Goal: Information Seeking & Learning: Learn about a topic

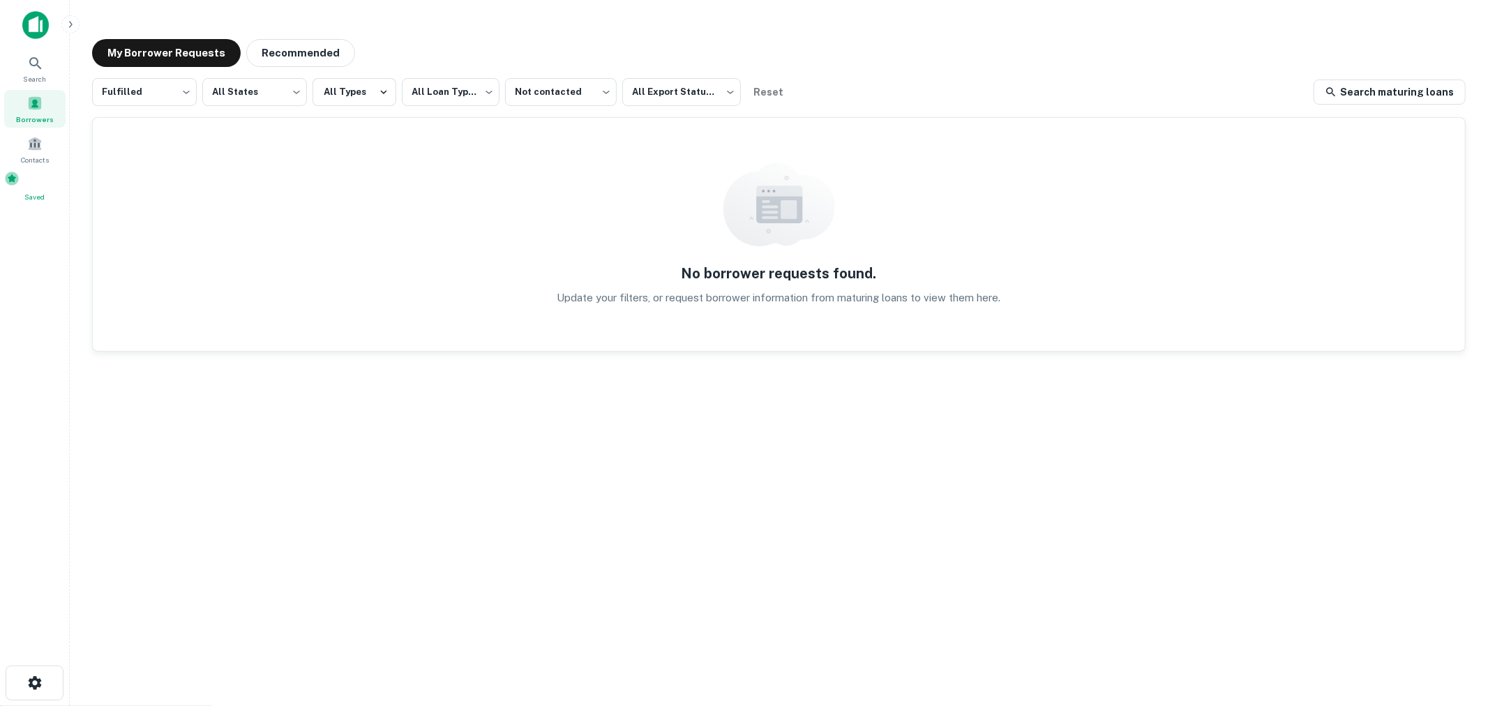
click at [20, 186] on span at bounding box center [11, 178] width 15 height 15
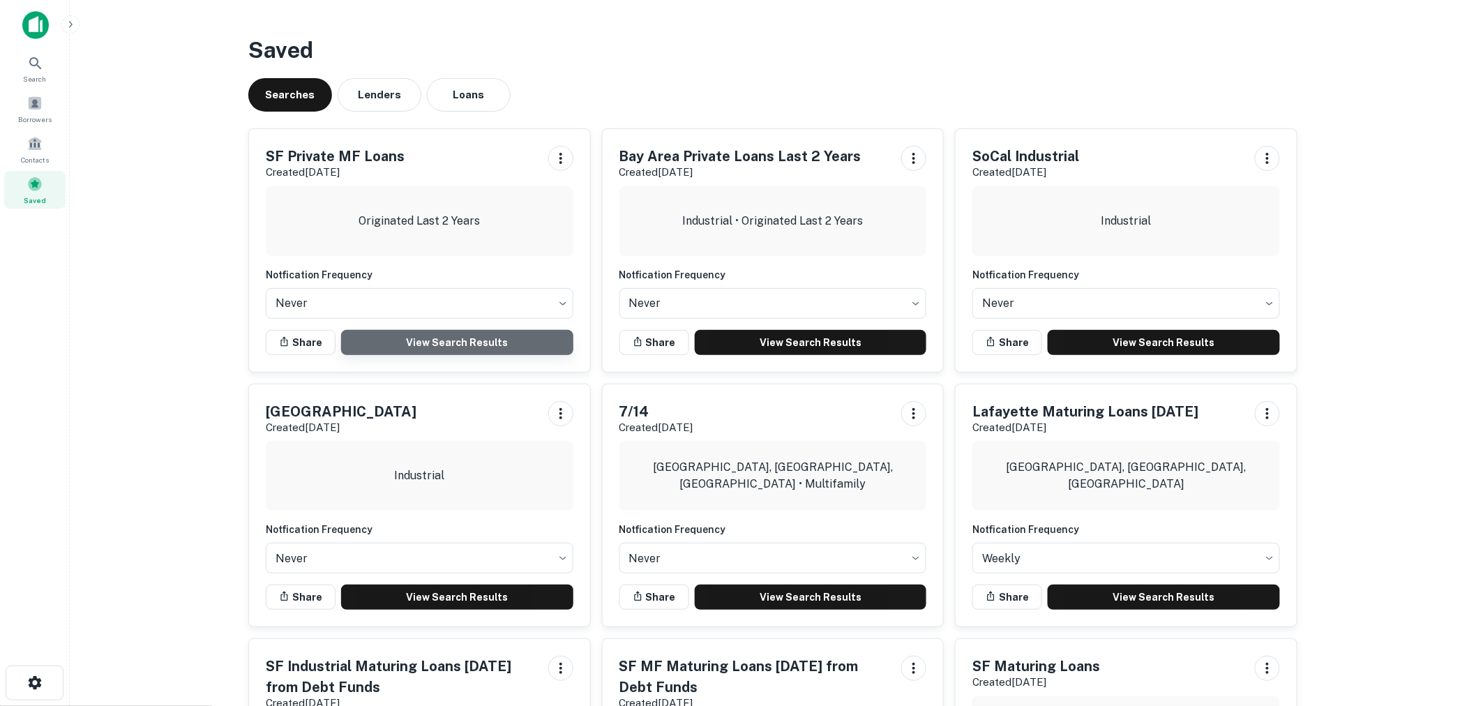
click at [431, 349] on link "View Search Results" at bounding box center [457, 342] width 232 height 25
click at [37, 105] on span at bounding box center [34, 103] width 15 height 15
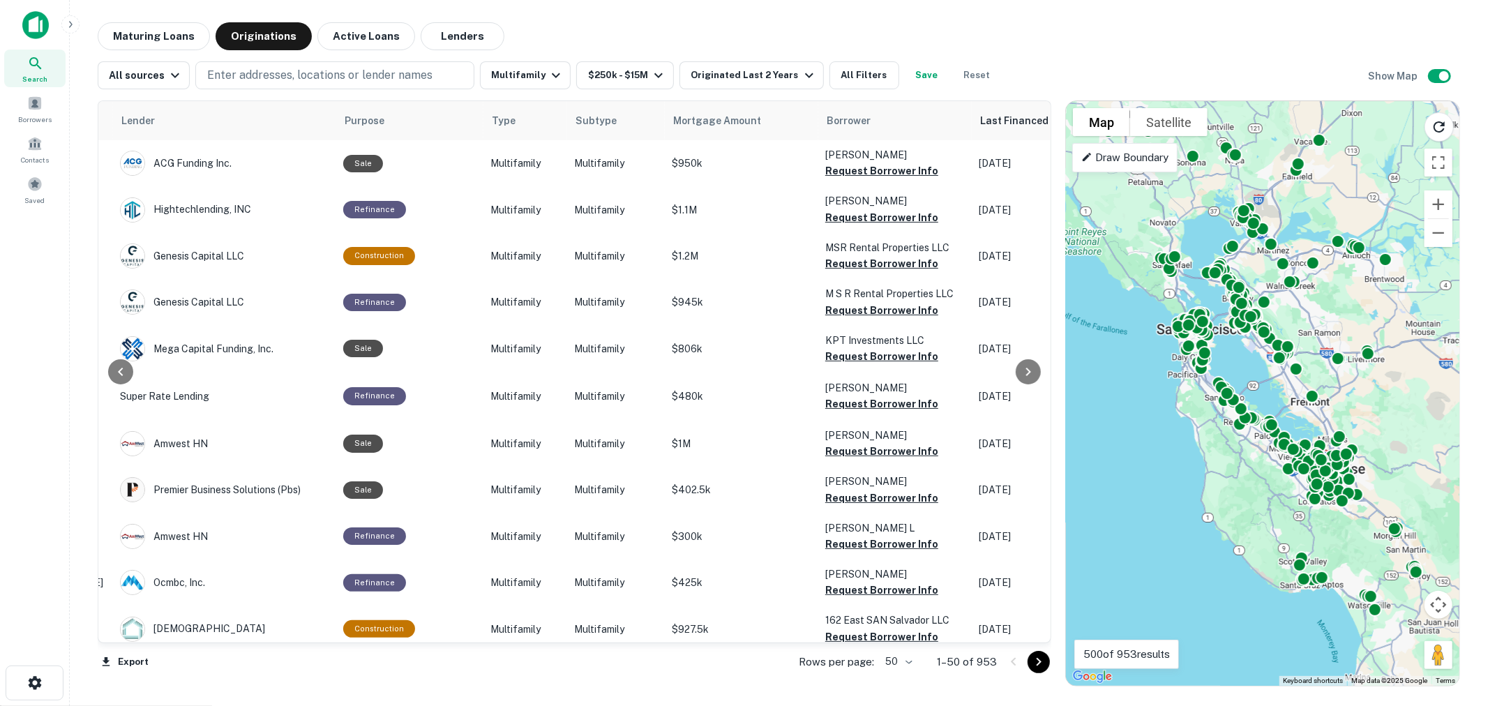
scroll to position [0, 225]
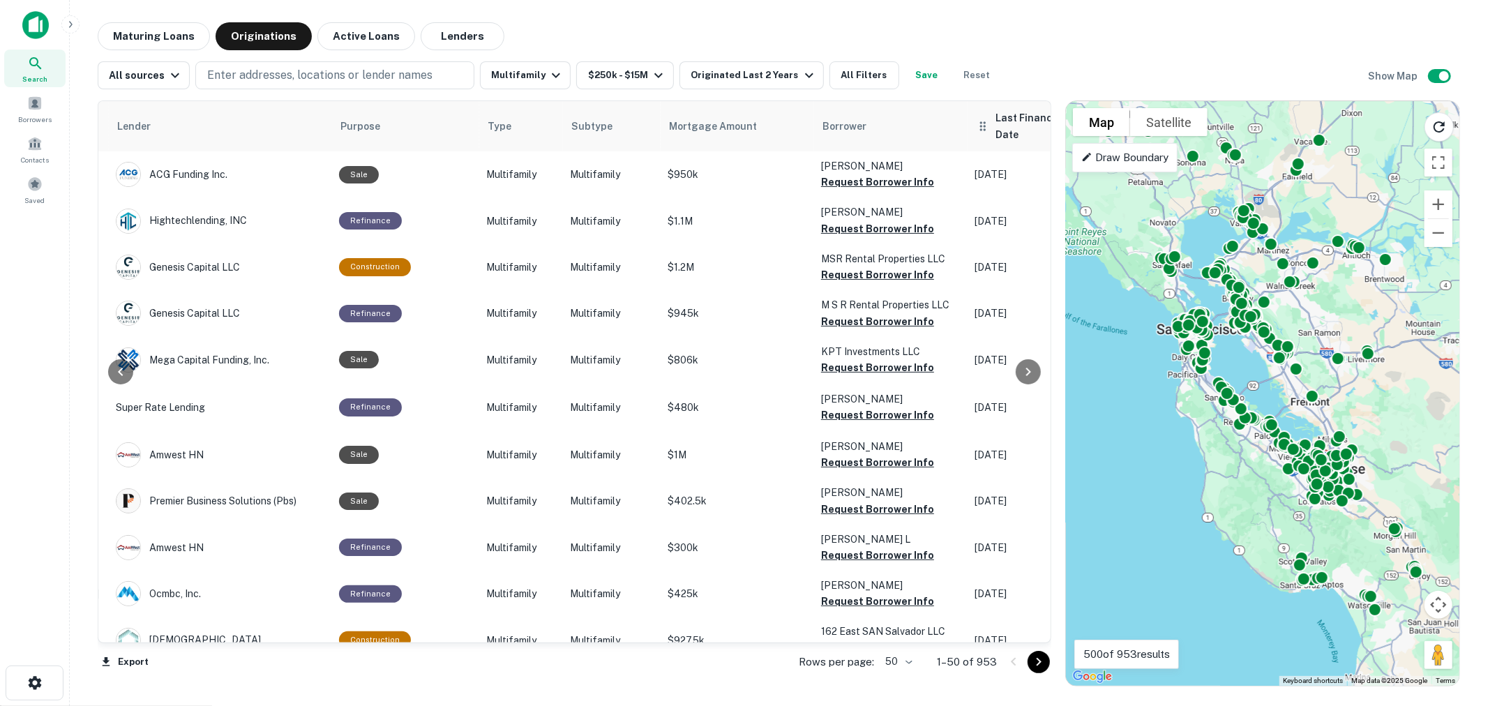
click at [1012, 121] on span "Last Financed Date sorted descending" at bounding box center [1047, 126] width 103 height 33
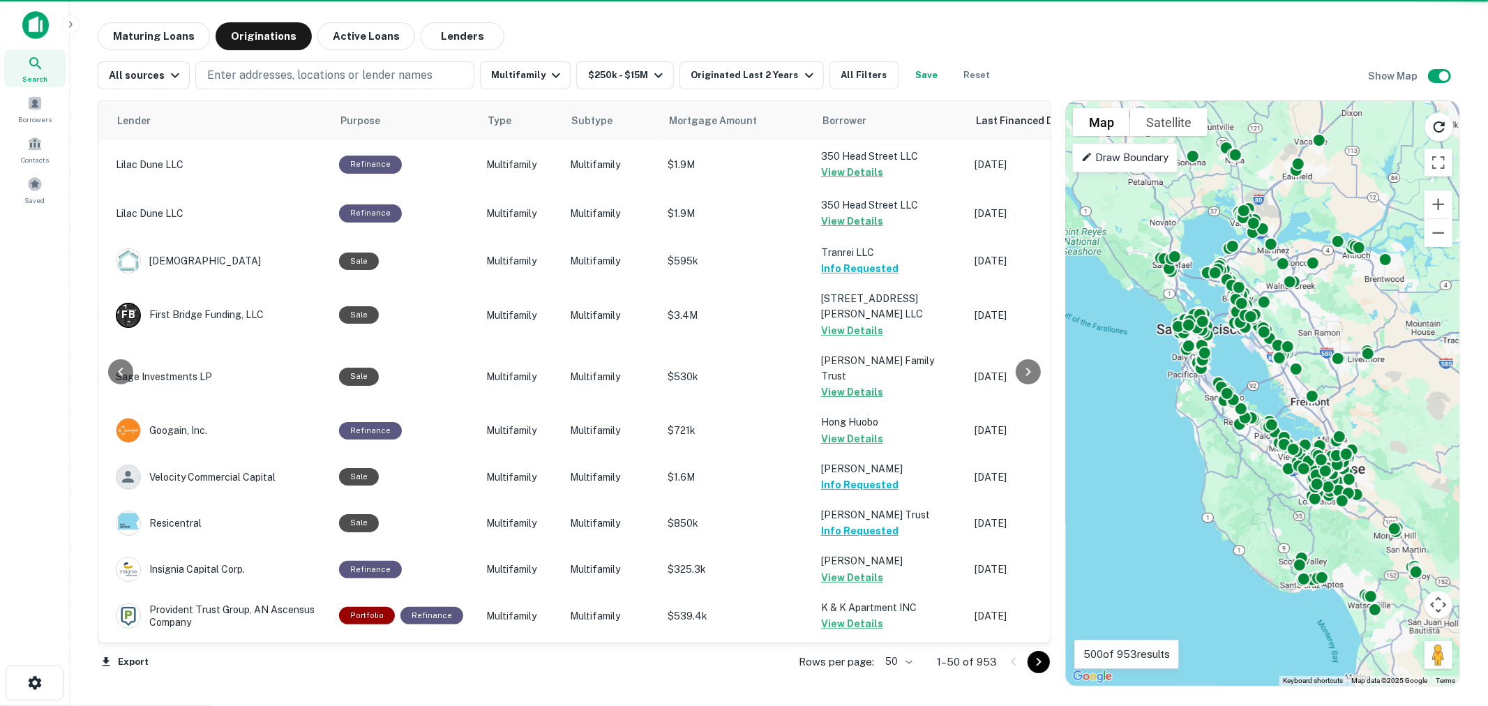
click at [1035, 660] on icon "Go to next page" at bounding box center [1038, 662] width 17 height 17
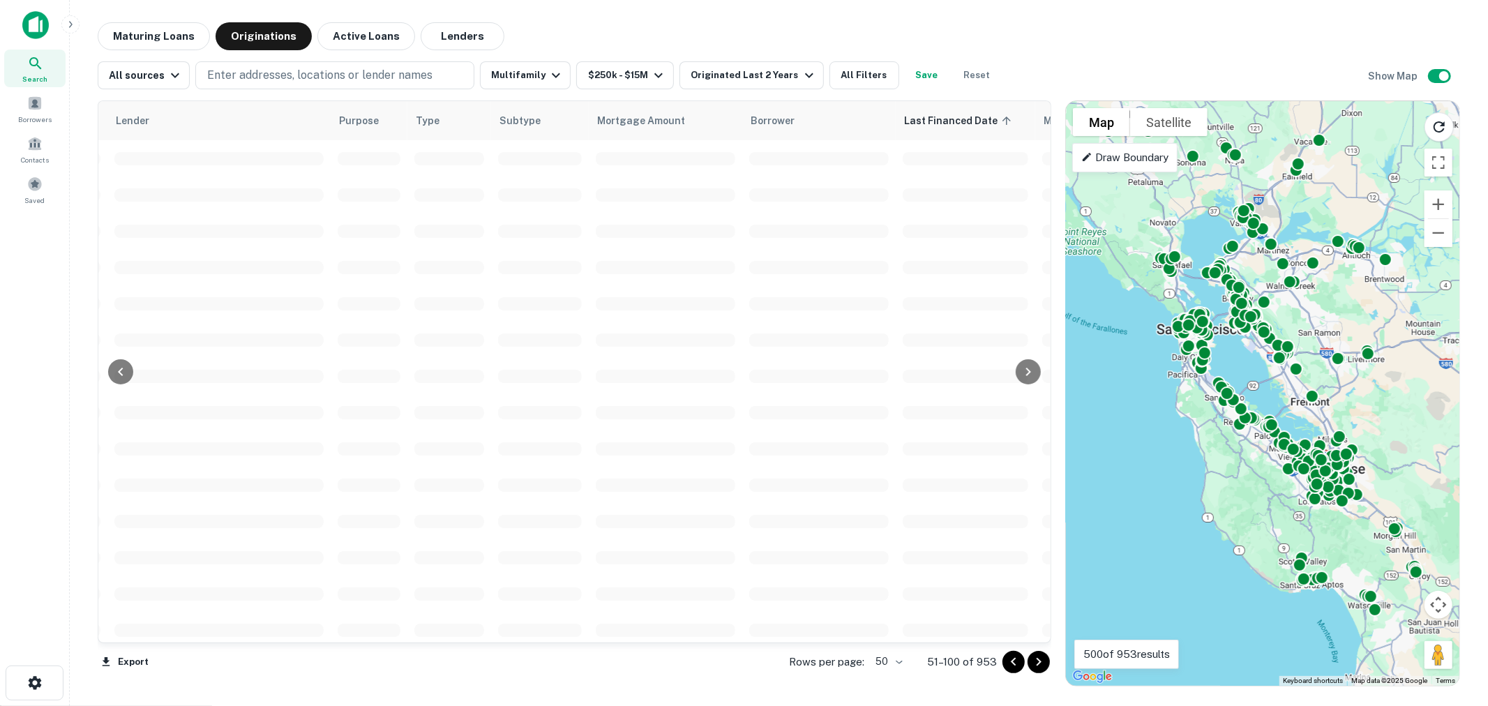
click at [889, 659] on body "Search Borrowers Contacts Saved Maturing Loans Originations Active Loans Lender…" at bounding box center [744, 353] width 1488 height 706
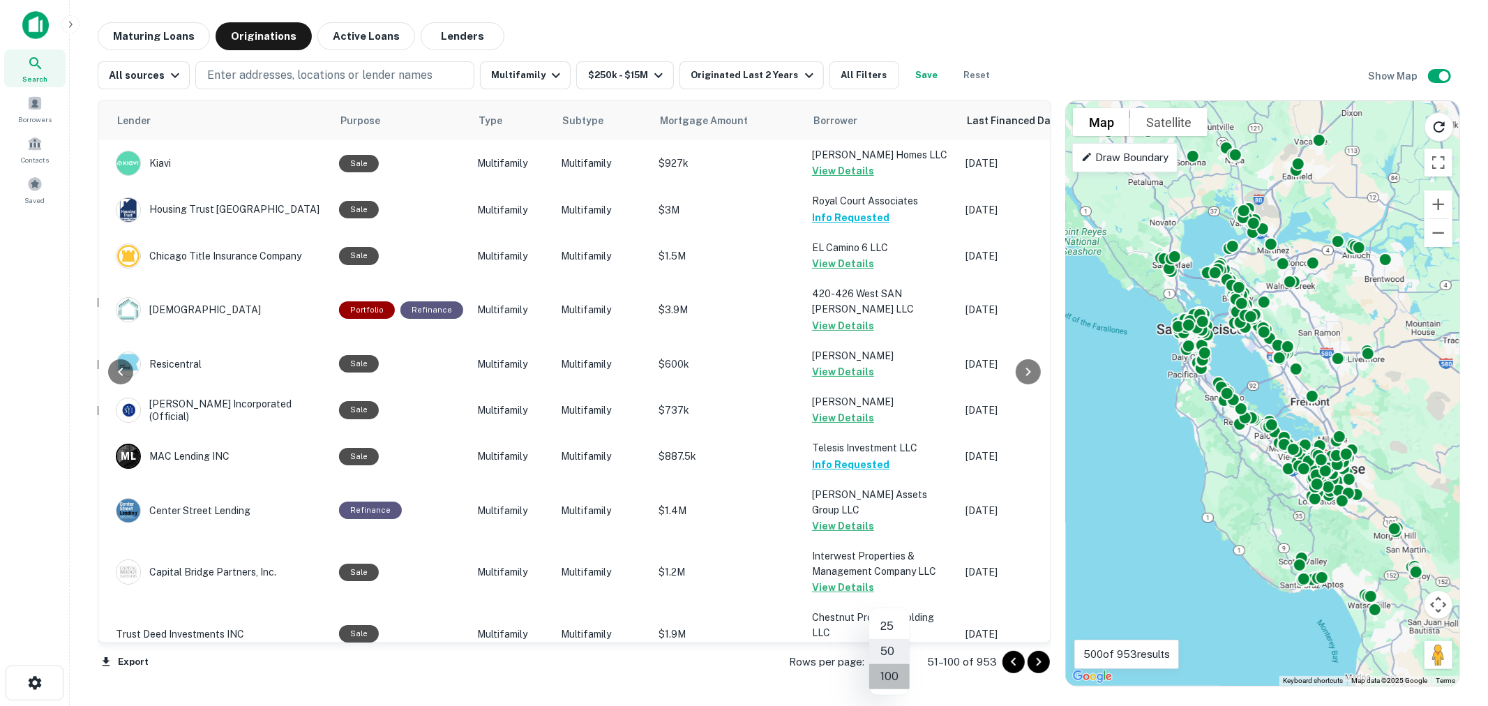
click at [888, 678] on li "100" at bounding box center [889, 676] width 40 height 25
type input "***"
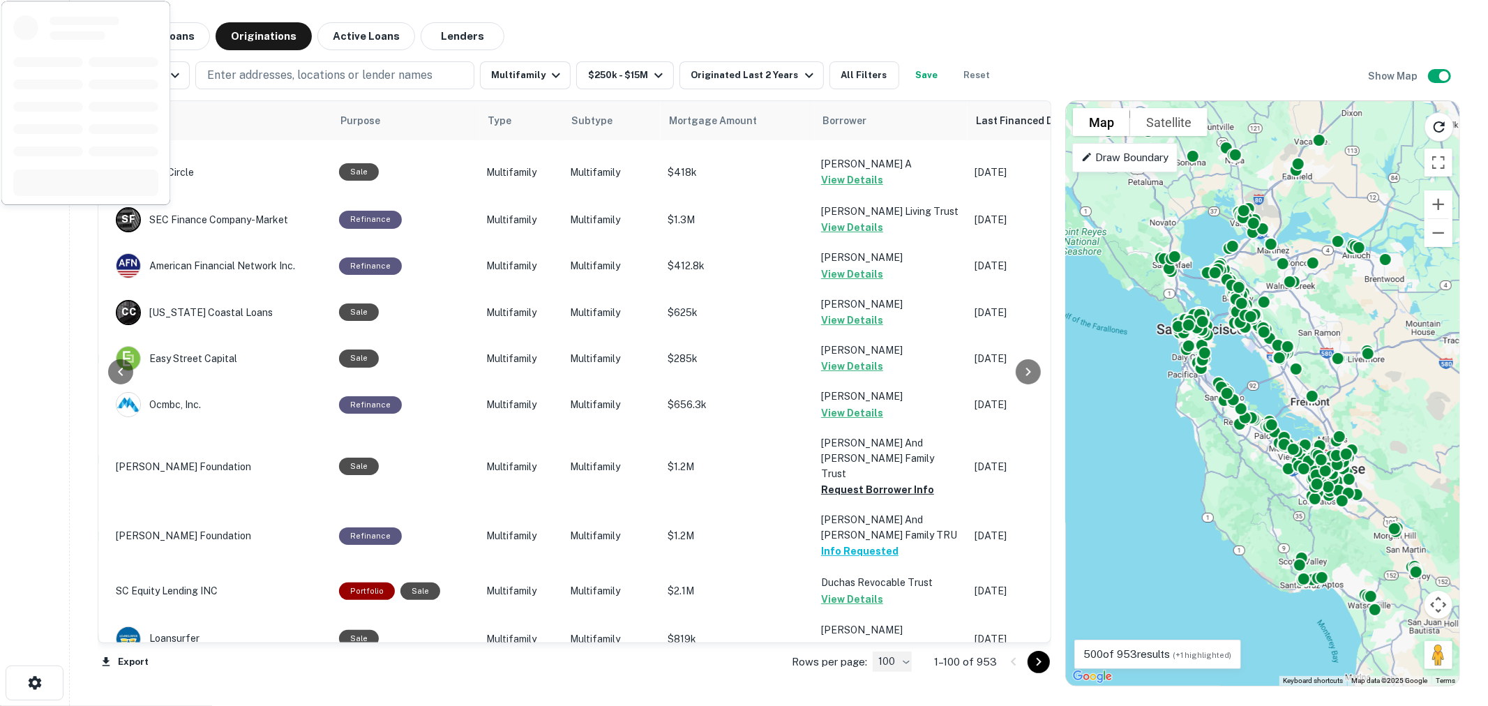
scroll to position [4317, 225]
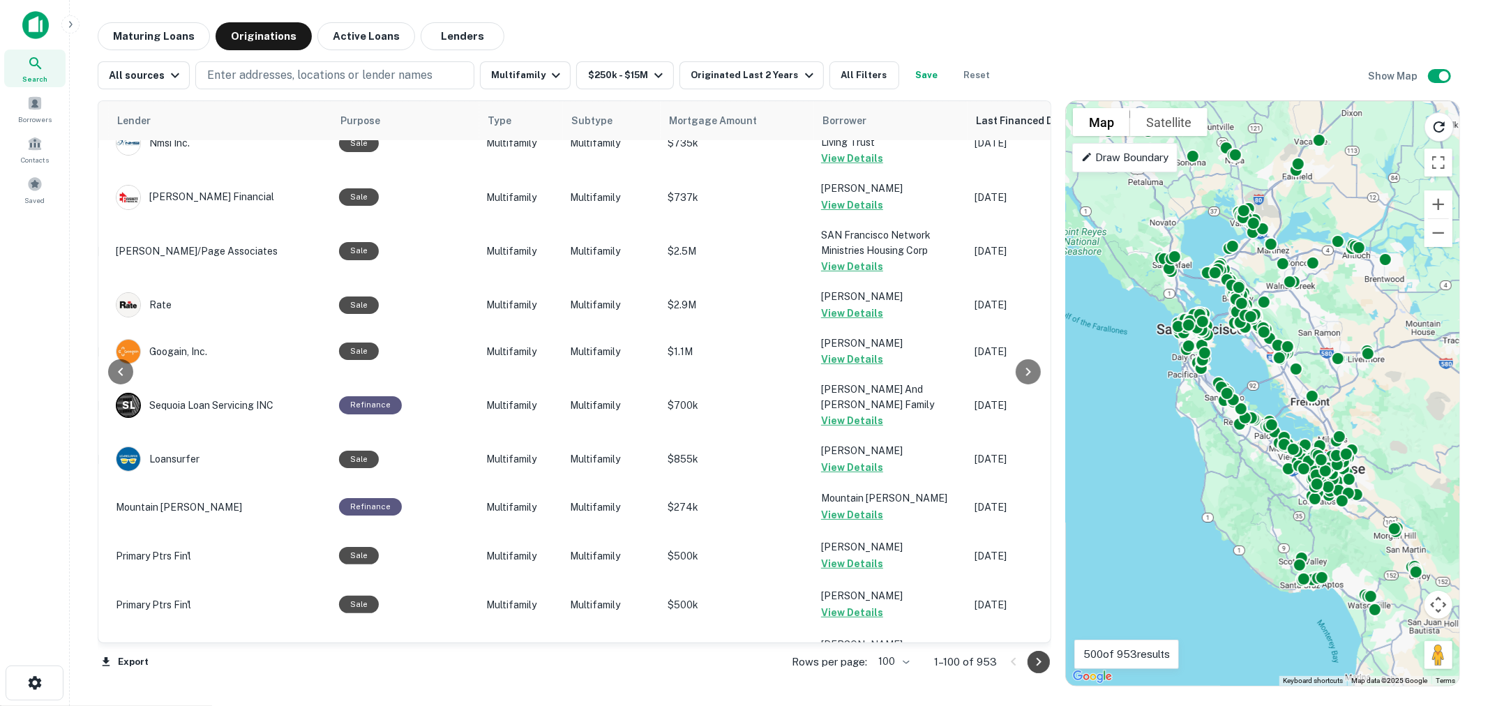
click at [1042, 665] on icon "Go to next page" at bounding box center [1038, 662] width 17 height 17
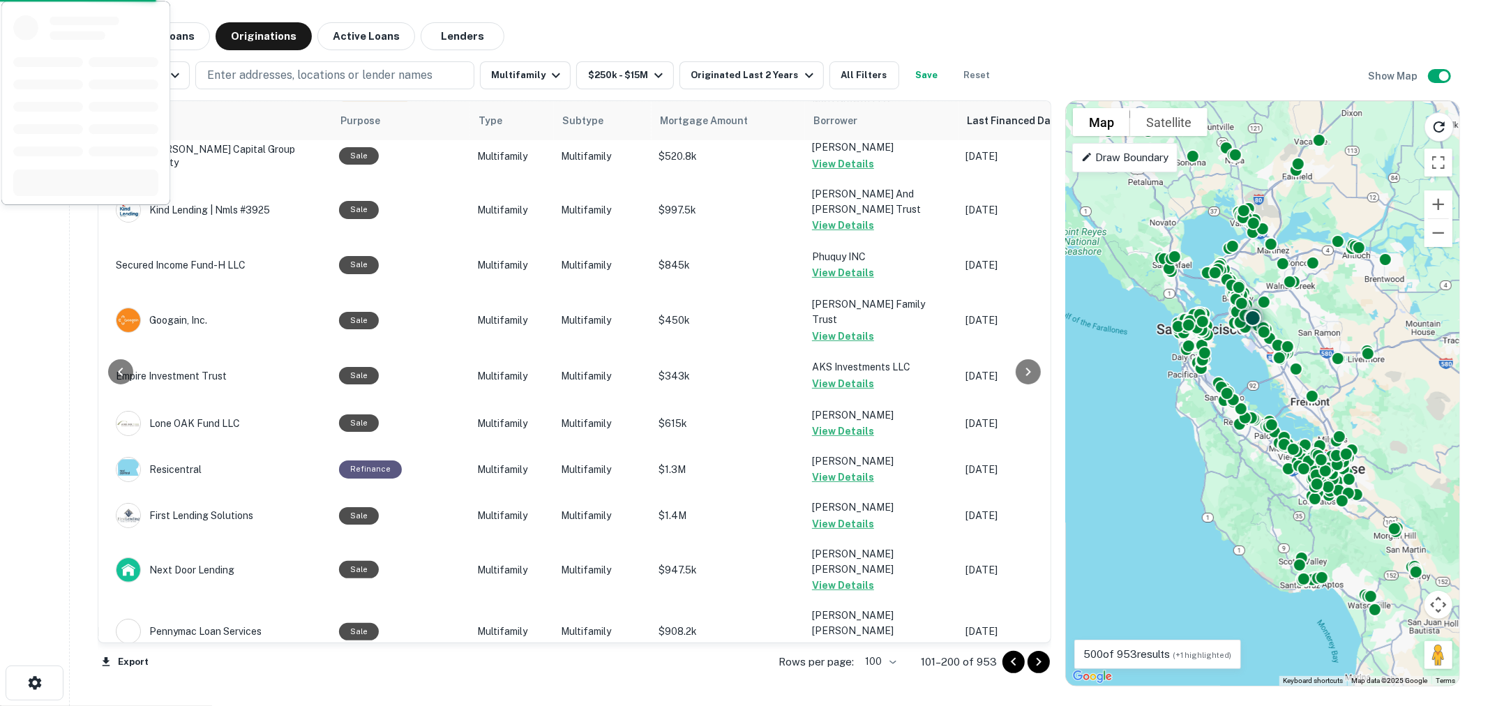
scroll to position [4239, 225]
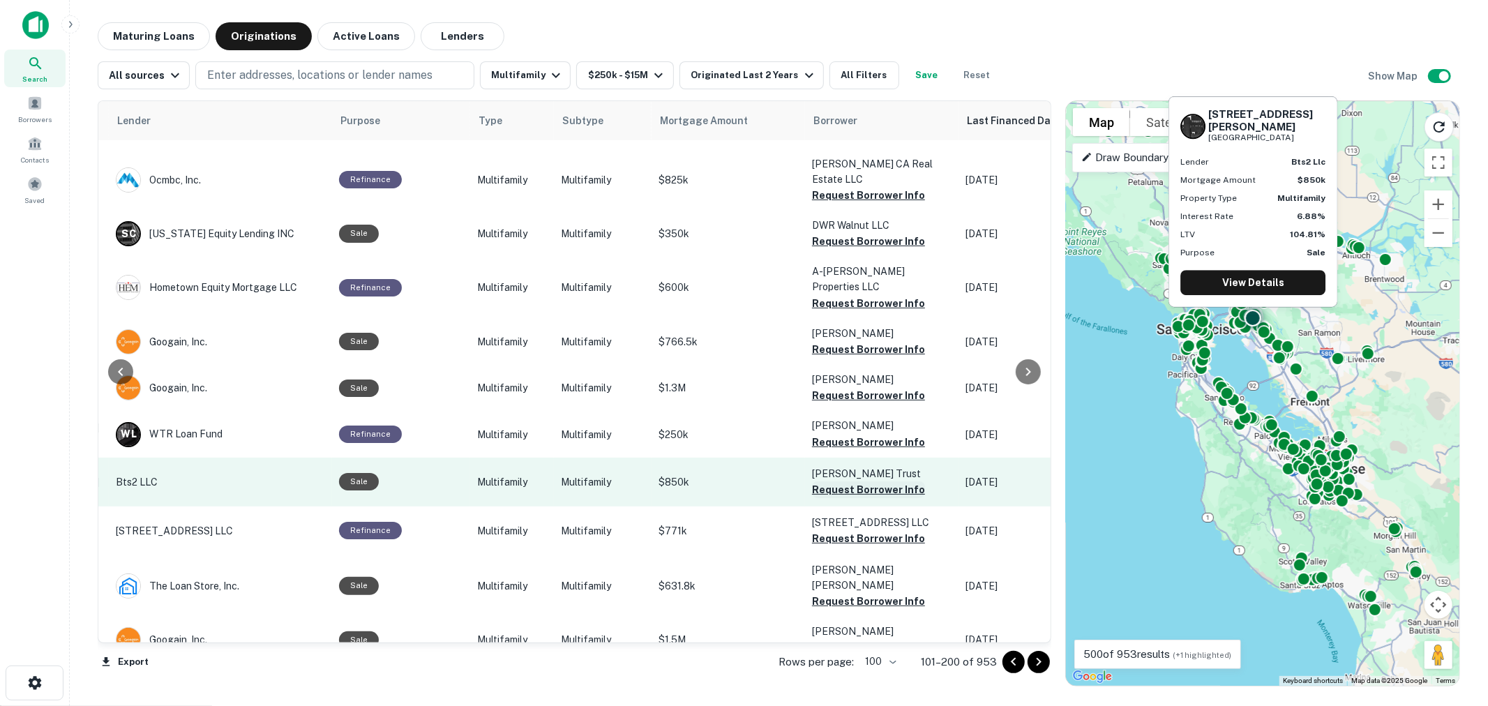
click at [835, 481] on button "Request Borrower Info" at bounding box center [868, 489] width 113 height 17
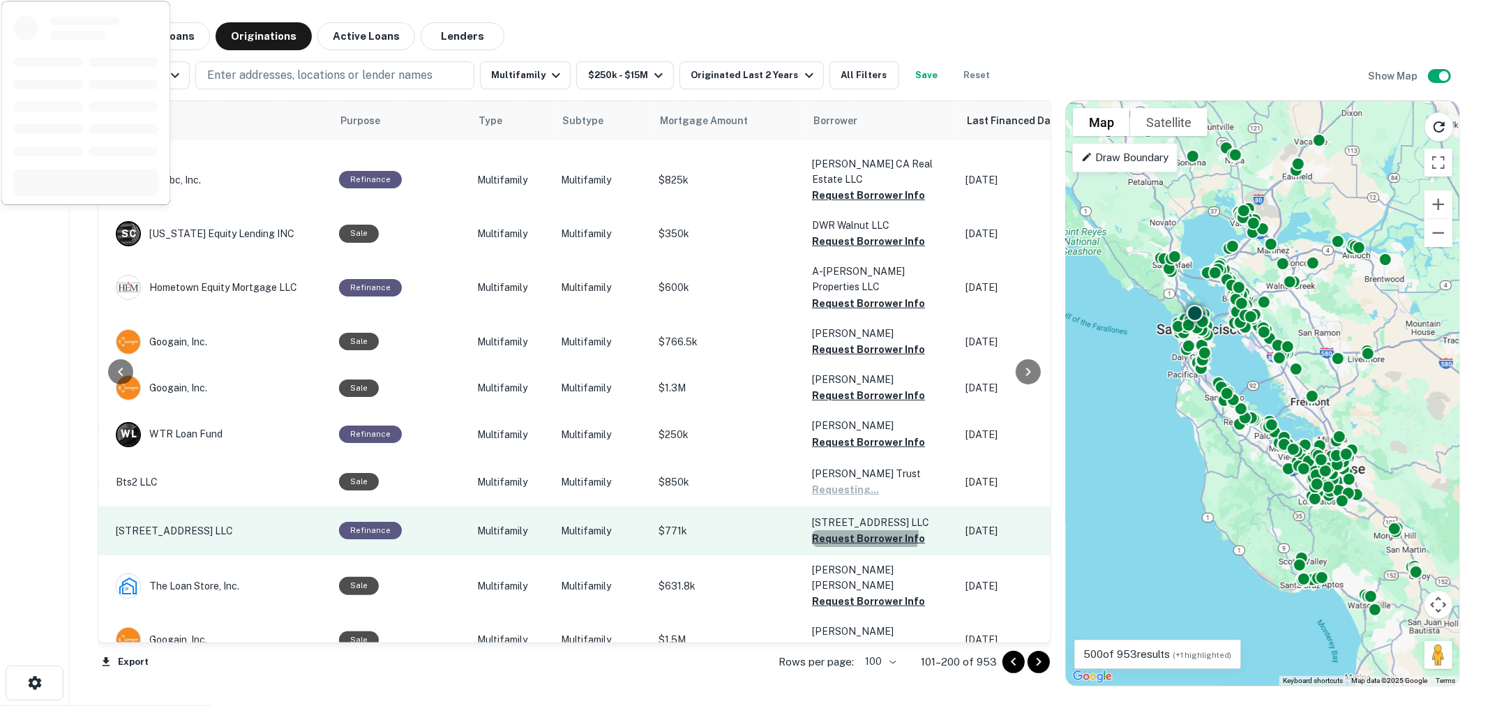
click at [847, 530] on button "Request Borrower Info" at bounding box center [868, 538] width 113 height 17
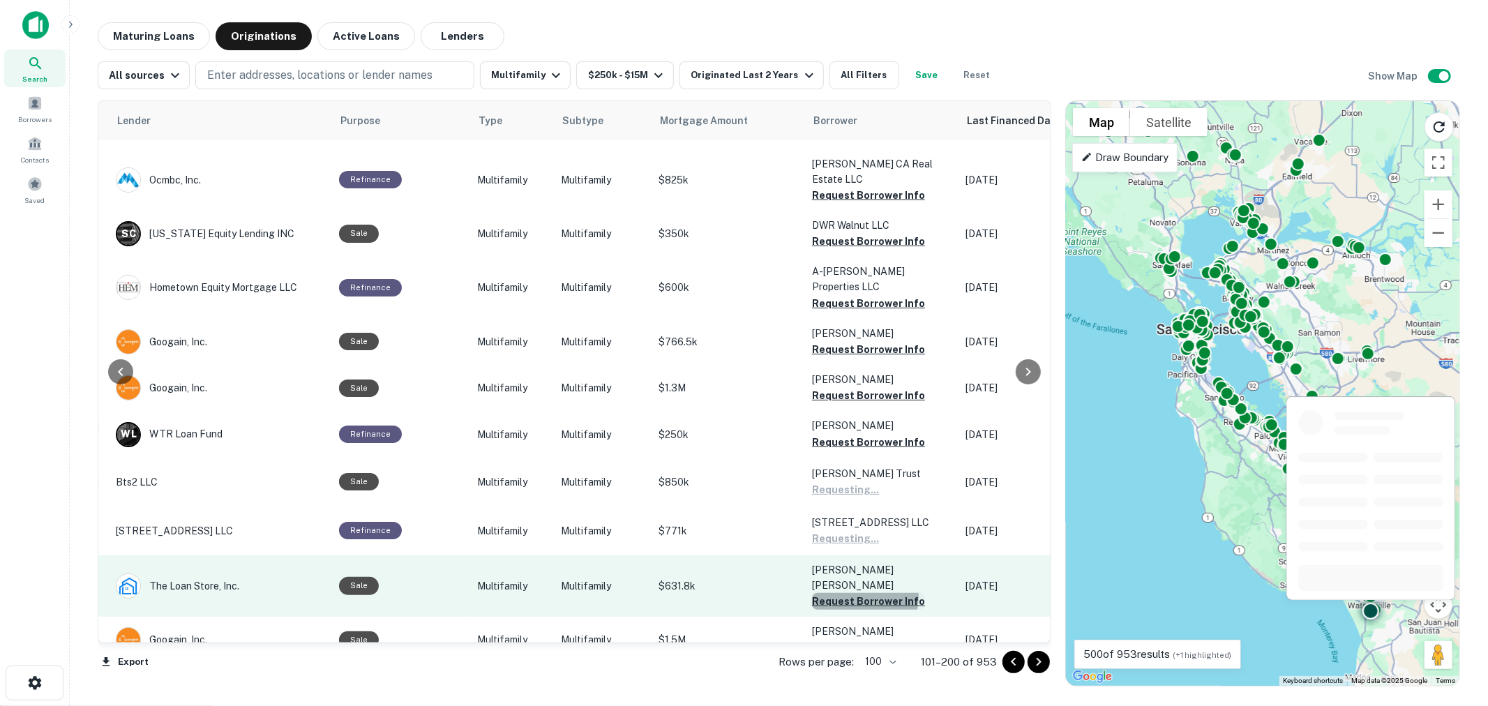
click at [846, 593] on button "Request Borrower Info" at bounding box center [868, 601] width 113 height 17
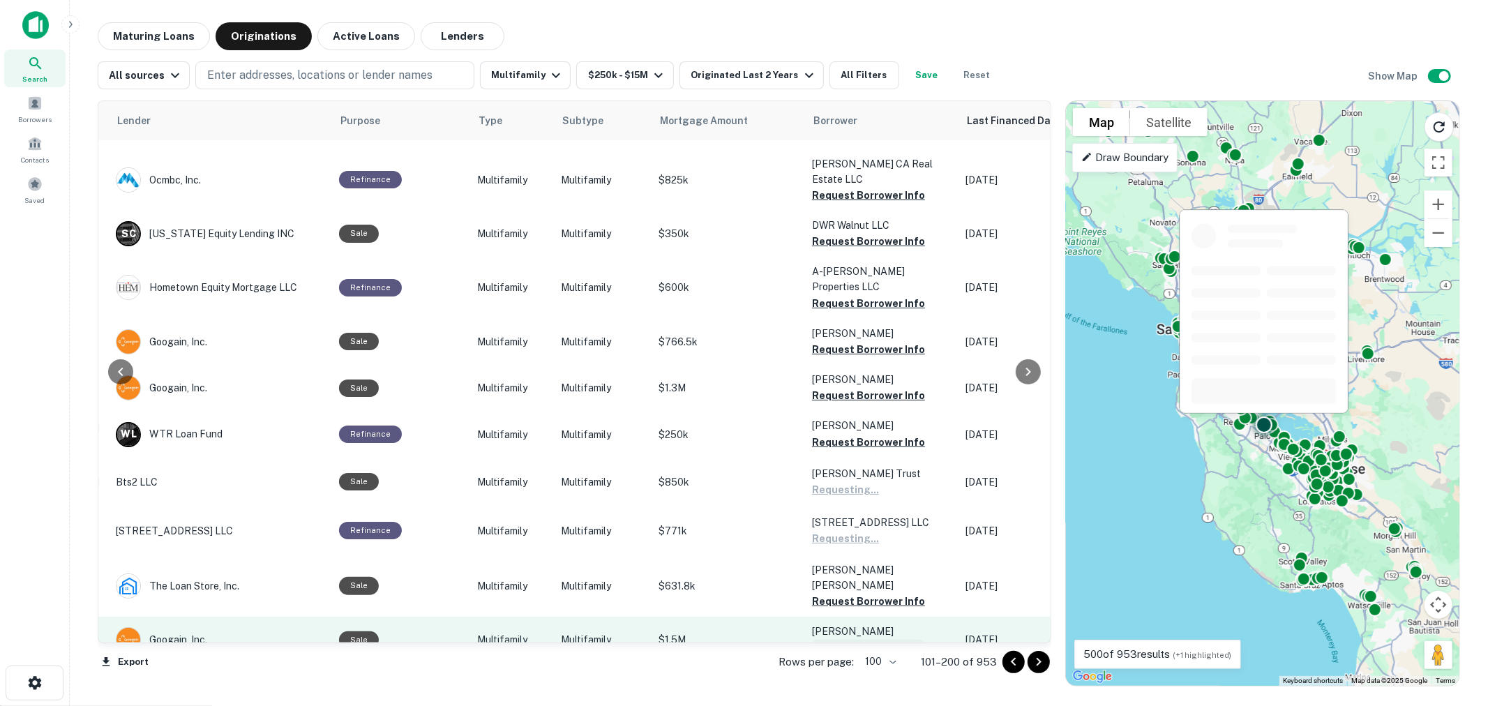
click at [844, 640] on button "Request Borrower Info" at bounding box center [868, 648] width 113 height 17
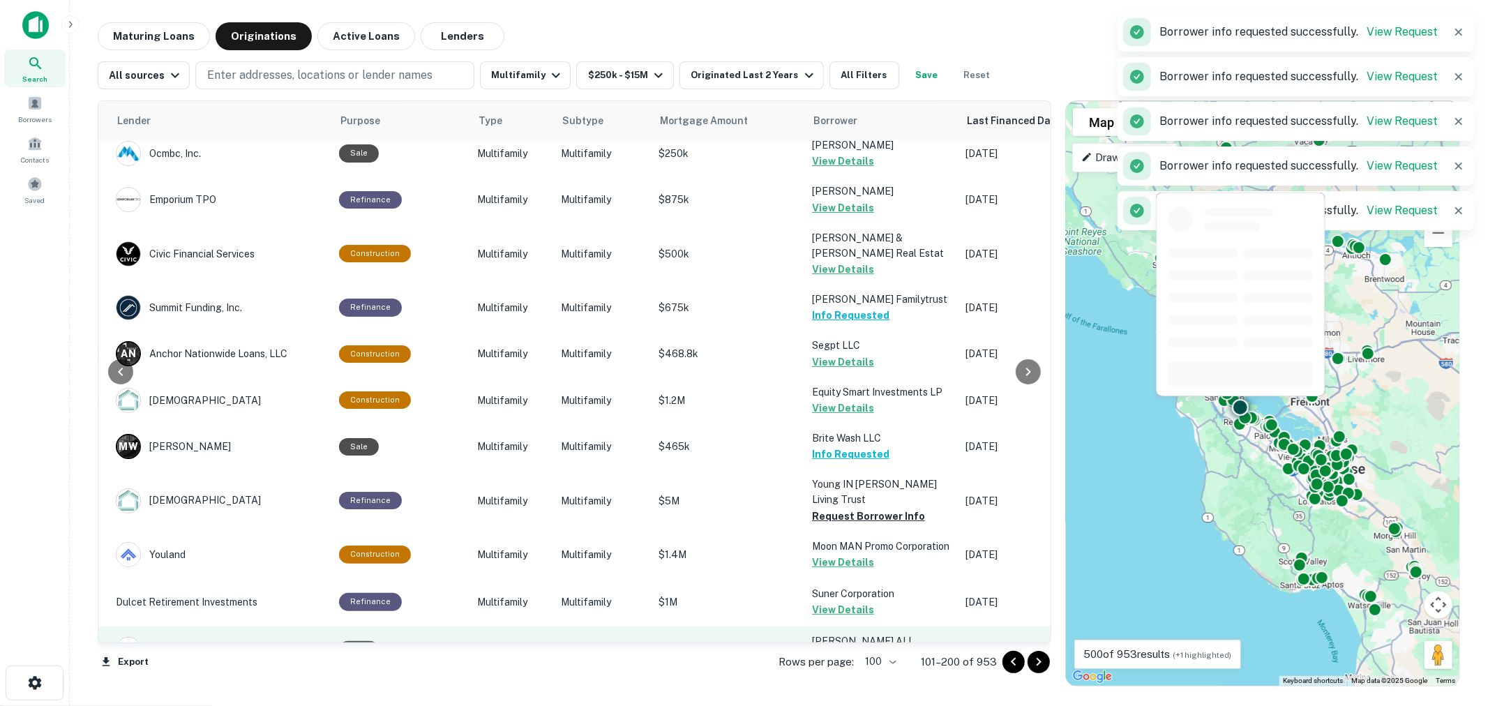
scroll to position [3774, 225]
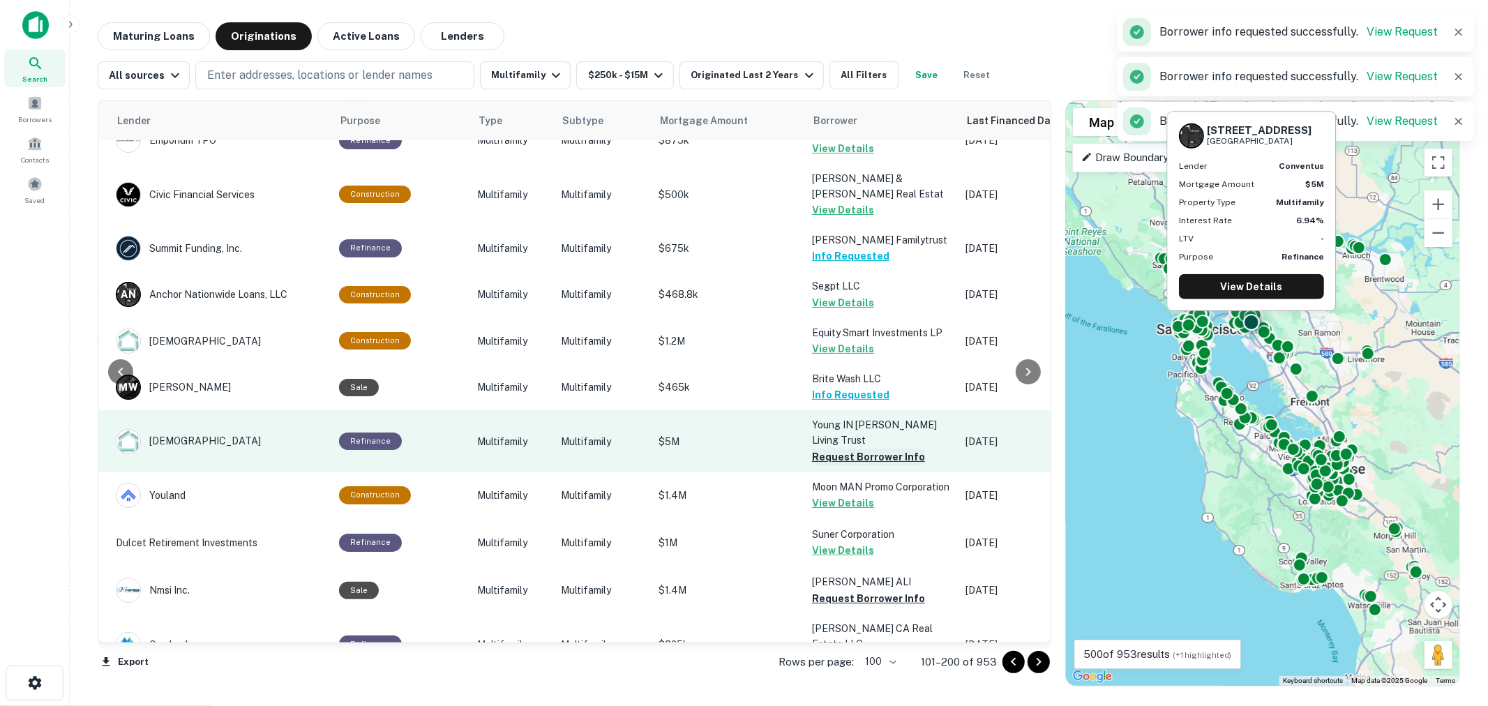
click at [833, 449] on button "Request Borrower Info" at bounding box center [868, 457] width 113 height 17
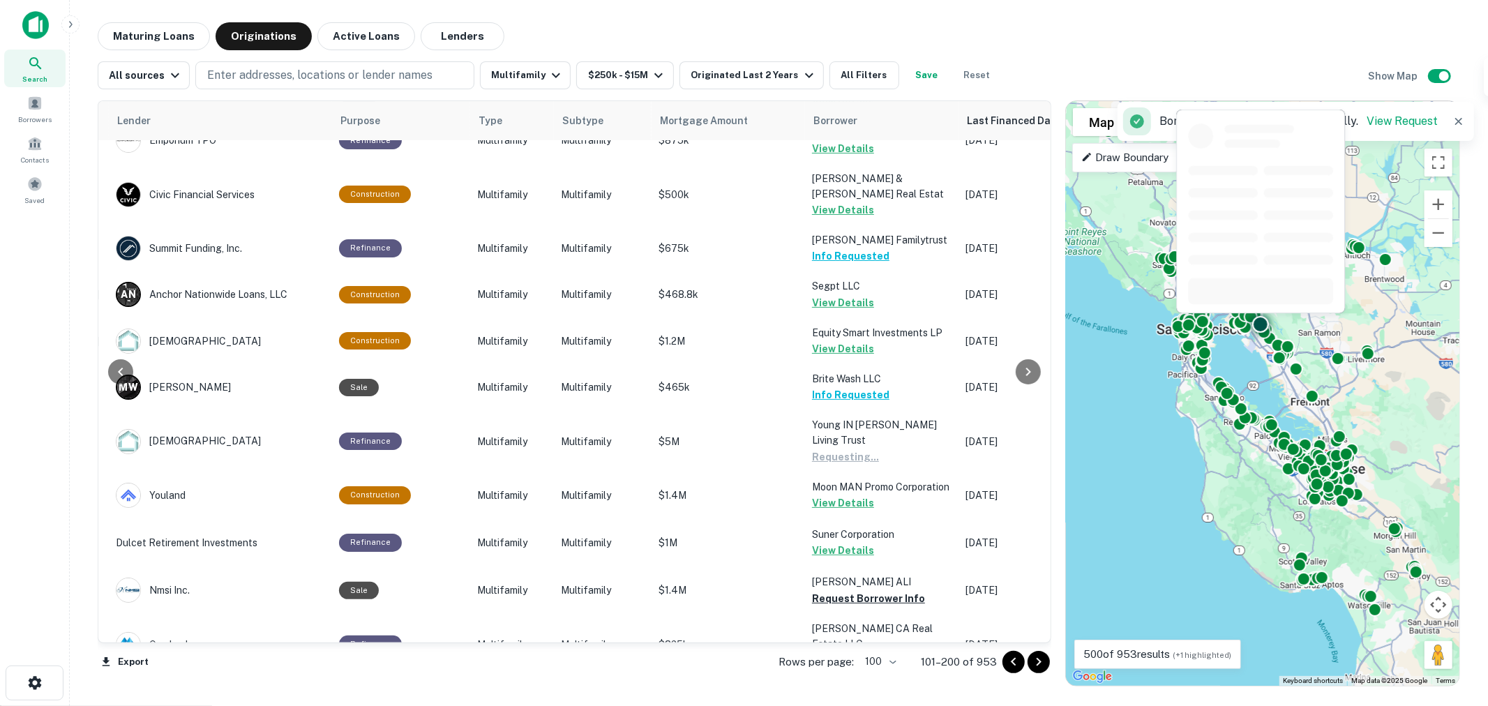
scroll to position [3929, 225]
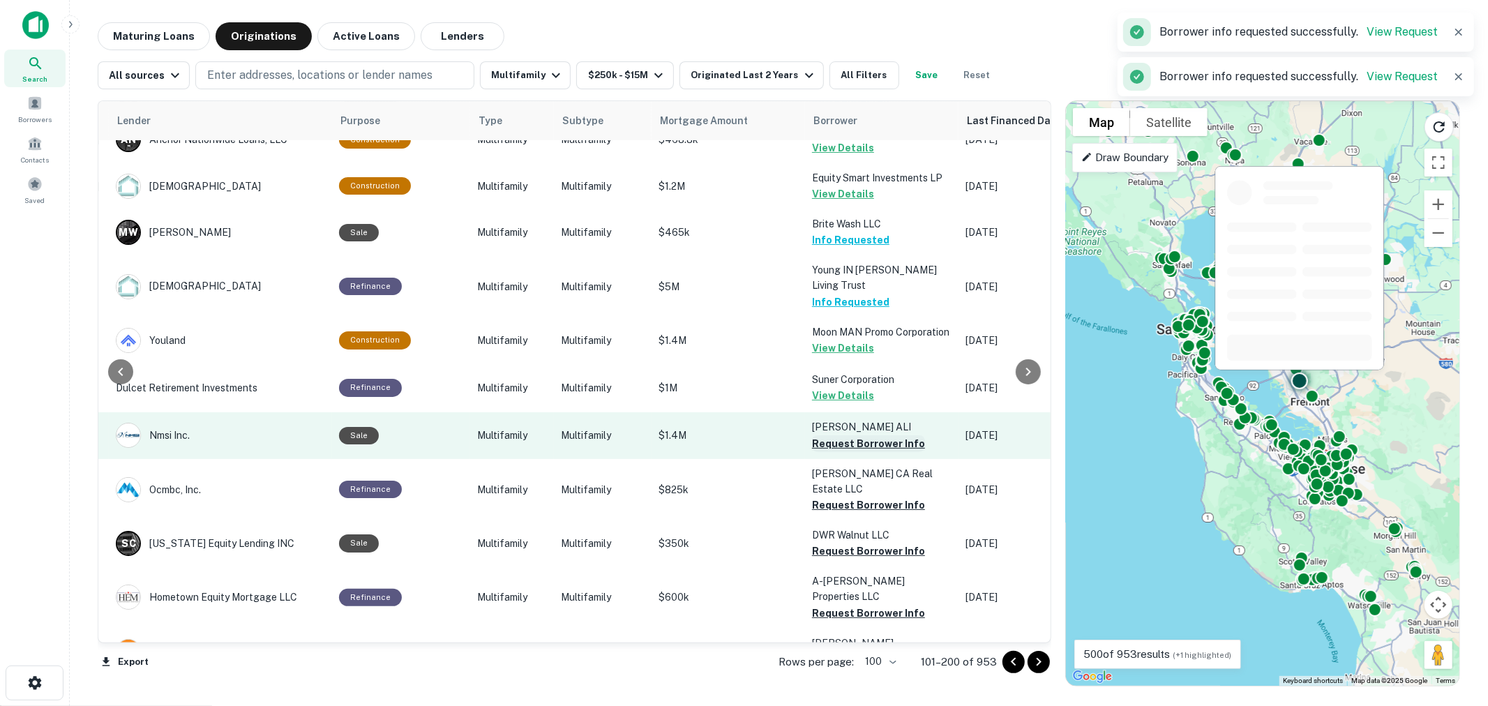
click at [848, 435] on button "Request Borrower Info" at bounding box center [868, 443] width 113 height 17
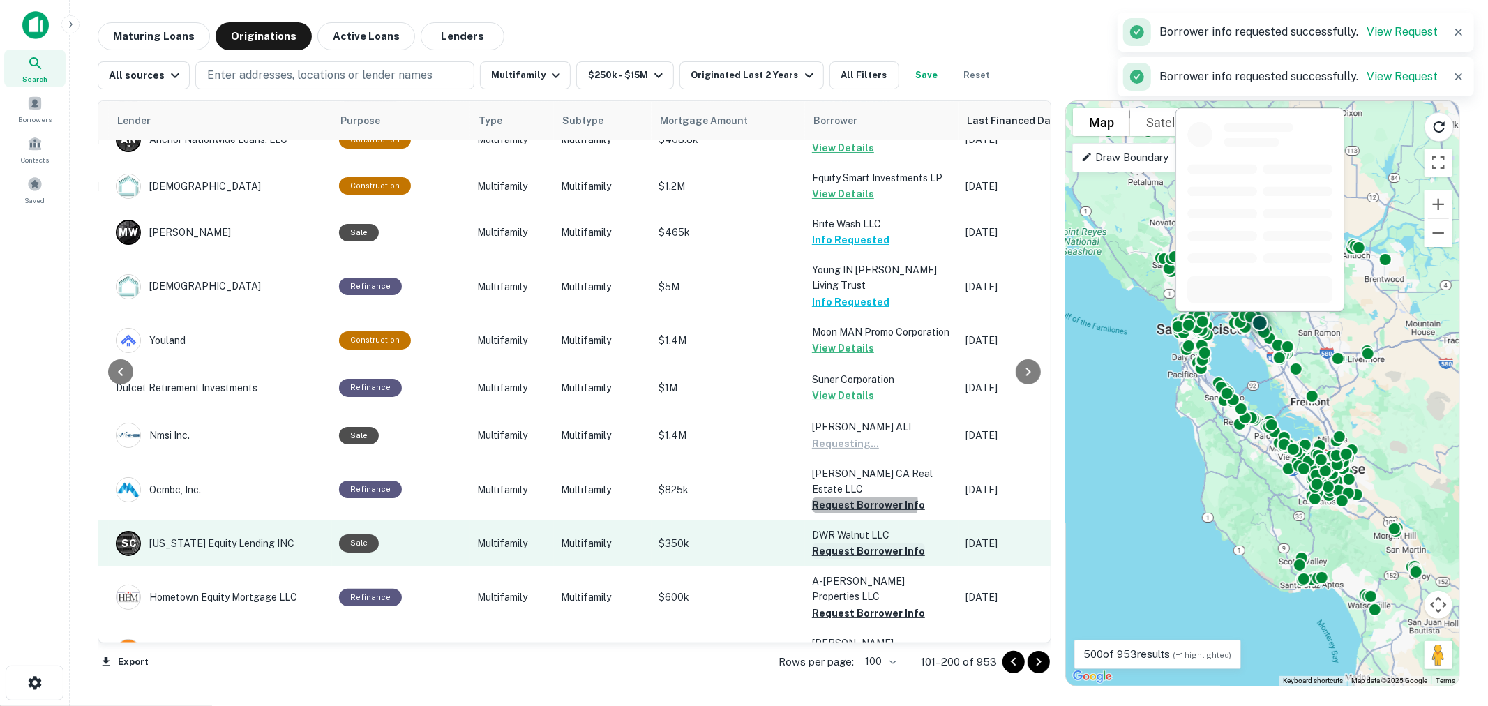
drag, startPoint x: 848, startPoint y: 213, endPoint x: 845, endPoint y: 257, distance: 44.1
click at [848, 497] on button "Request Borrower Info" at bounding box center [868, 505] width 113 height 17
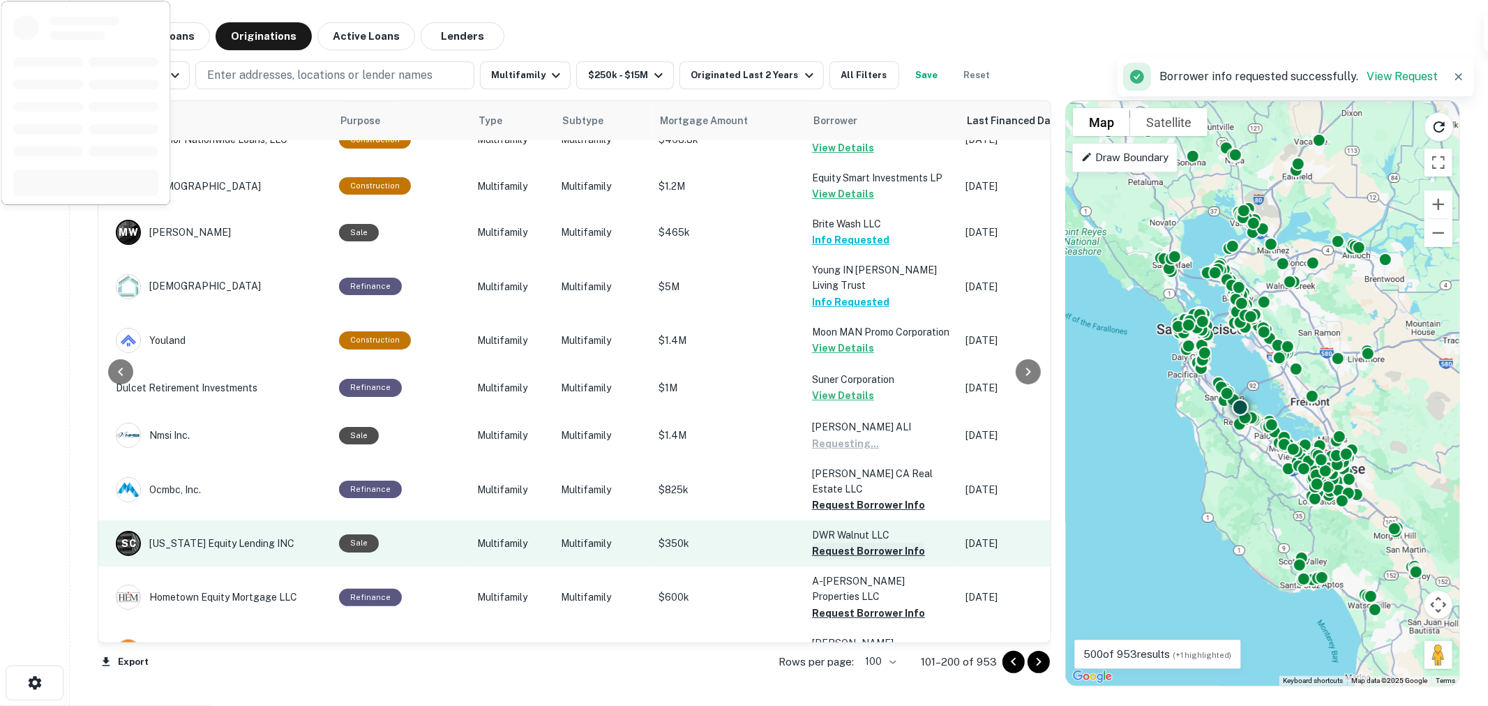
click at [845, 543] on button "Request Borrower Info" at bounding box center [868, 551] width 113 height 17
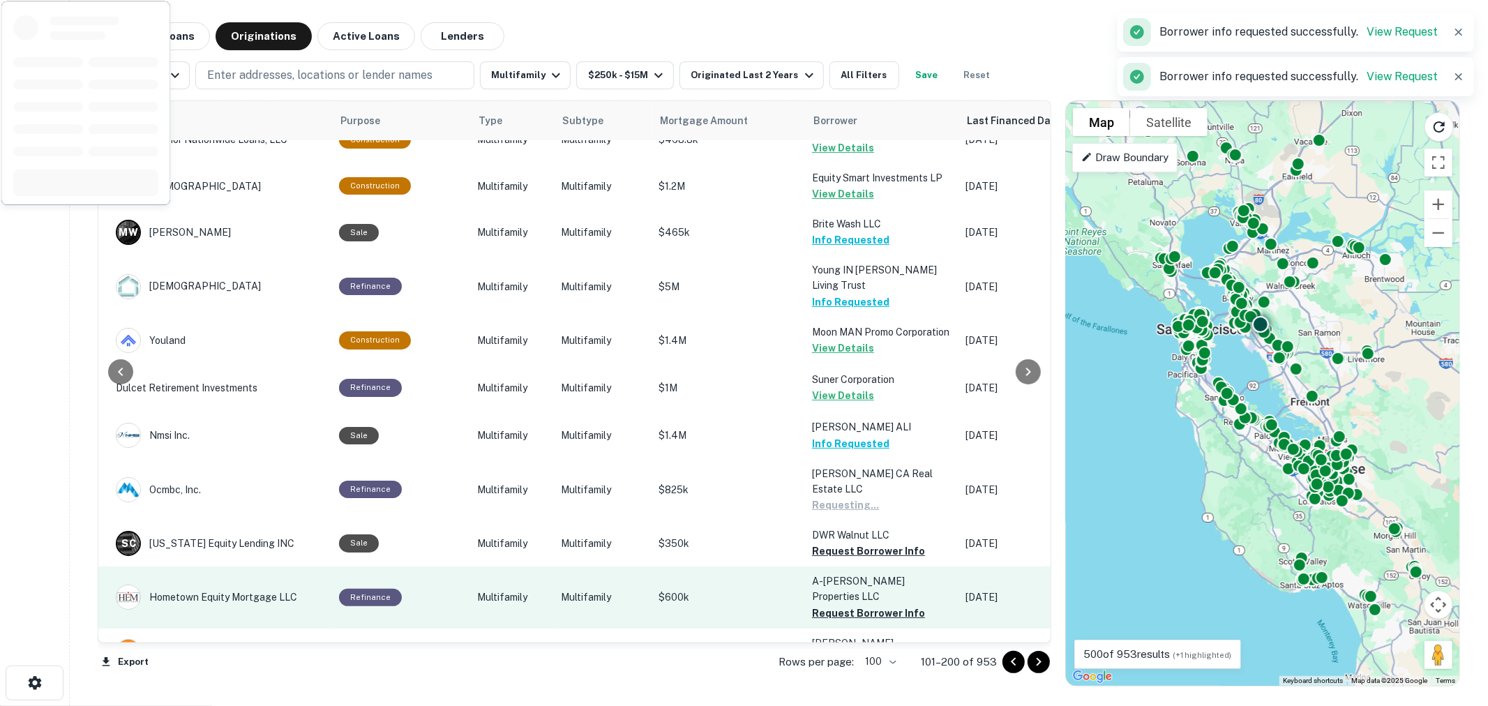
click at [845, 605] on button "Request Borrower Info" at bounding box center [868, 613] width 113 height 17
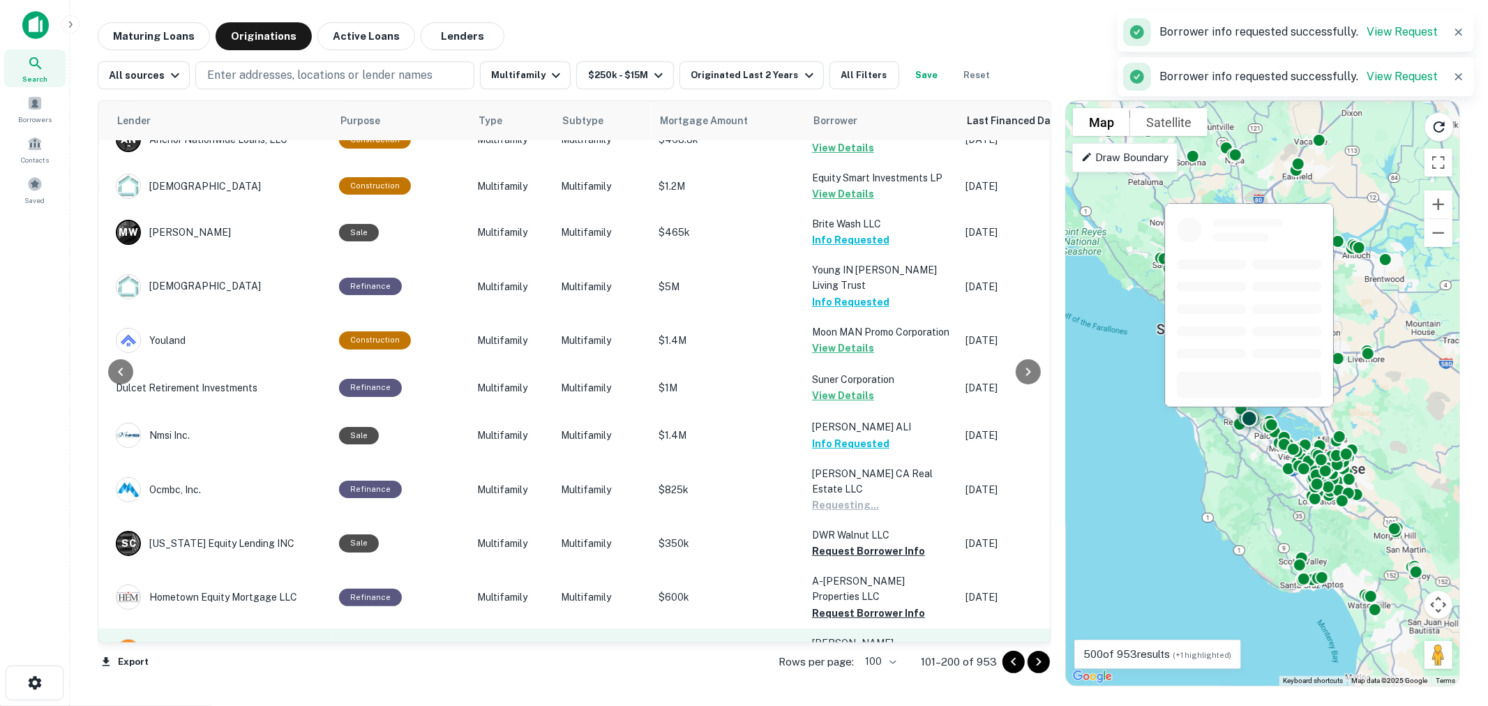
drag, startPoint x: 841, startPoint y: 343, endPoint x: 841, endPoint y: 351, distance: 7.7
click at [841, 629] on td "LU Hong Request Borrower Info" at bounding box center [881, 652] width 153 height 46
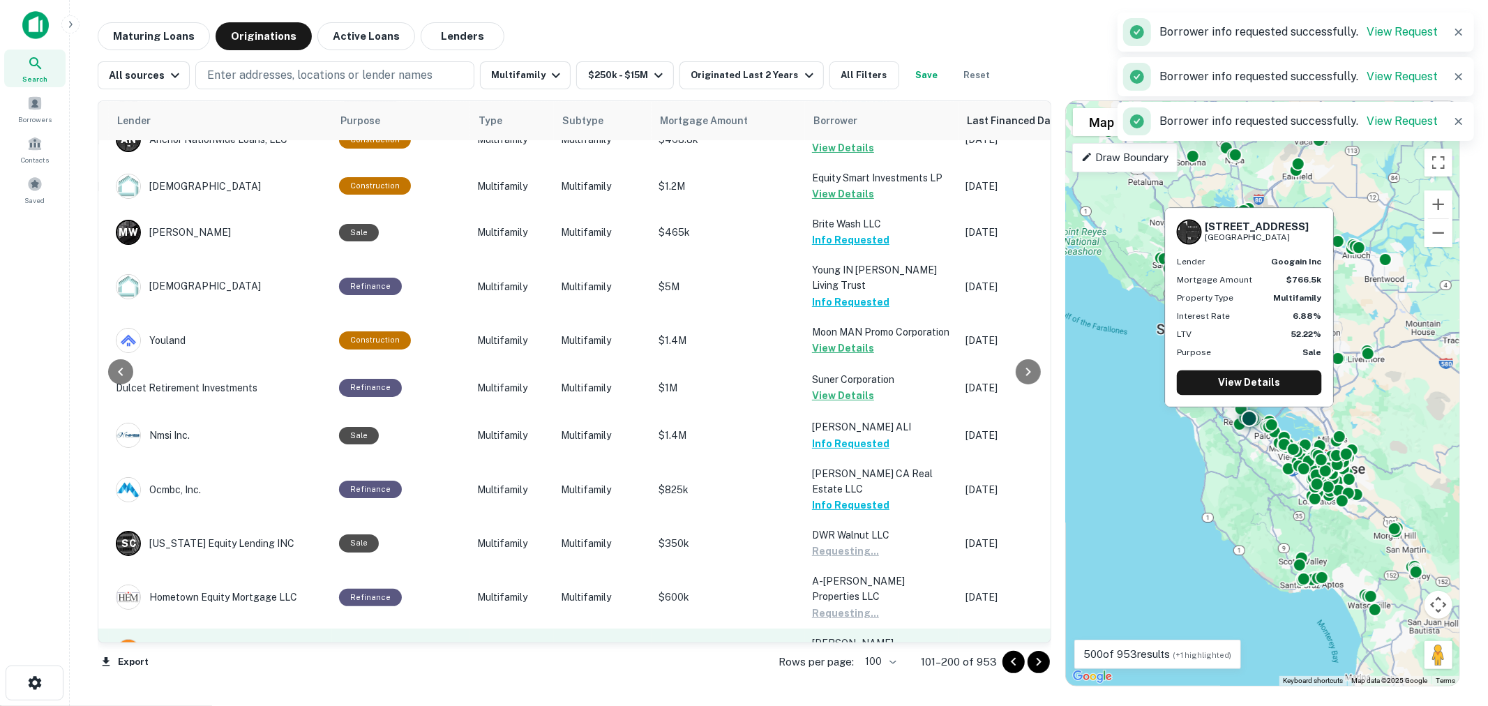
click at [841, 651] on button "Request Borrower Info" at bounding box center [868, 659] width 113 height 17
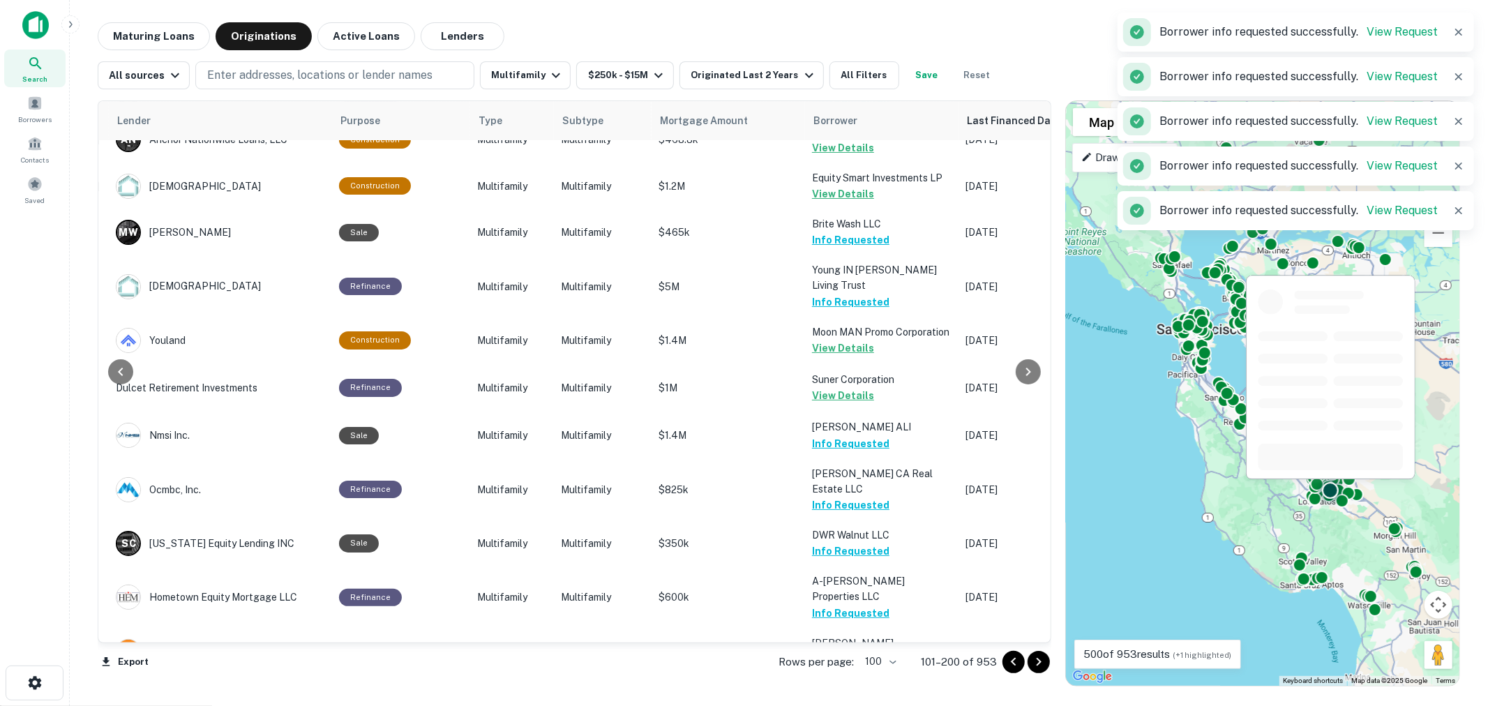
click at [844, 697] on button "Request Borrower Info" at bounding box center [868, 705] width 113 height 17
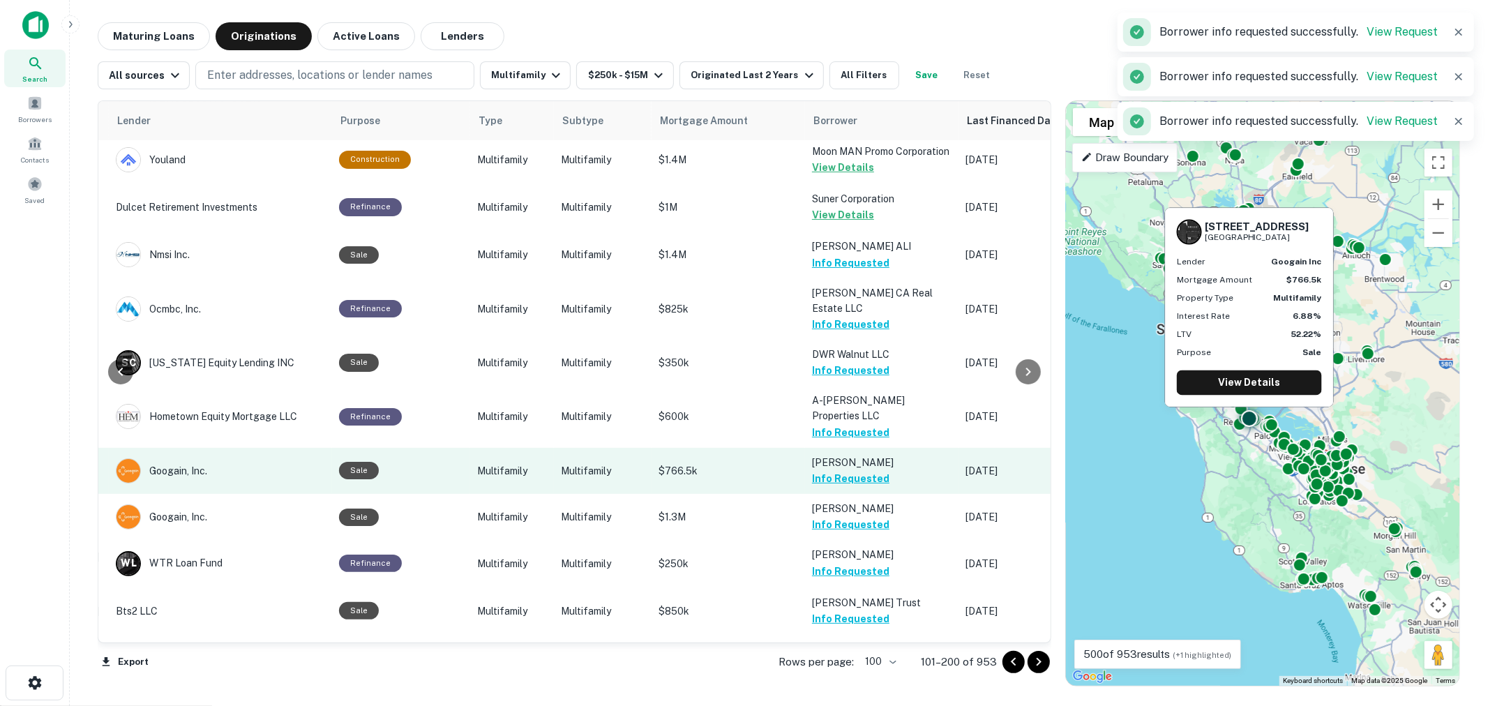
scroll to position [4239, 225]
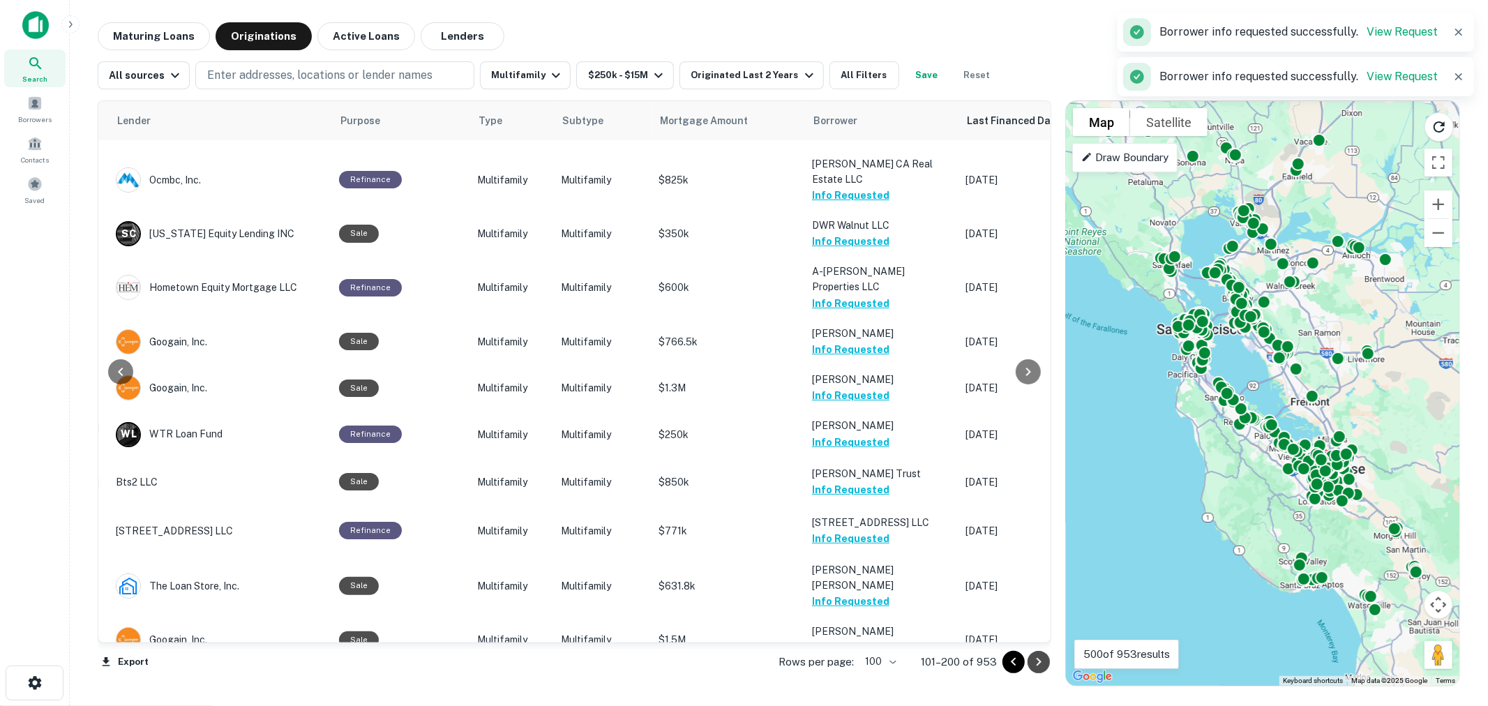
click at [1036, 661] on icon "Go to next page" at bounding box center [1038, 662] width 17 height 17
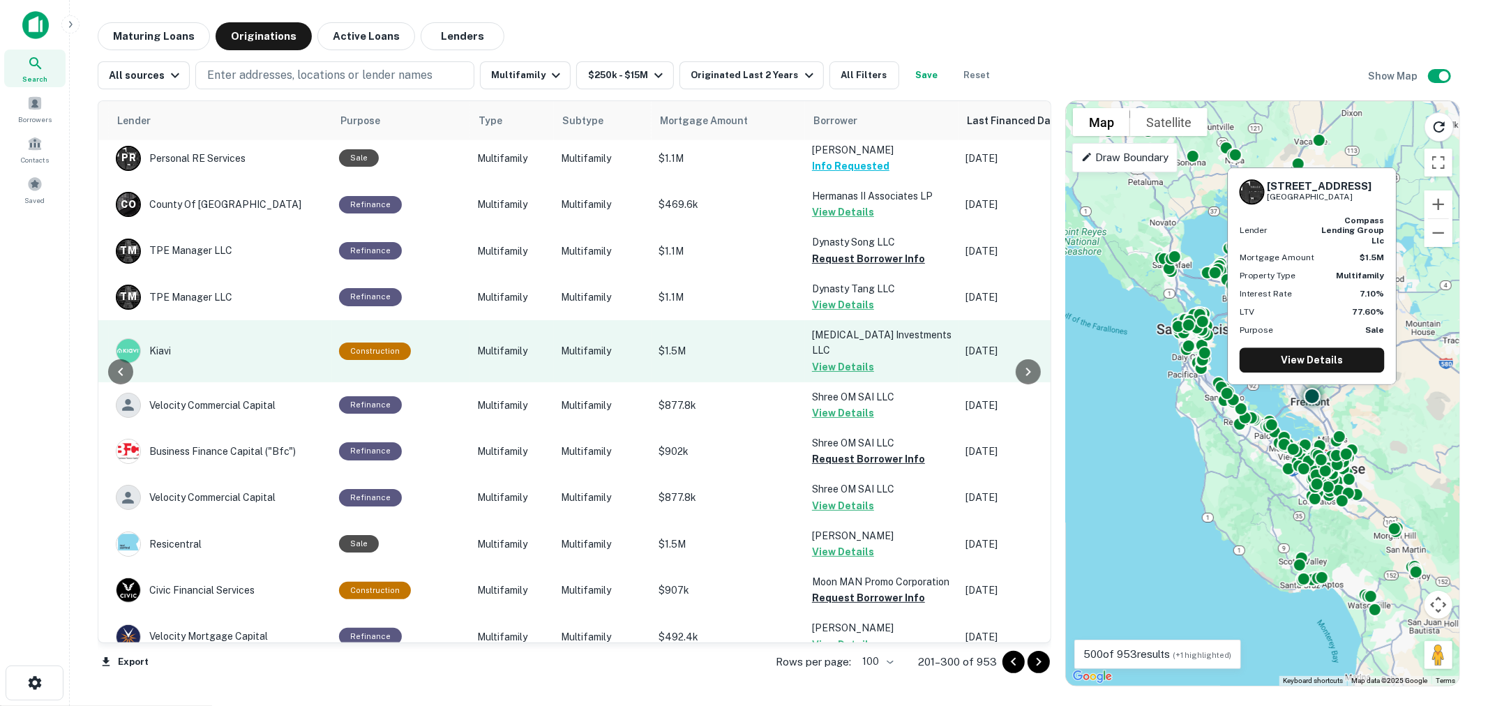
scroll to position [1395, 225]
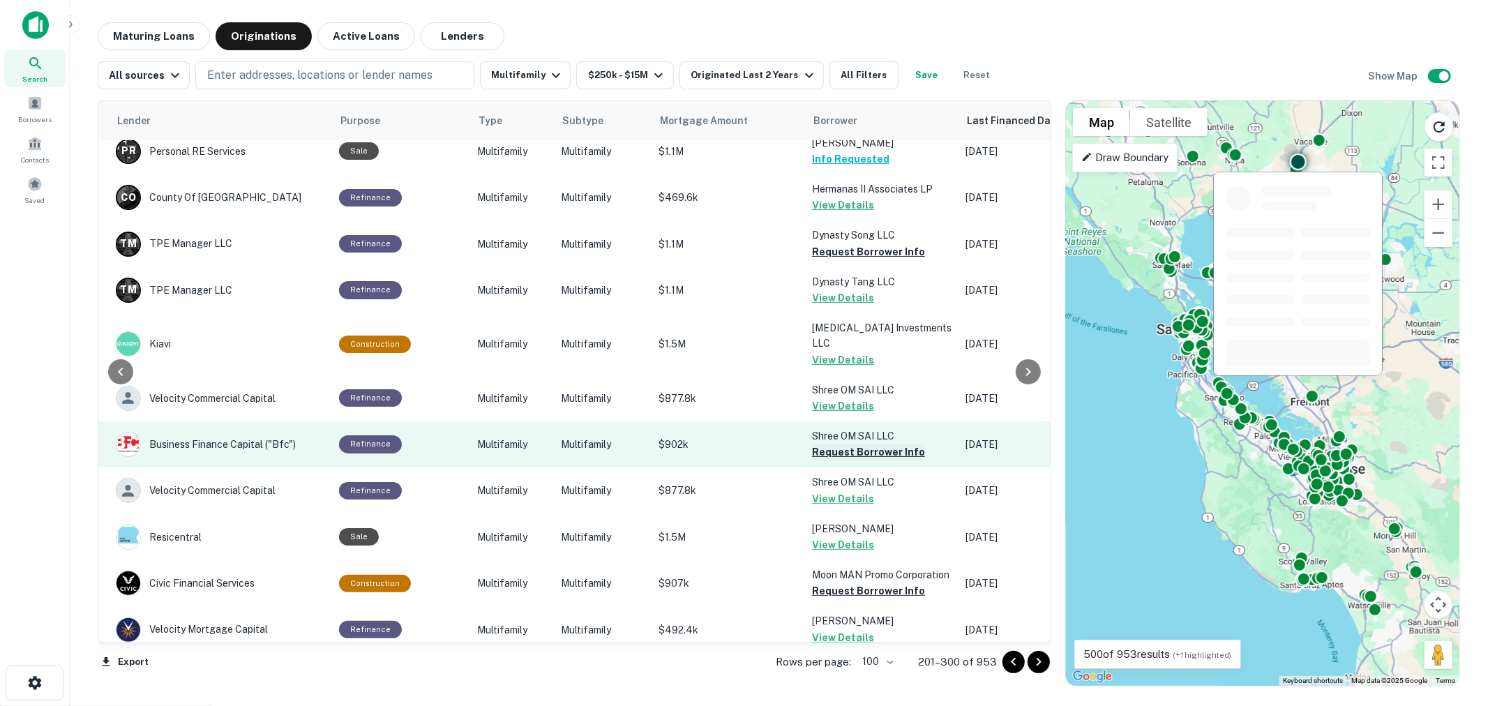
click at [848, 444] on button "Request Borrower Info" at bounding box center [868, 452] width 113 height 17
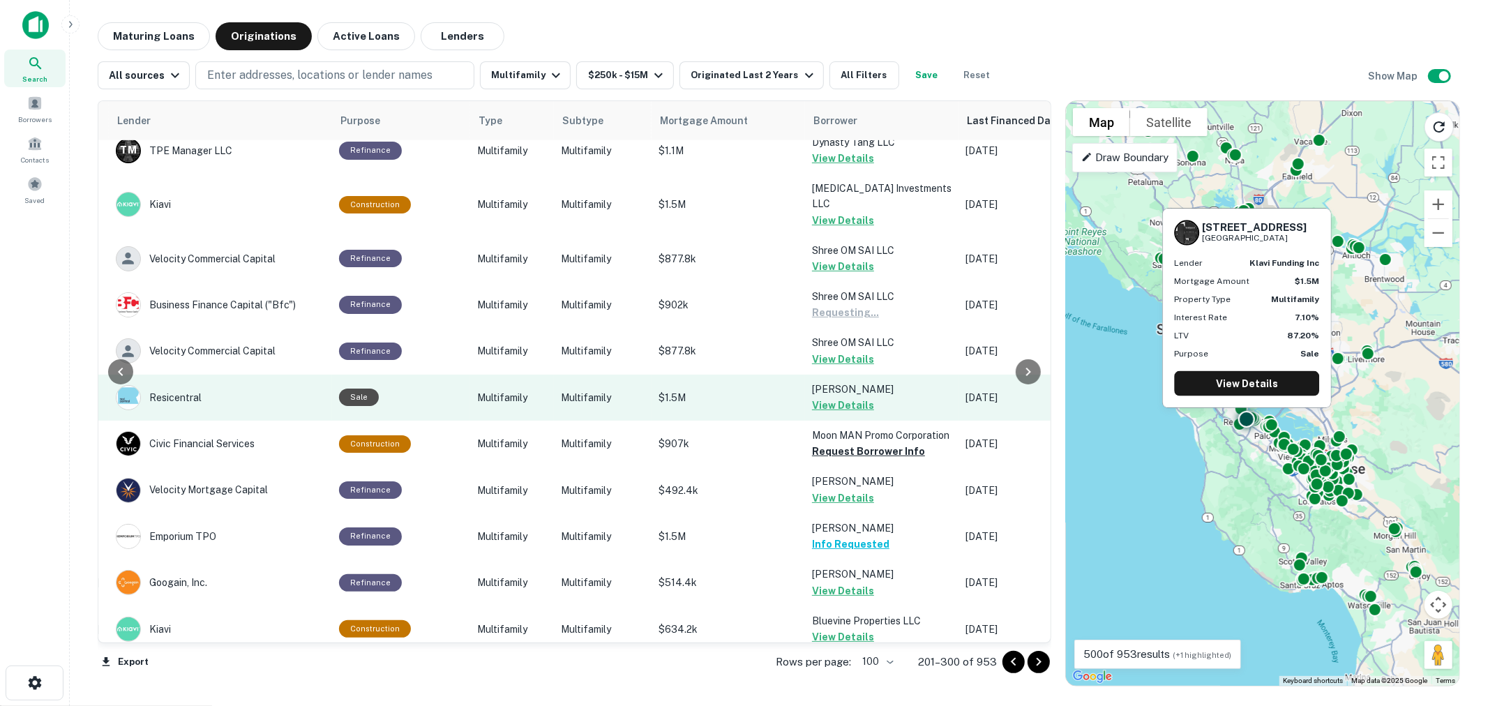
scroll to position [1550, 225]
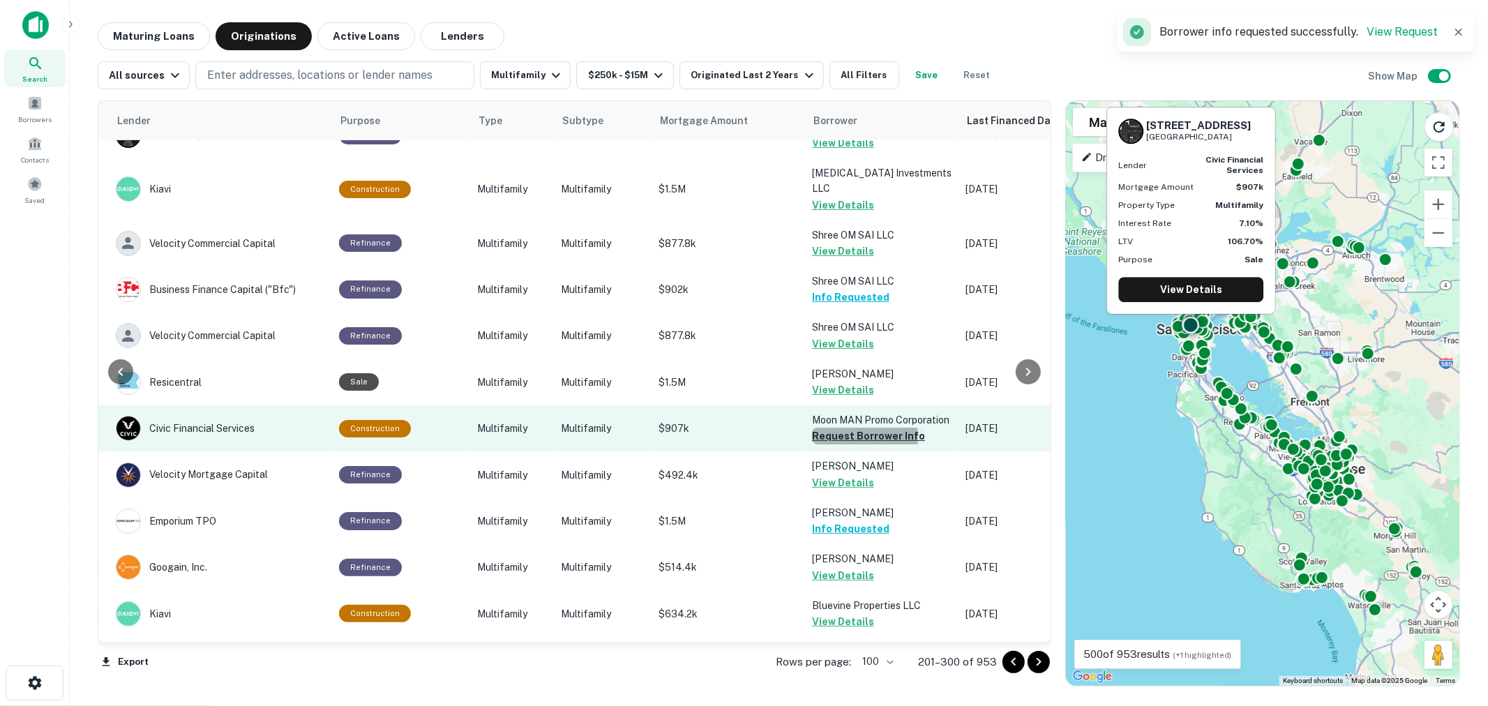
click at [853, 428] on button "Request Borrower Info" at bounding box center [868, 436] width 113 height 17
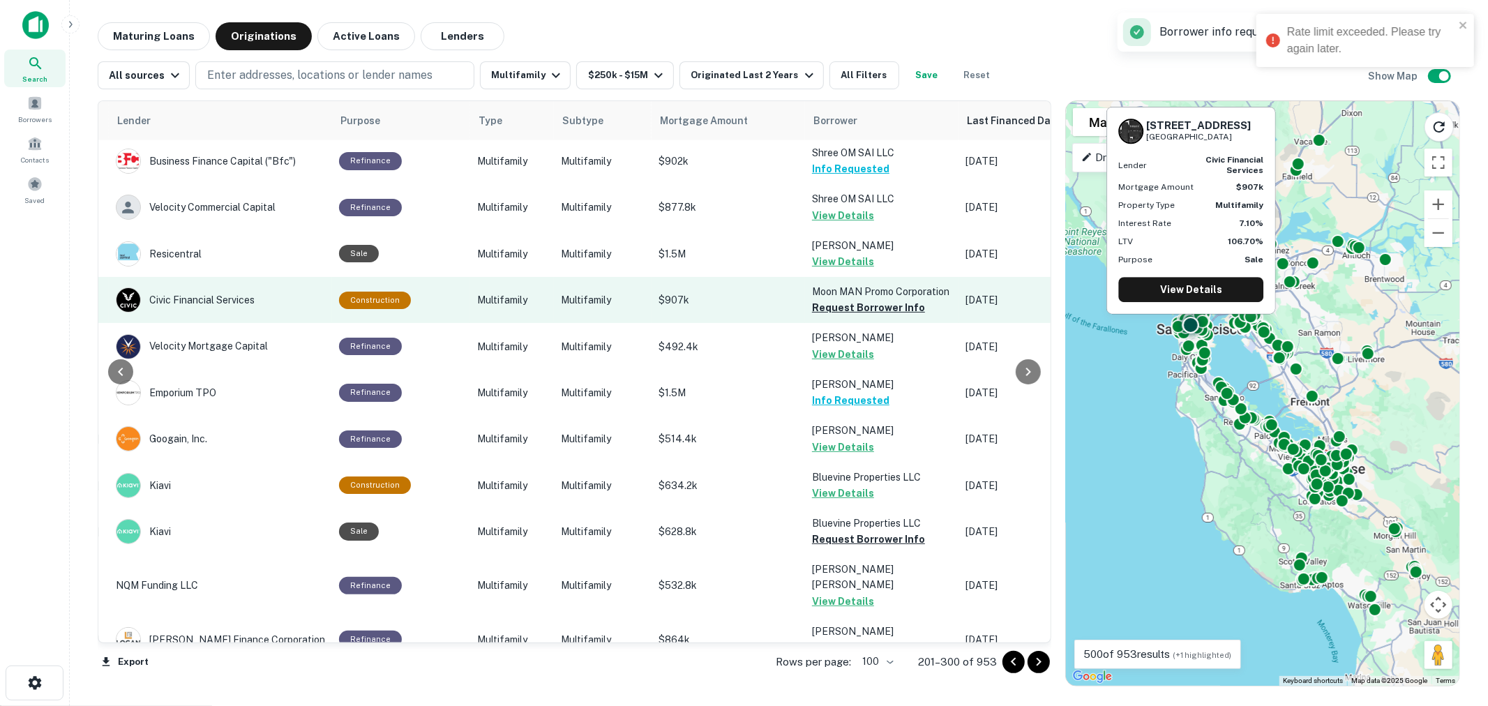
scroll to position [1705, 225]
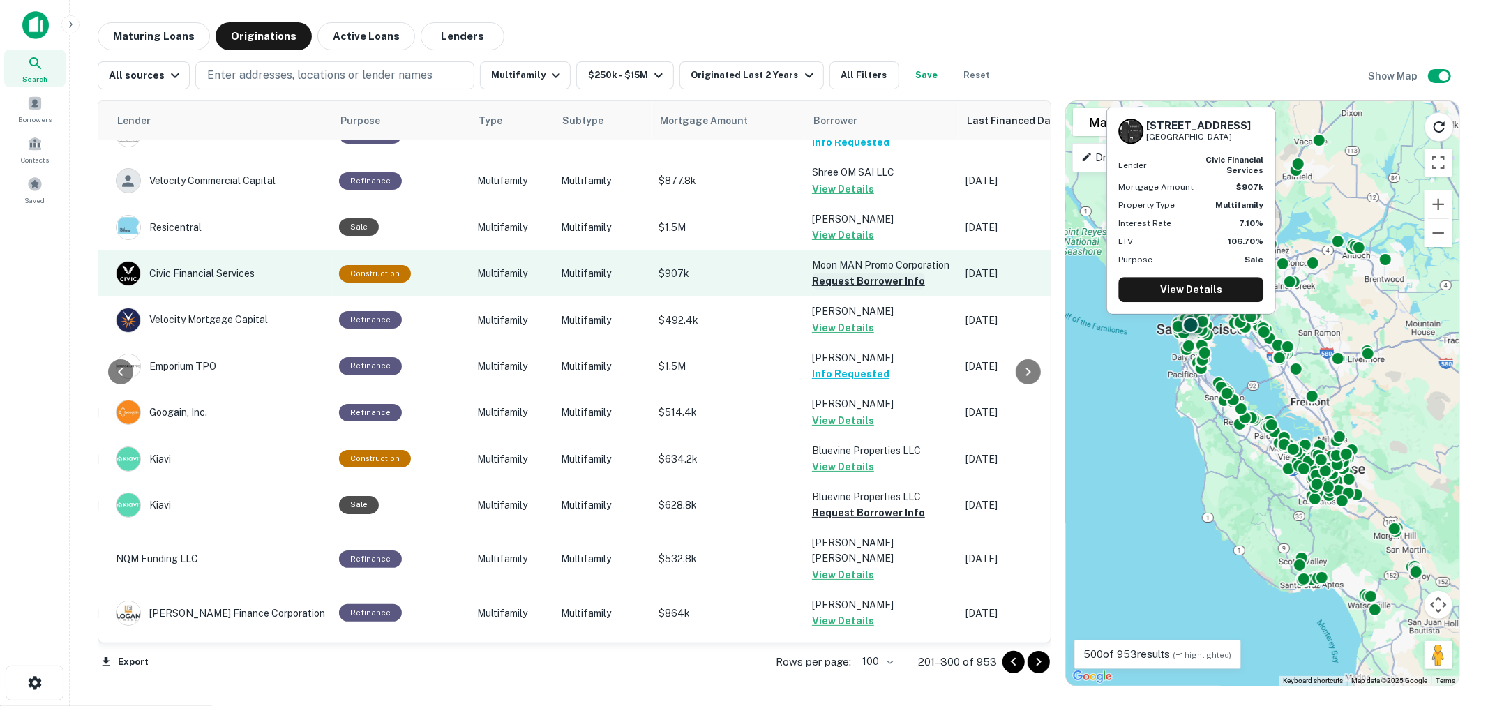
click at [848, 273] on button "Request Borrower Info" at bounding box center [868, 281] width 113 height 17
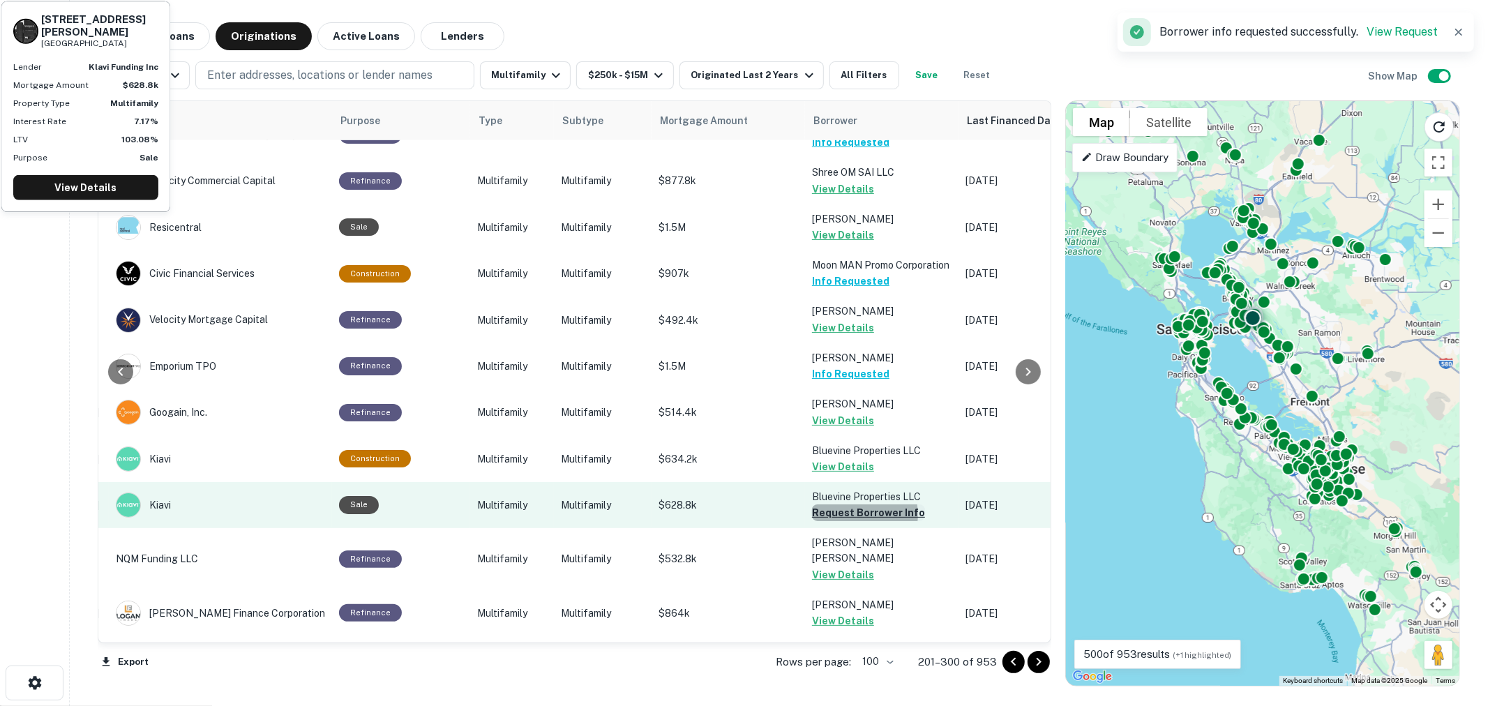
click at [850, 504] on button "Request Borrower Info" at bounding box center [868, 512] width 113 height 17
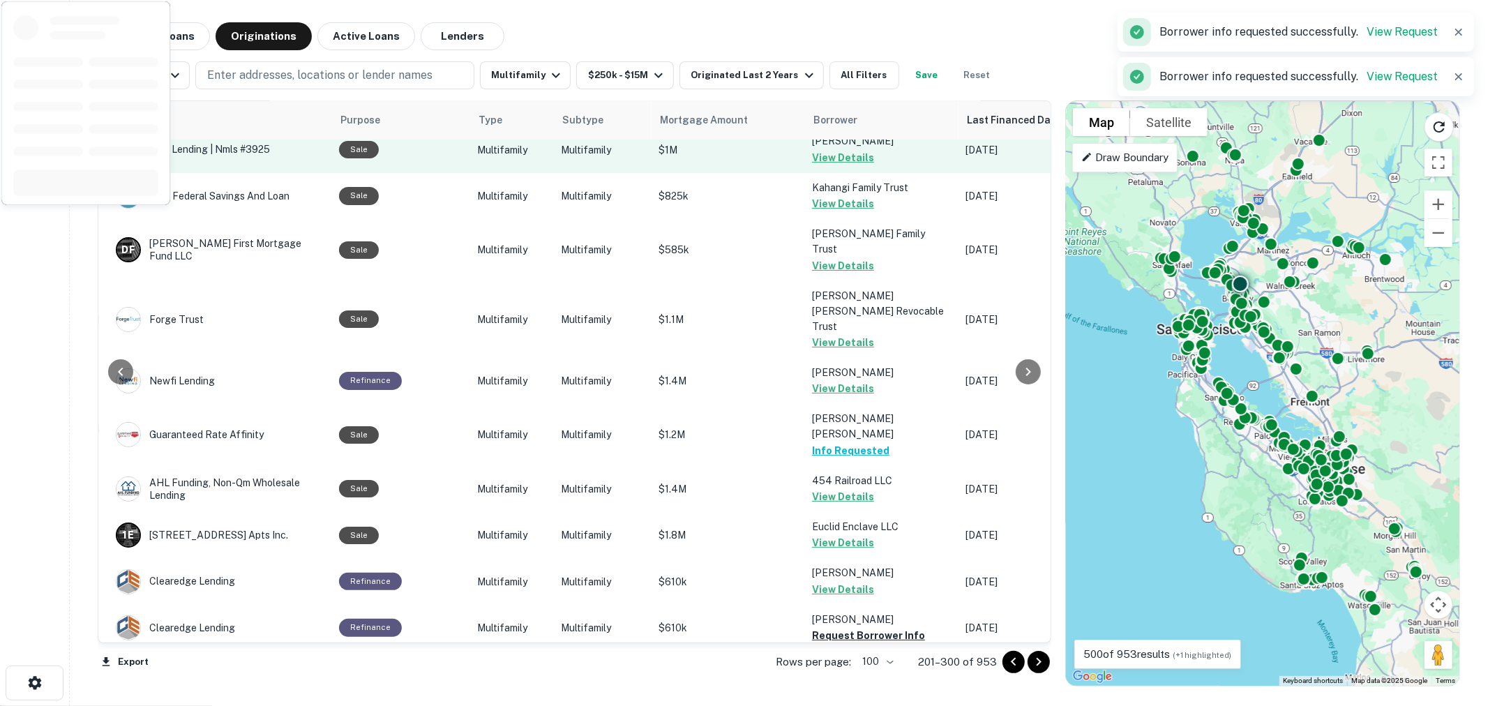
scroll to position [2480, 225]
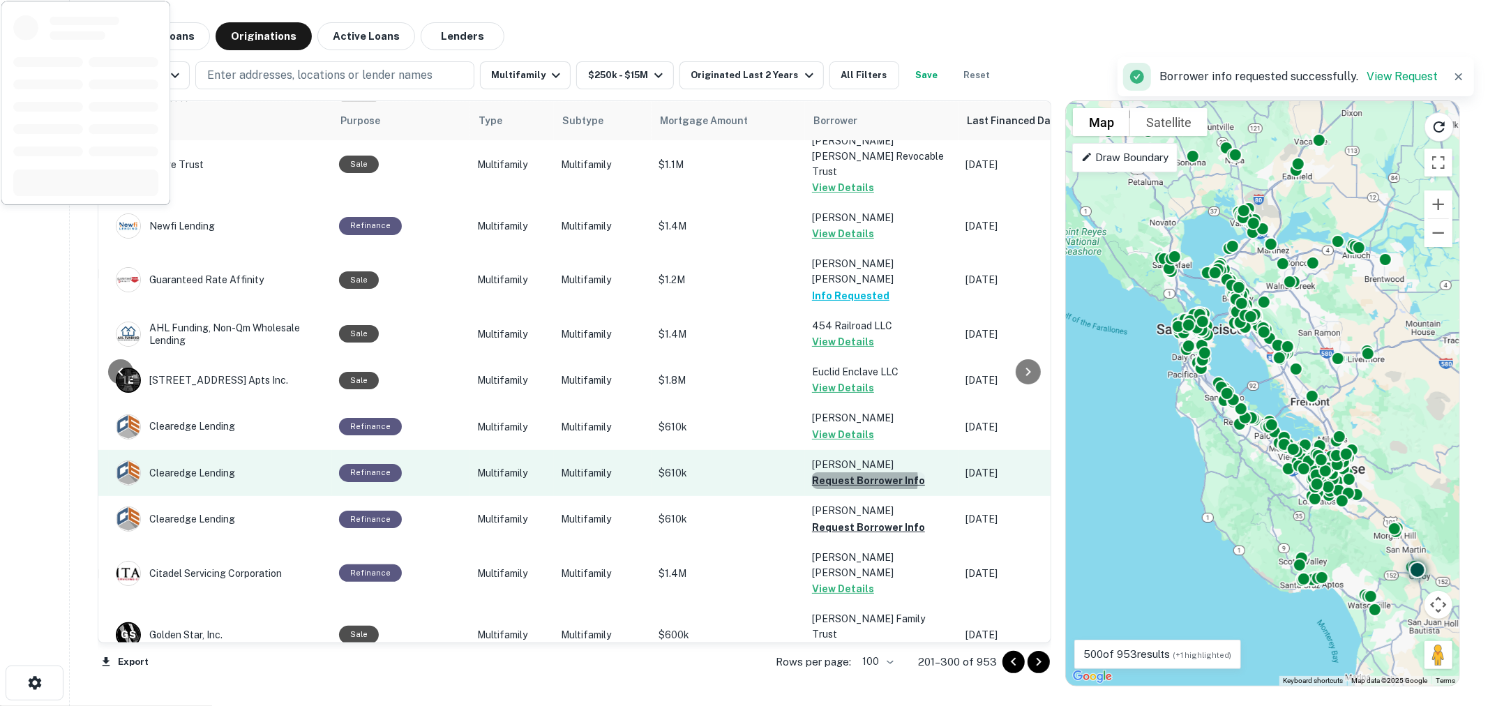
click at [855, 472] on button "Request Borrower Info" at bounding box center [868, 480] width 113 height 17
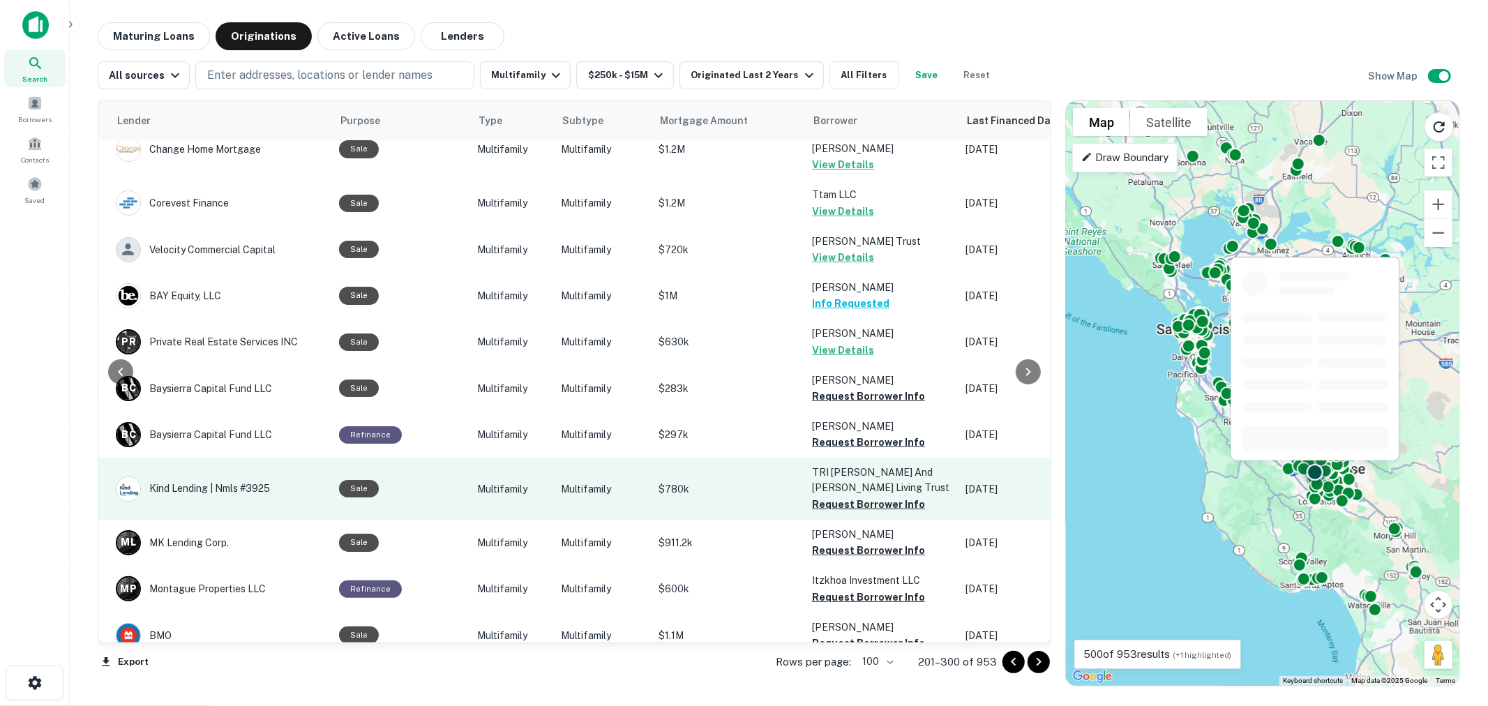
scroll to position [3875, 225]
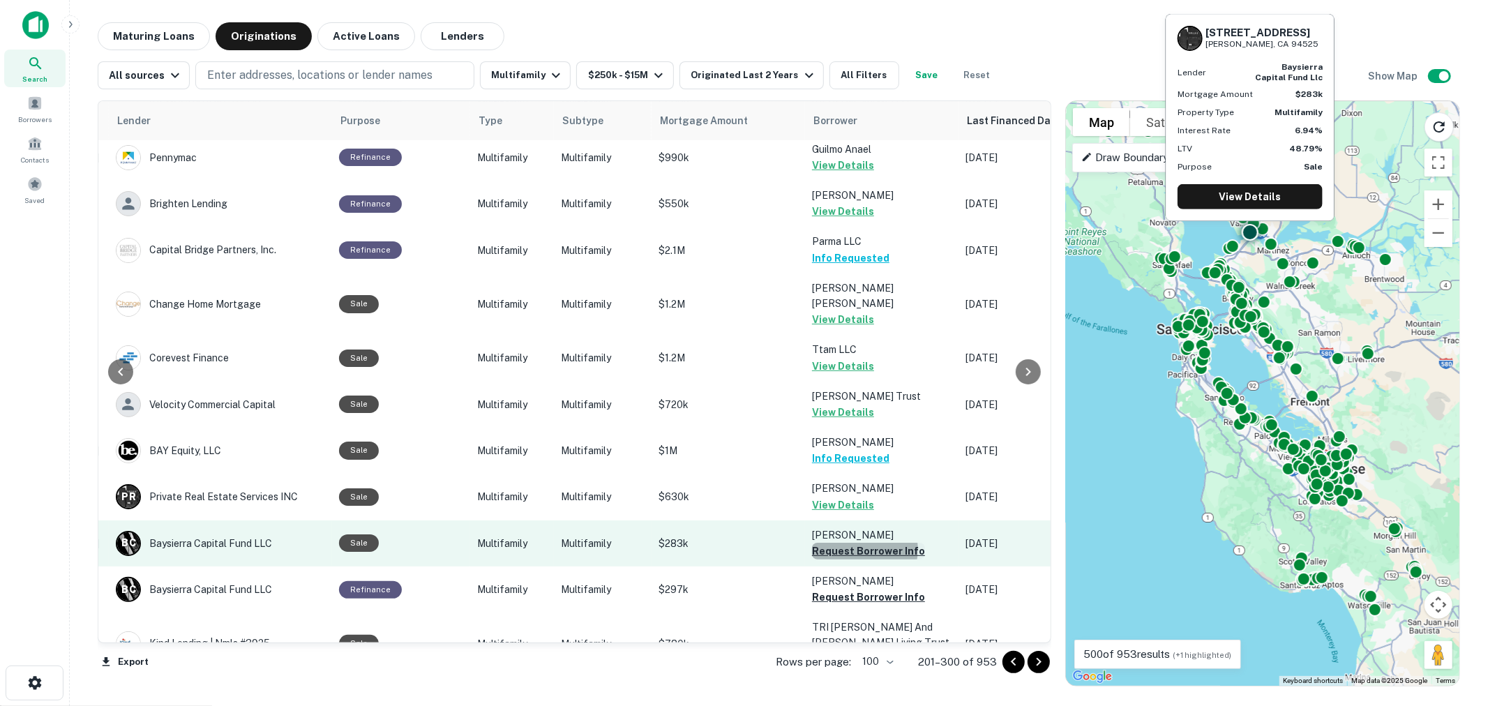
click at [856, 543] on button "Request Borrower Info" at bounding box center [868, 551] width 113 height 17
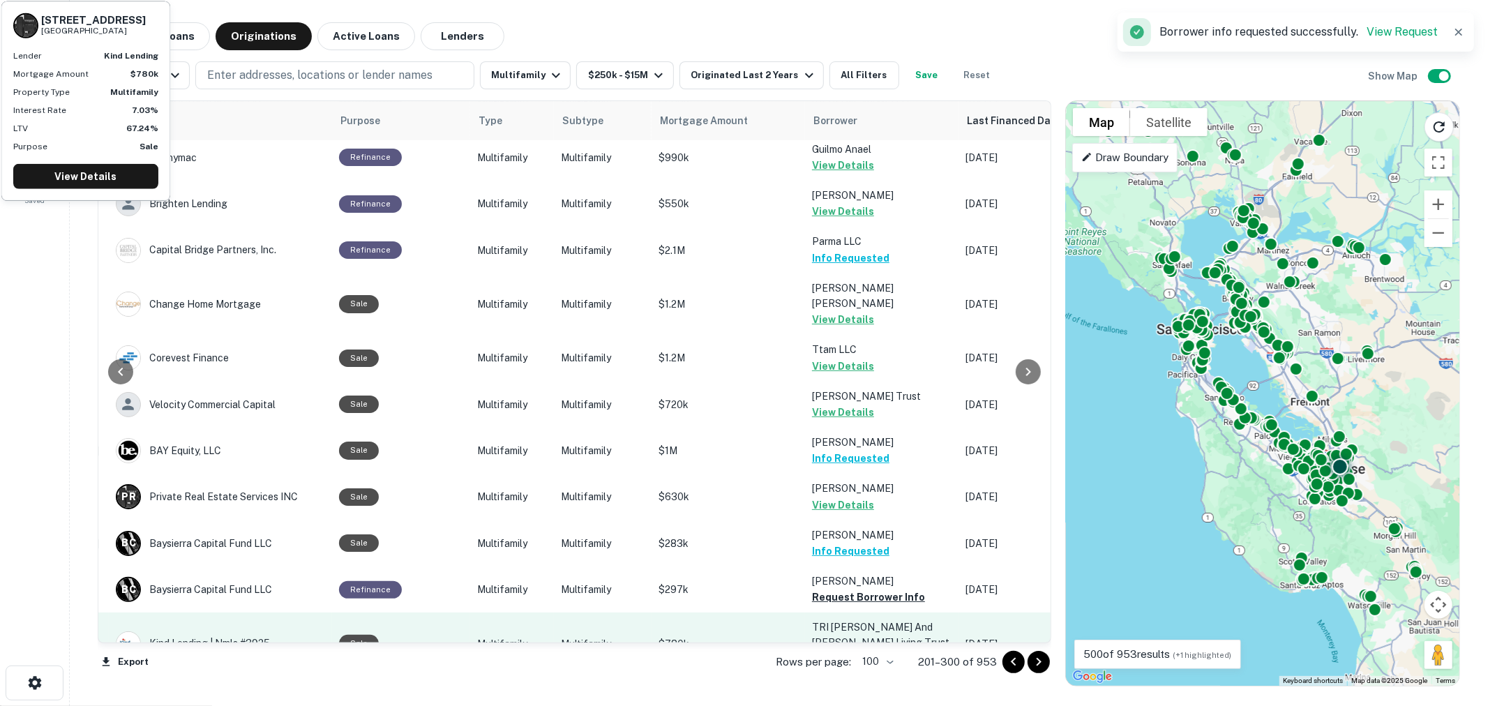
click at [857, 651] on button "Request Borrower Info" at bounding box center [868, 659] width 113 height 17
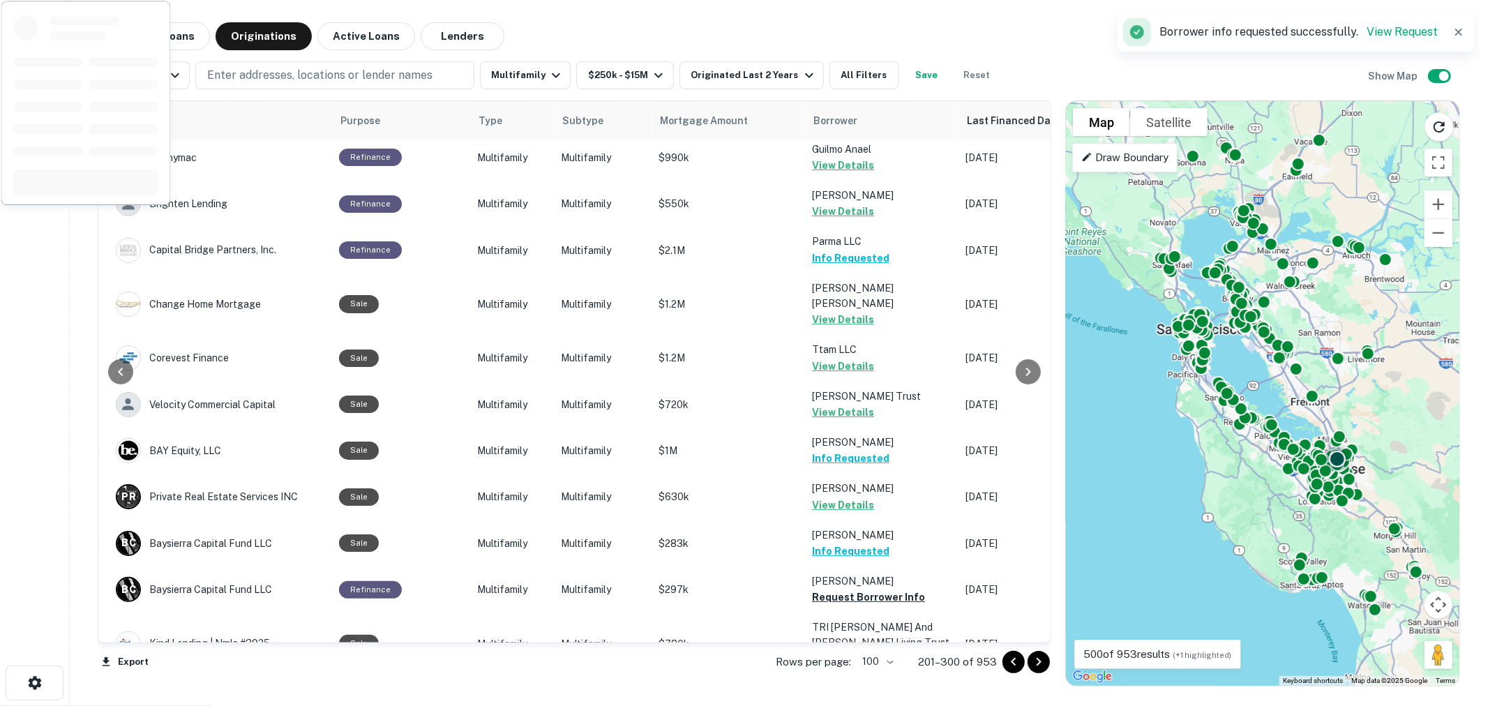
click at [850, 697] on button "Request Borrower Info" at bounding box center [868, 705] width 113 height 17
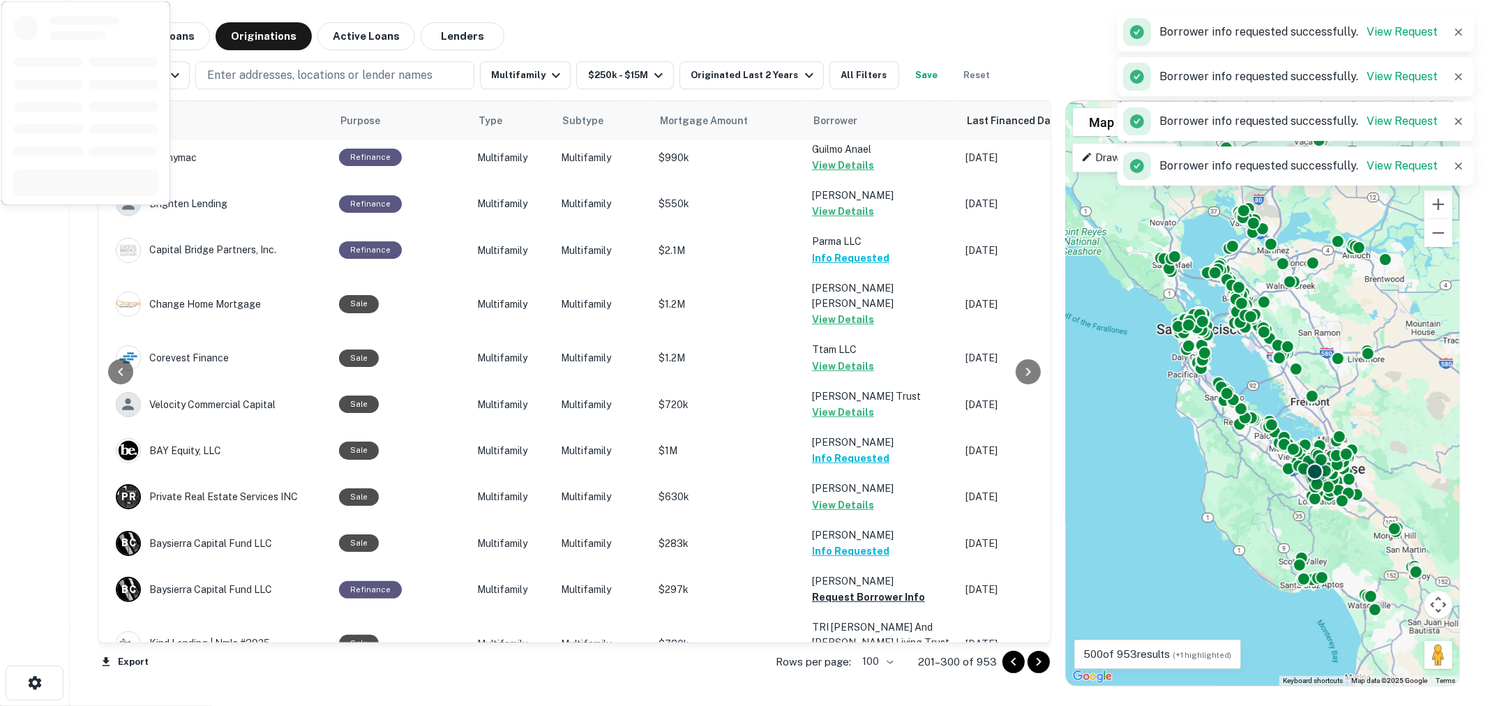
scroll to position [4030, 225]
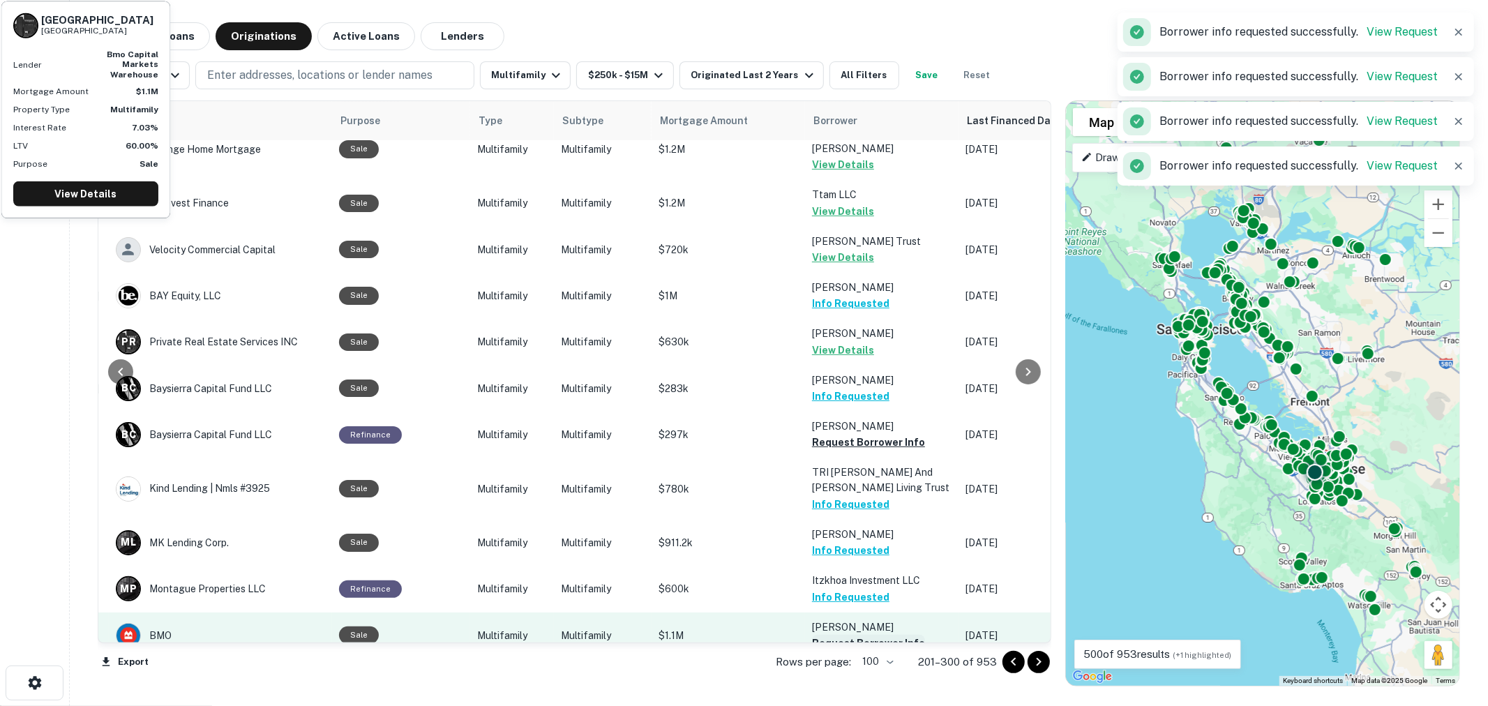
click at [839, 635] on button "Request Borrower Info" at bounding box center [868, 643] width 113 height 17
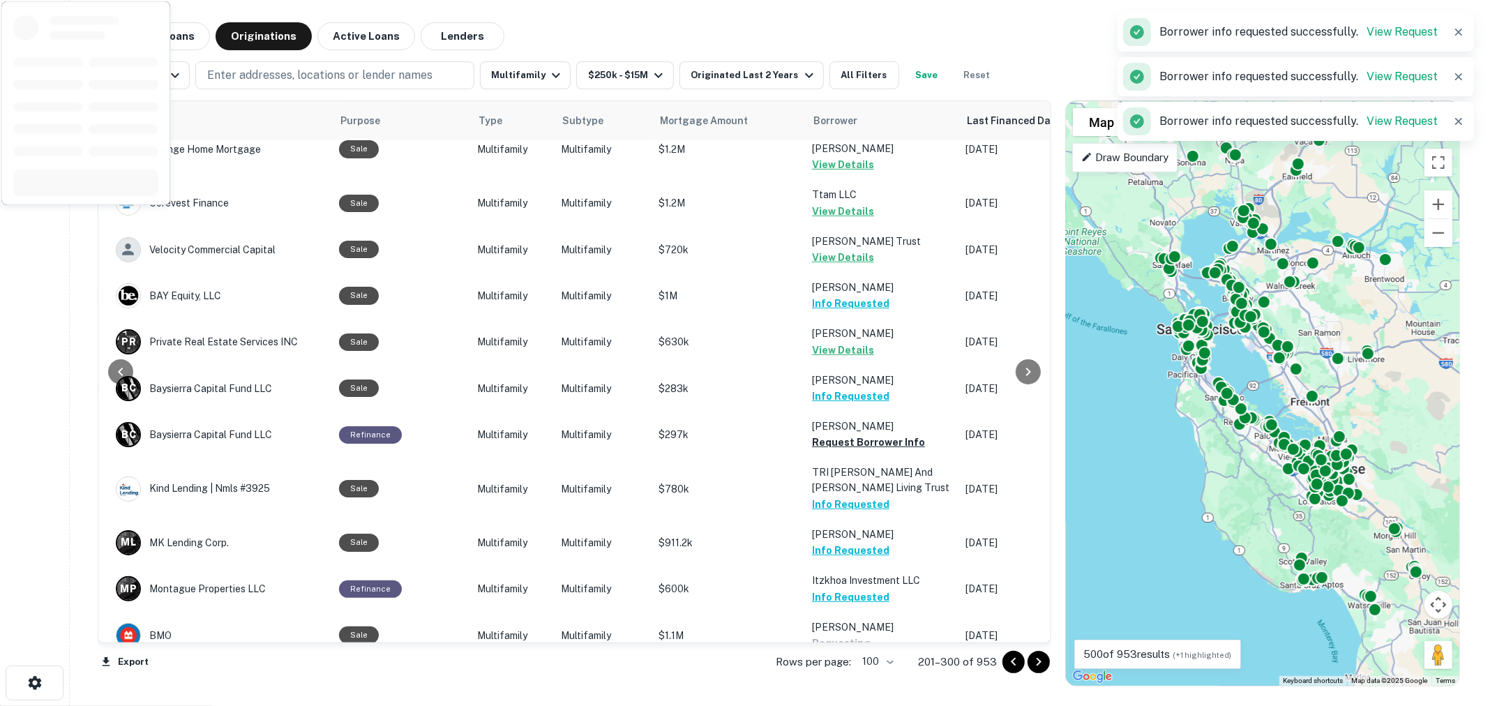
scroll to position [4186, 225]
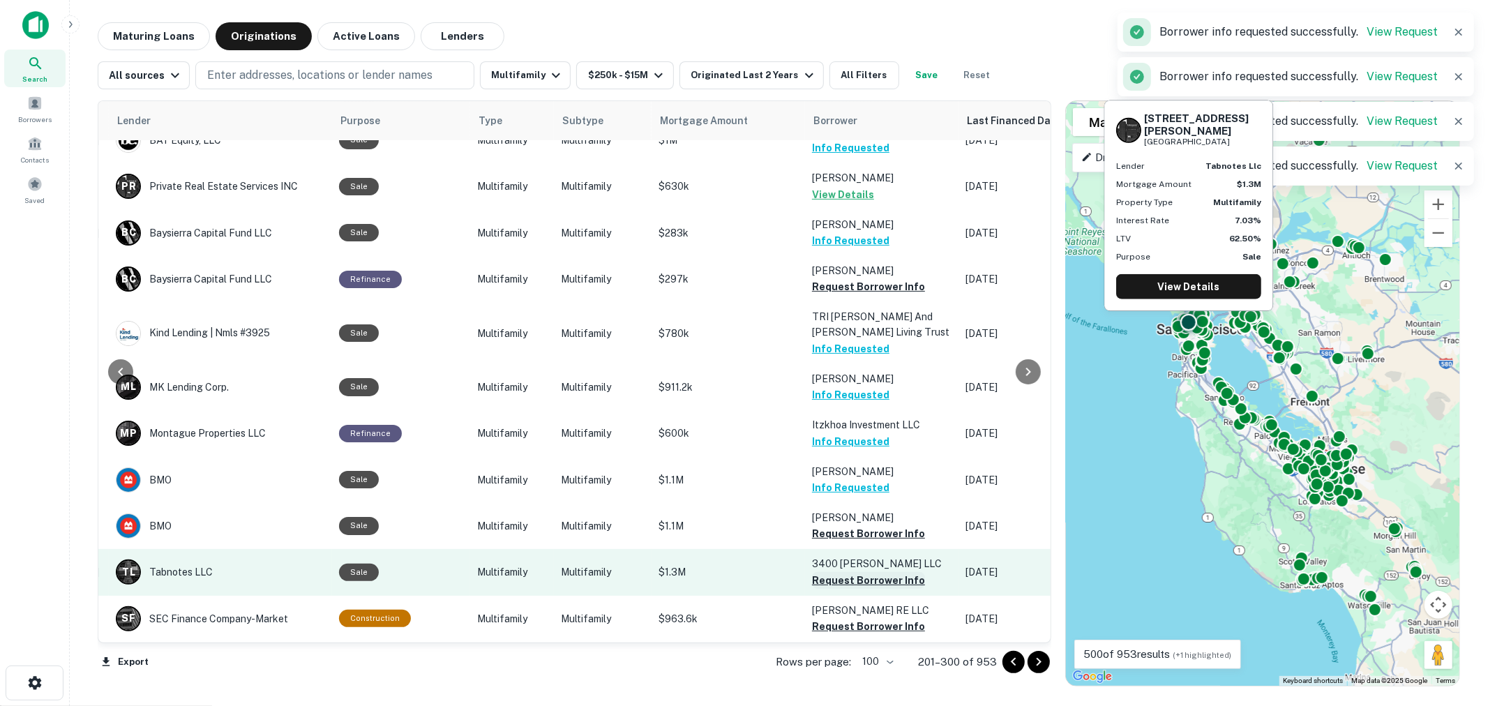
click at [838, 572] on button "Request Borrower Info" at bounding box center [868, 580] width 113 height 17
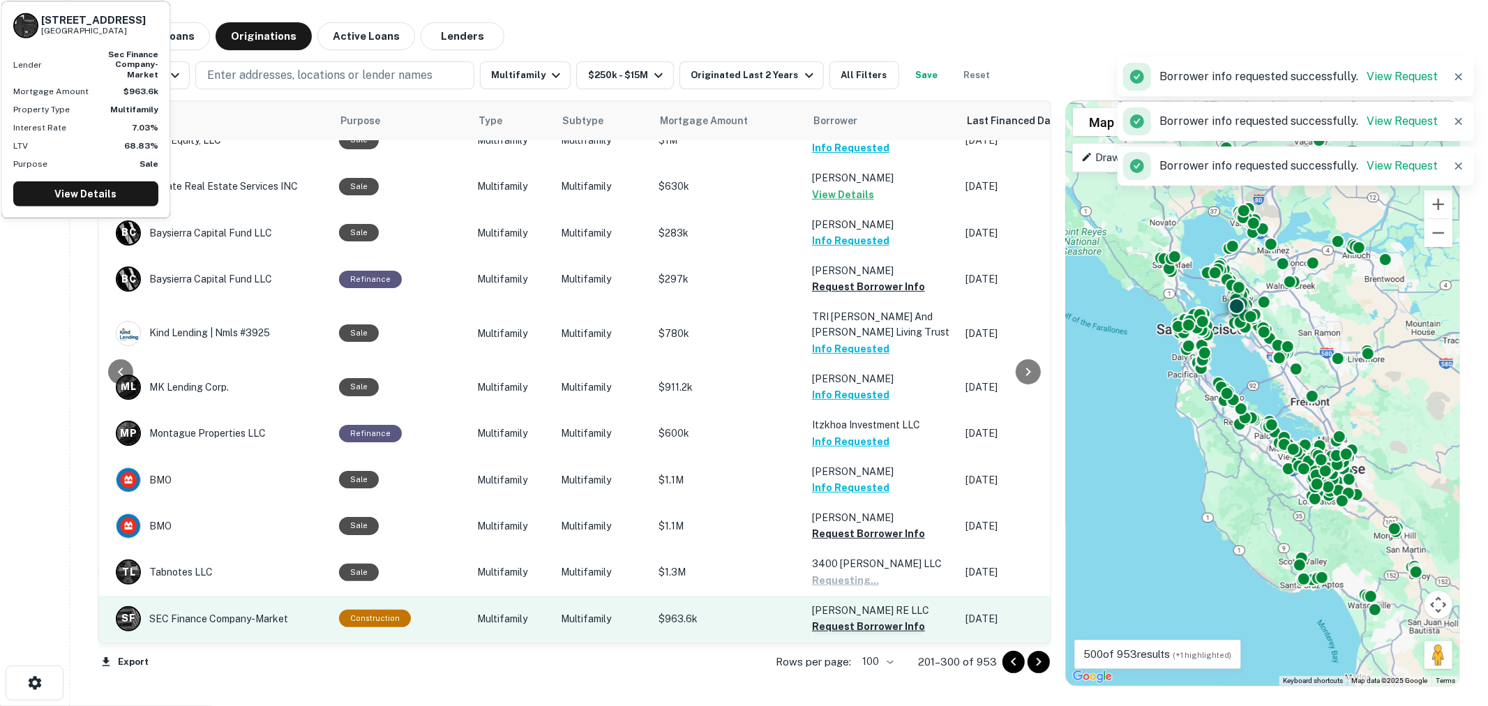
click at [843, 618] on button "Request Borrower Info" at bounding box center [868, 626] width 113 height 17
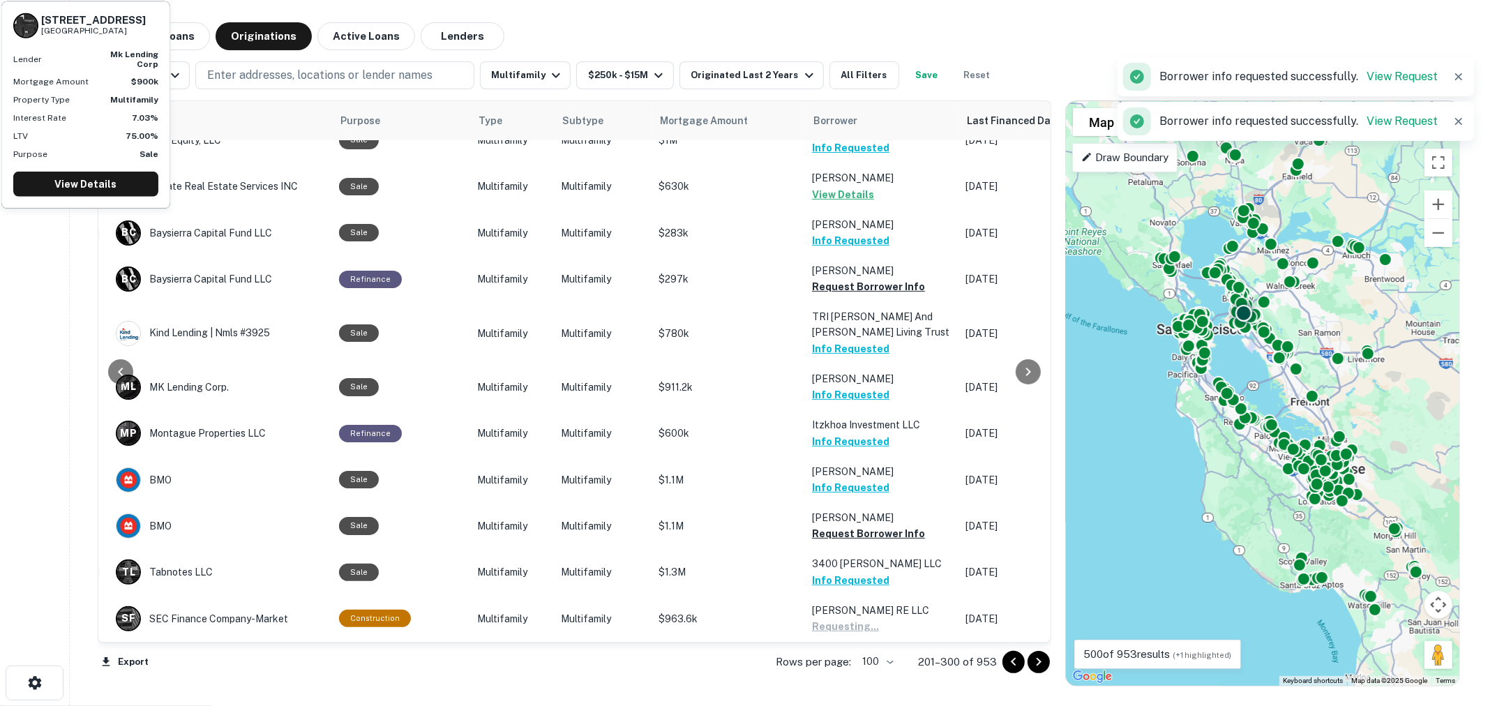
click at [848, 679] on button "Request Borrower Info" at bounding box center [868, 687] width 113 height 17
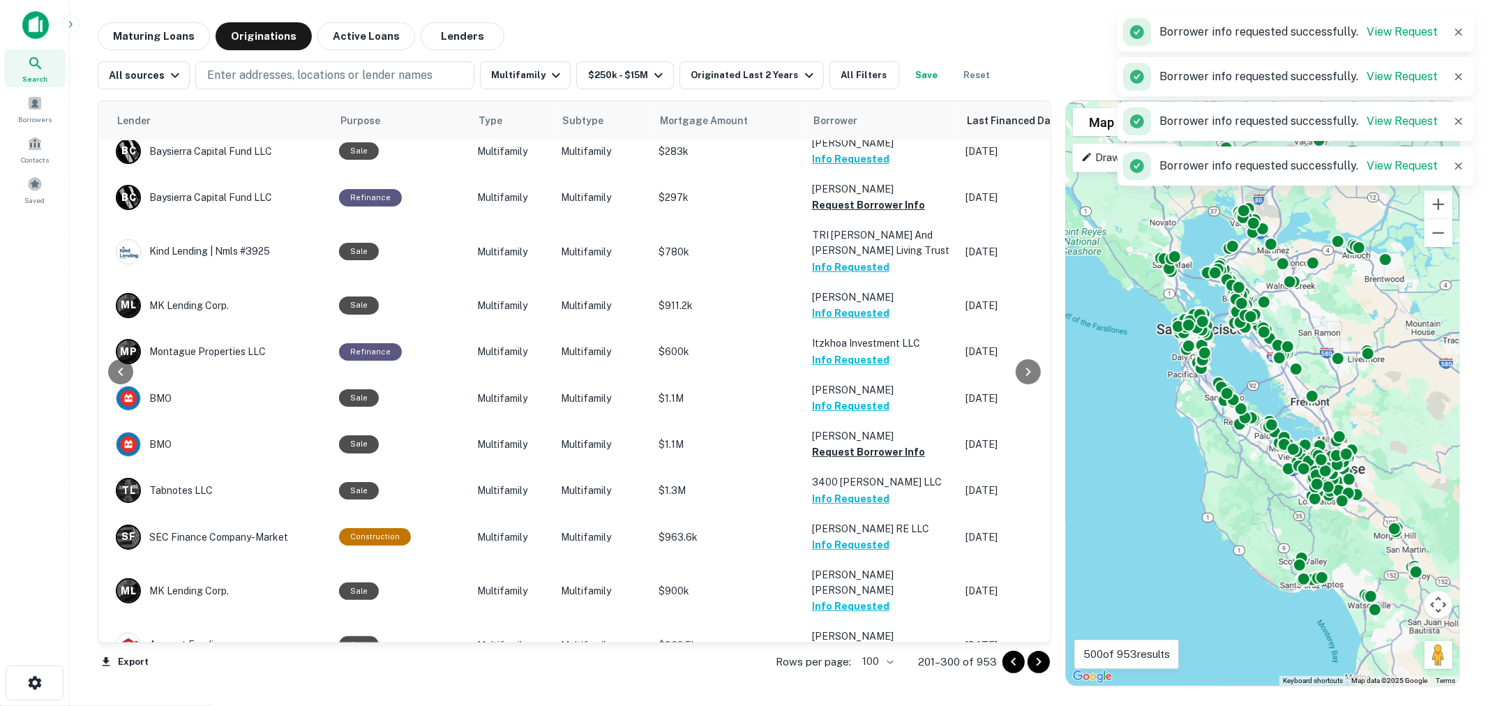
click at [1041, 664] on icon "Go to next page" at bounding box center [1038, 662] width 17 height 17
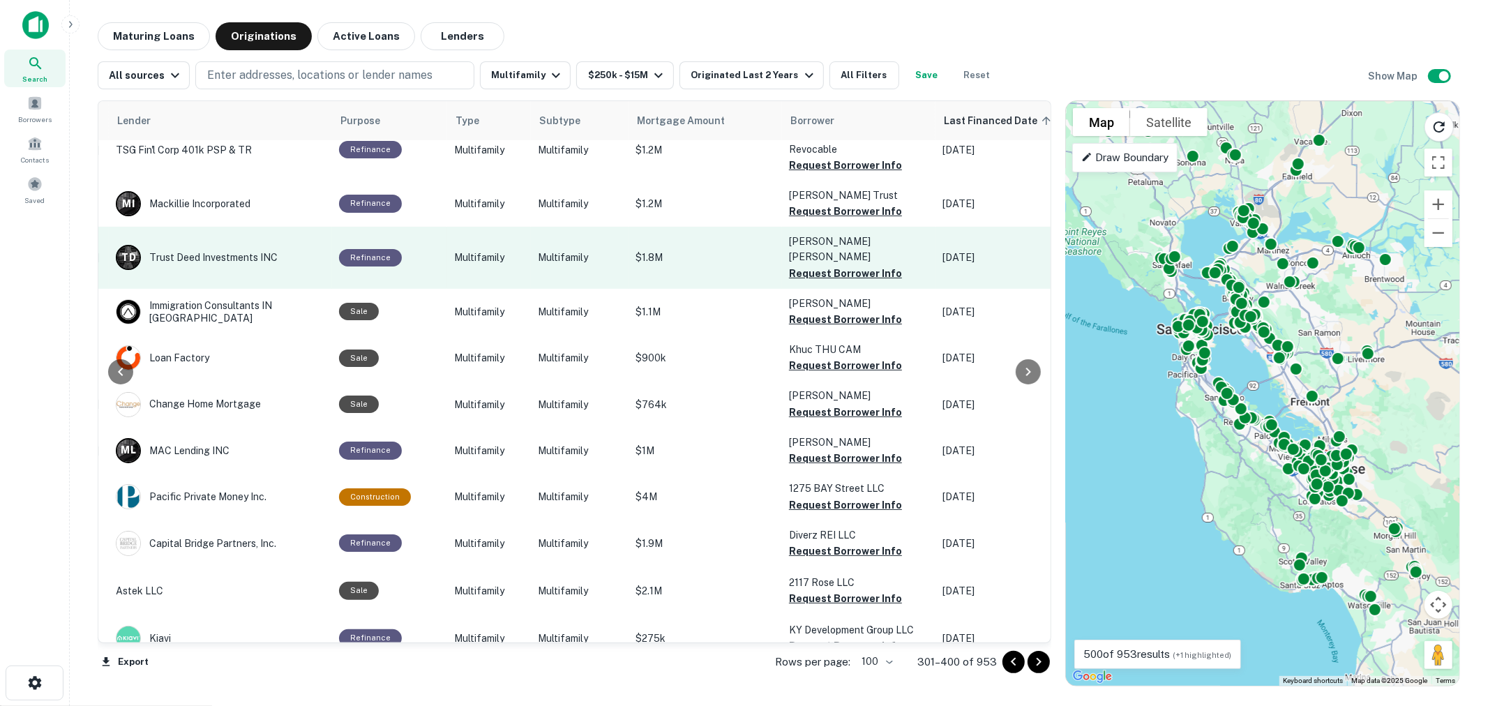
scroll to position [0, 225]
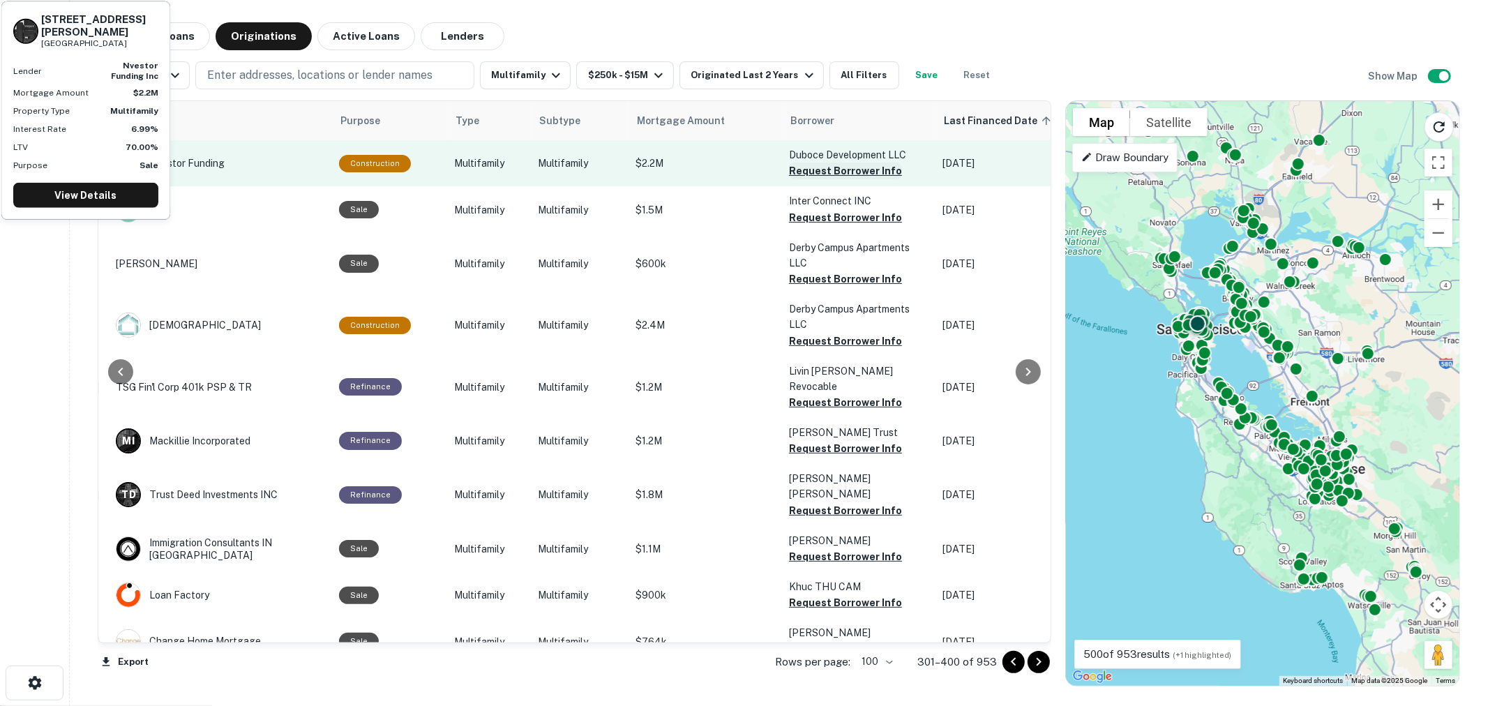
click at [818, 172] on button "Request Borrower Info" at bounding box center [845, 171] width 113 height 17
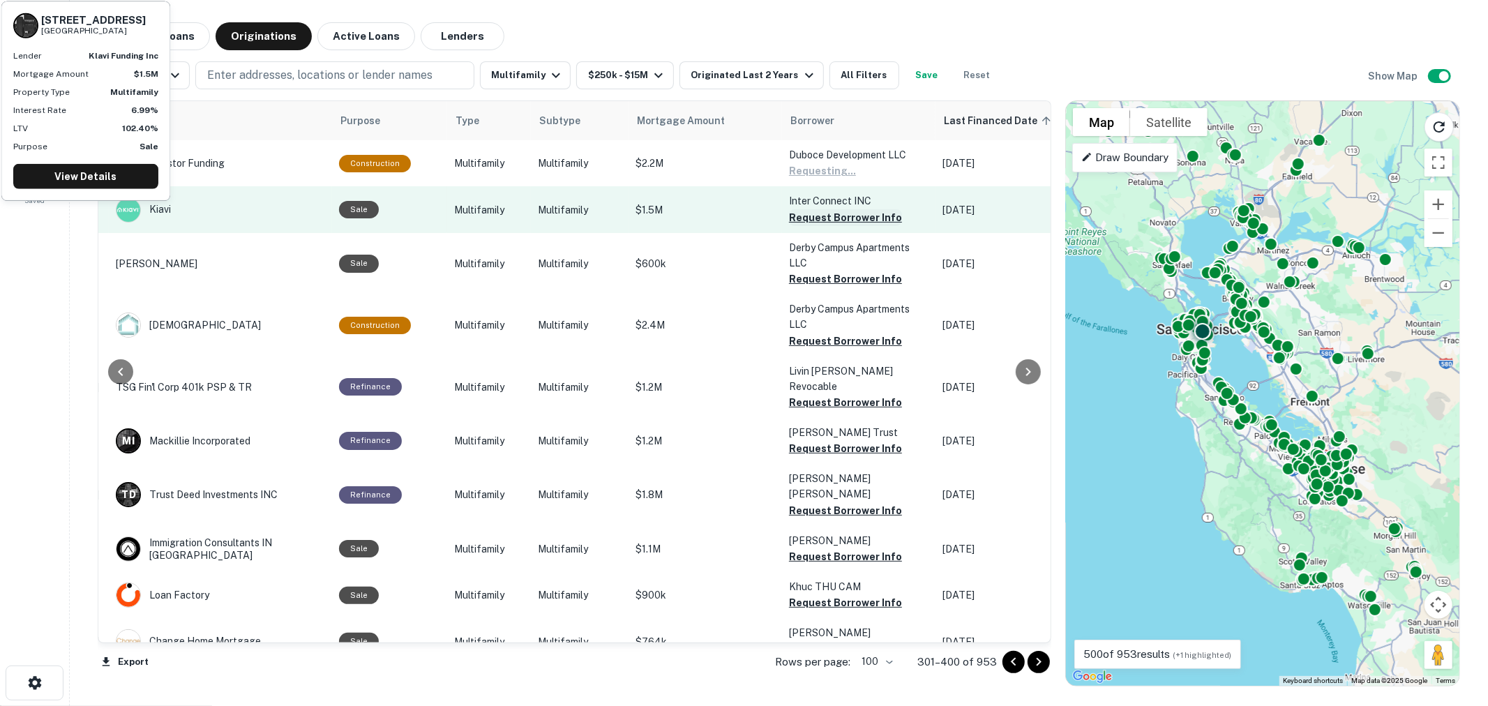
click at [822, 218] on button "Request Borrower Info" at bounding box center [845, 217] width 113 height 17
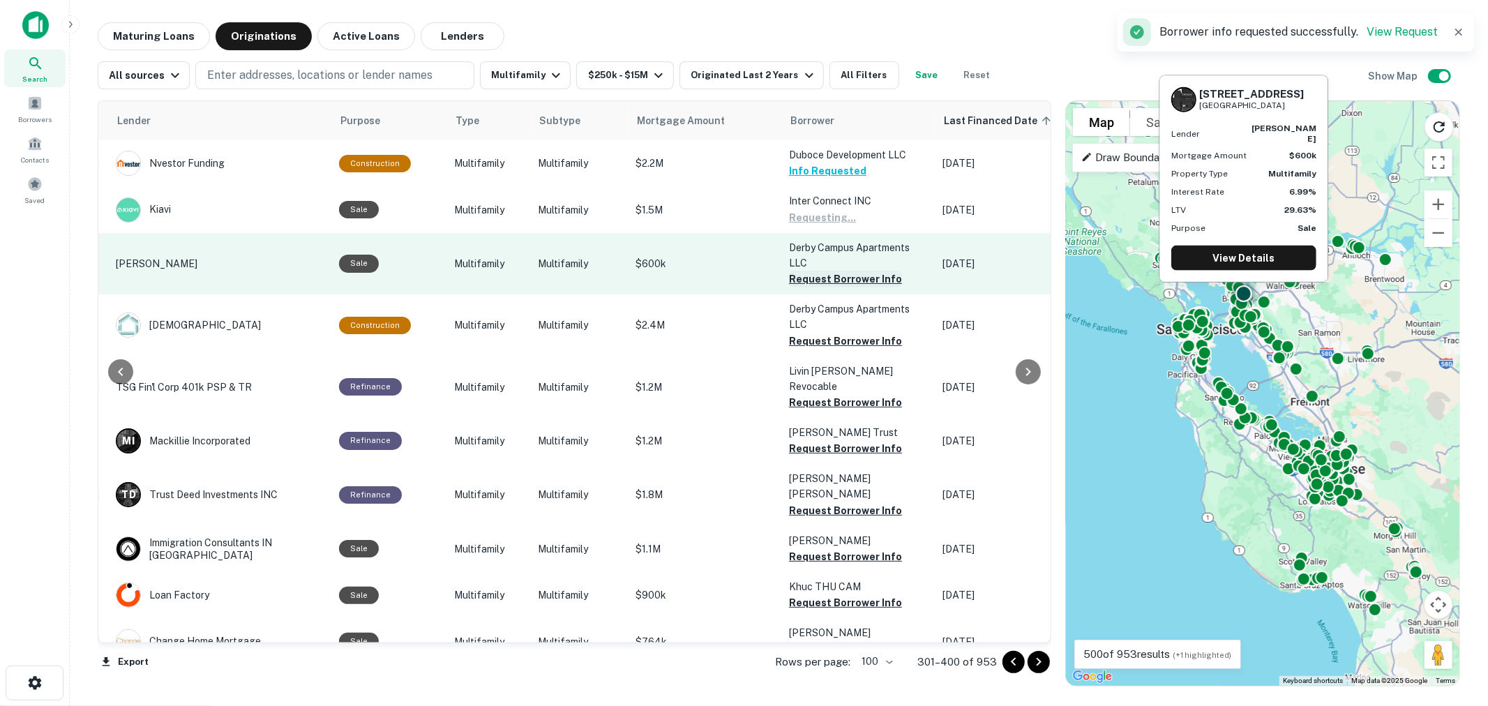
click at [825, 276] on button "Request Borrower Info" at bounding box center [845, 279] width 113 height 17
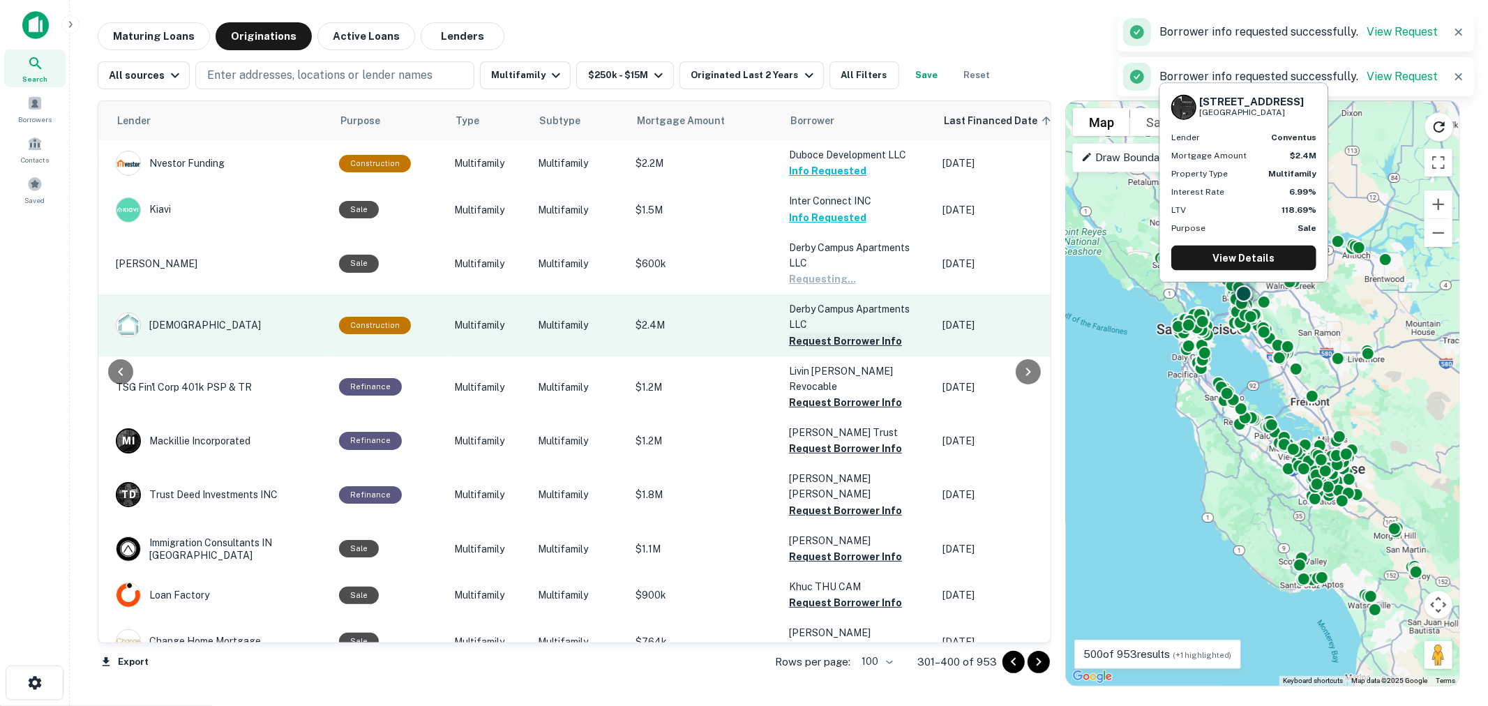
click at [827, 339] on button "Request Borrower Info" at bounding box center [845, 341] width 113 height 17
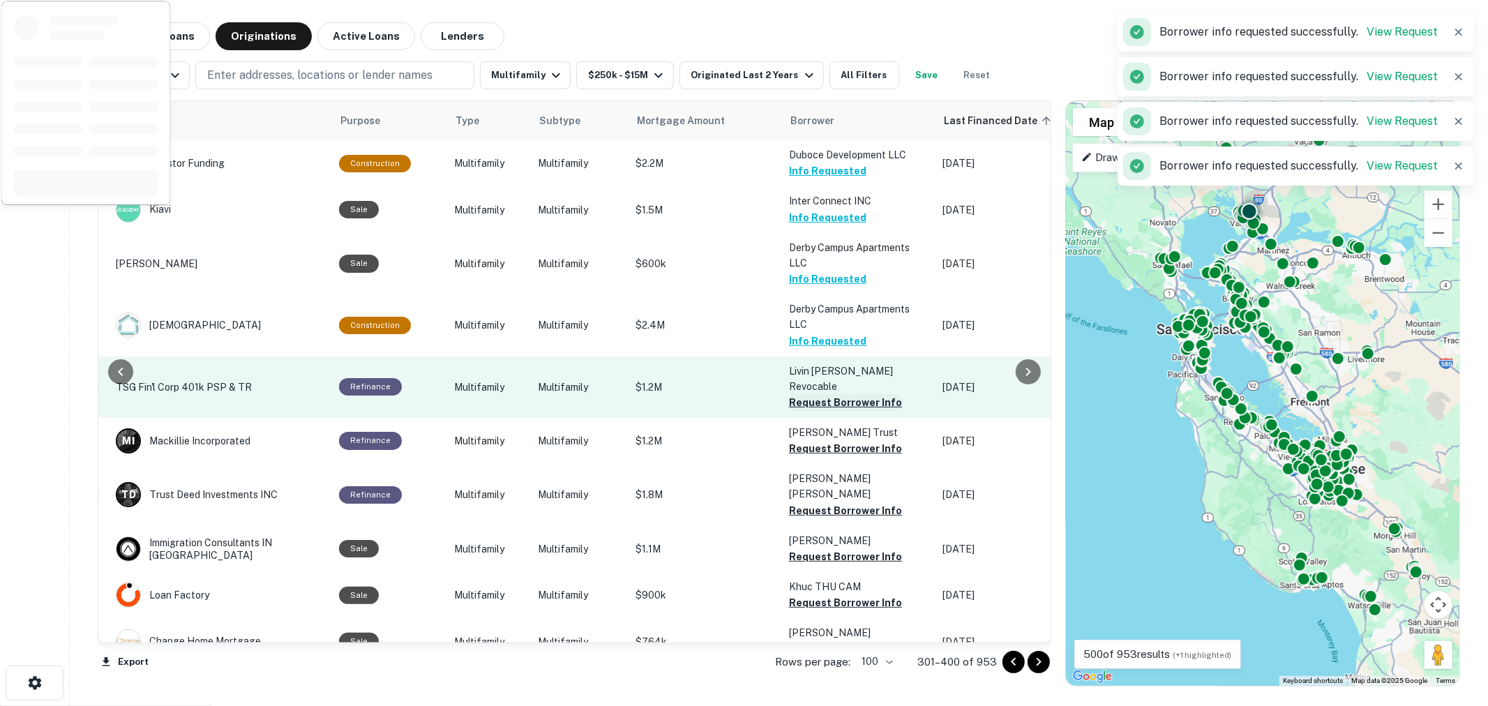
click at [824, 400] on button "Request Borrower Info" at bounding box center [845, 402] width 113 height 17
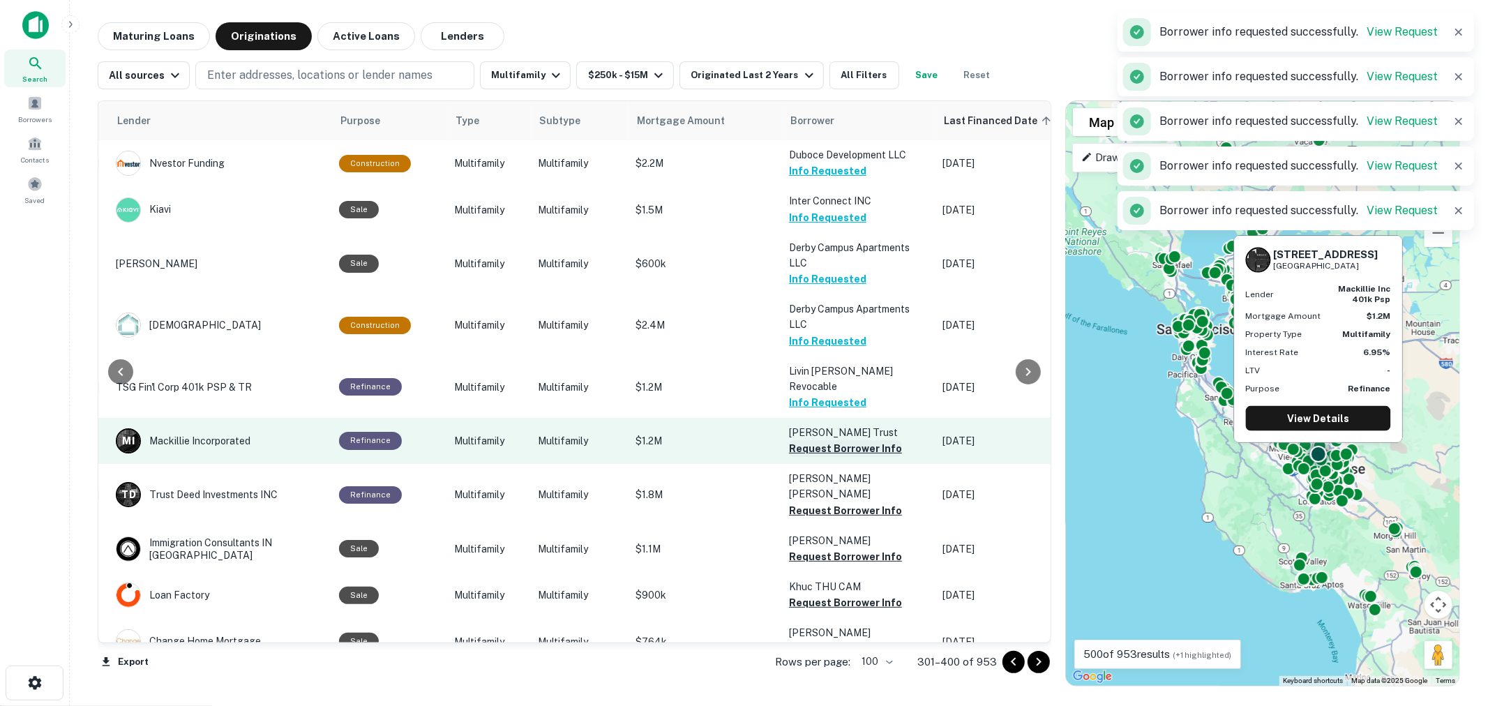
click at [823, 440] on button "Request Borrower Info" at bounding box center [845, 448] width 113 height 17
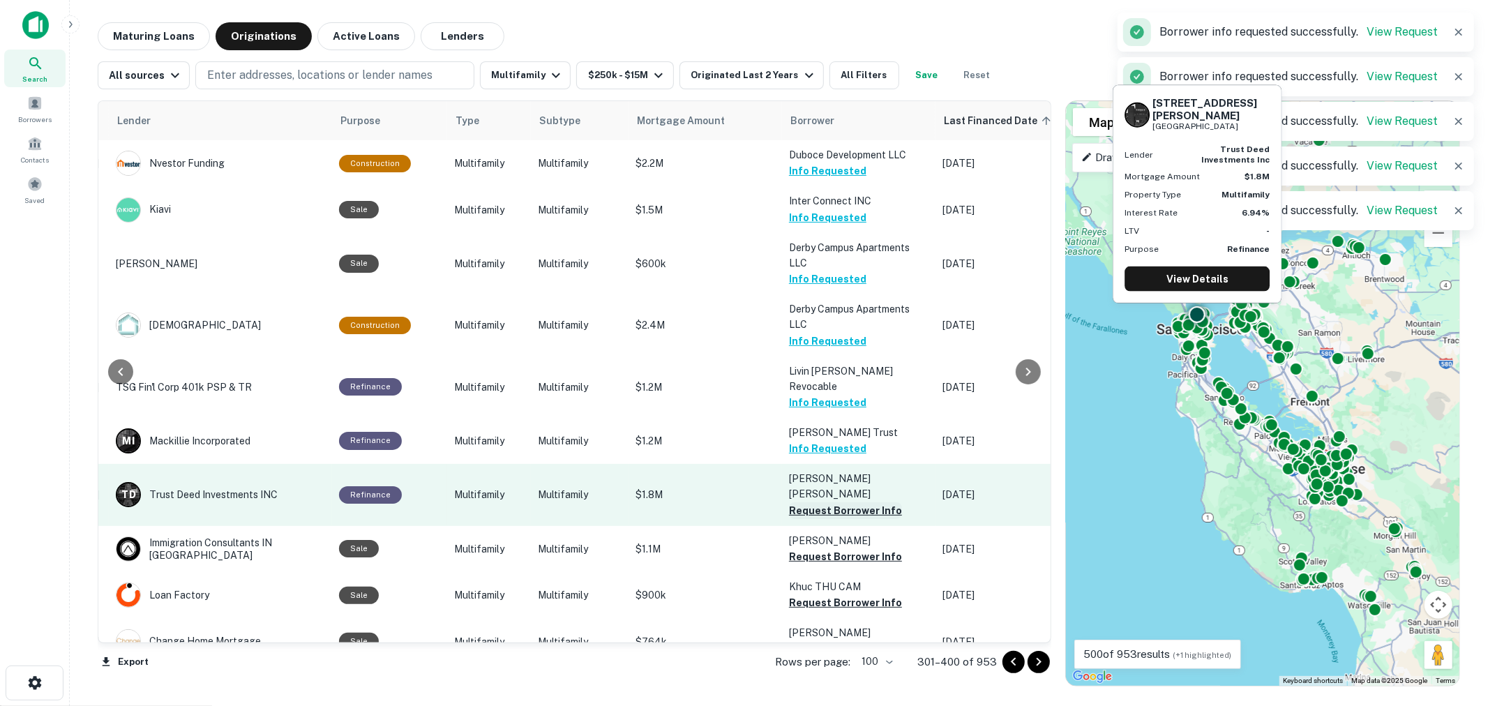
click at [833, 502] on button "Request Borrower Info" at bounding box center [845, 510] width 113 height 17
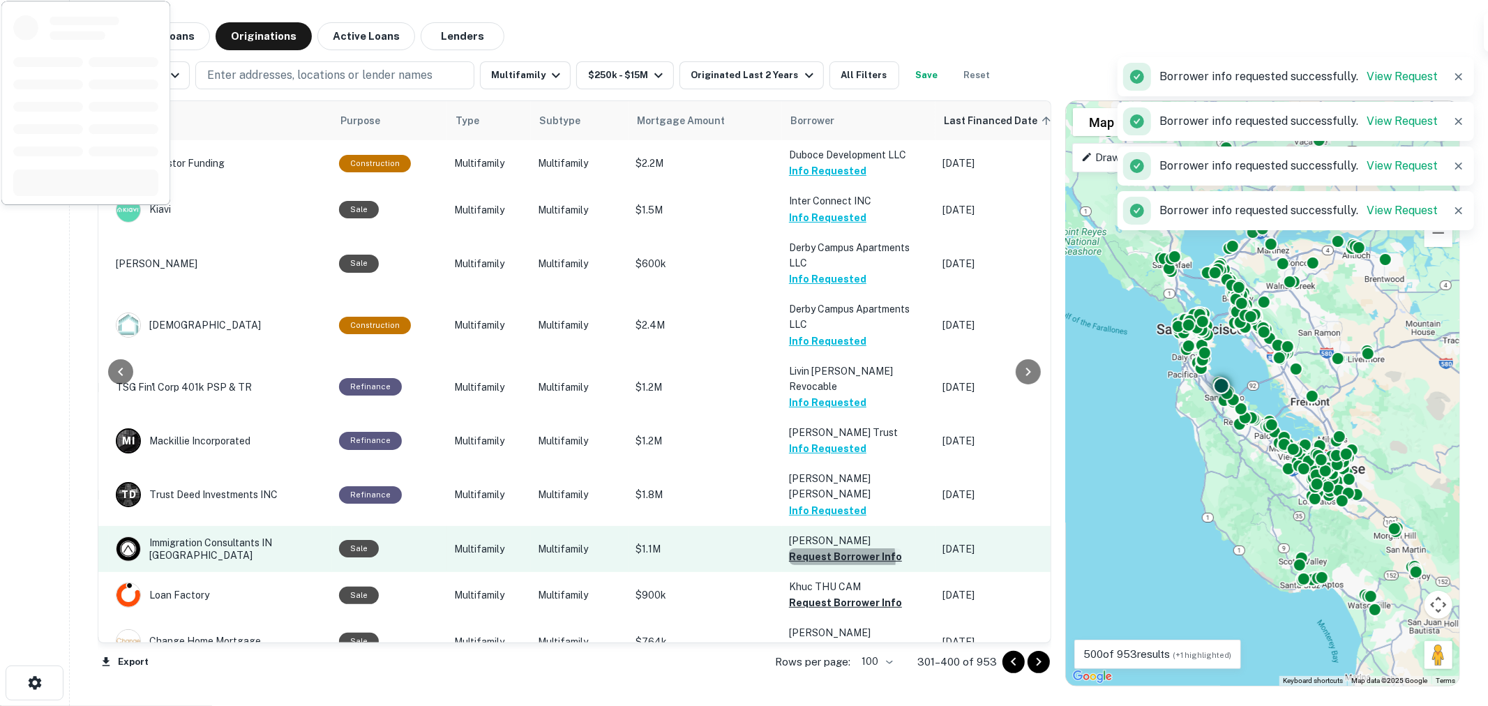
click at [829, 548] on button "Request Borrower Info" at bounding box center [845, 556] width 113 height 17
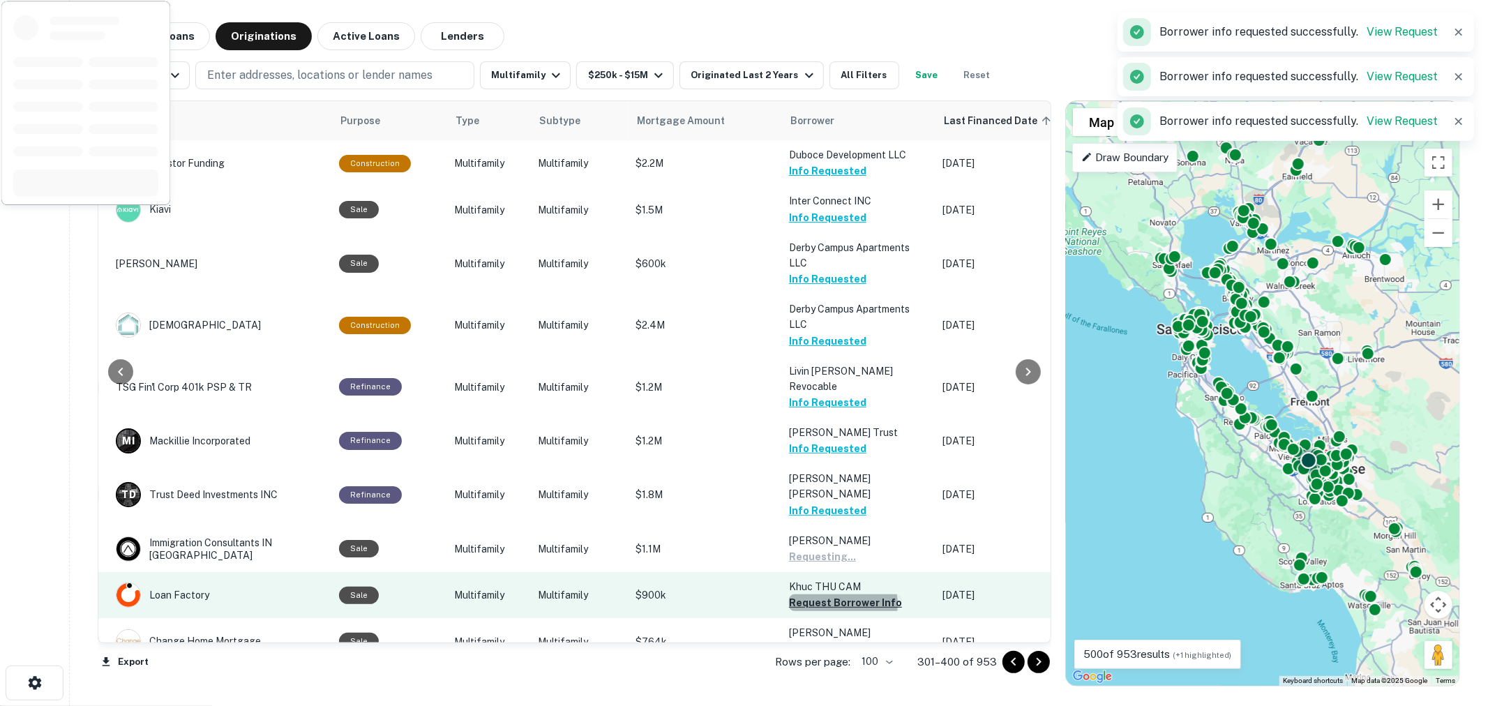
click at [838, 594] on button "Request Borrower Info" at bounding box center [845, 602] width 113 height 17
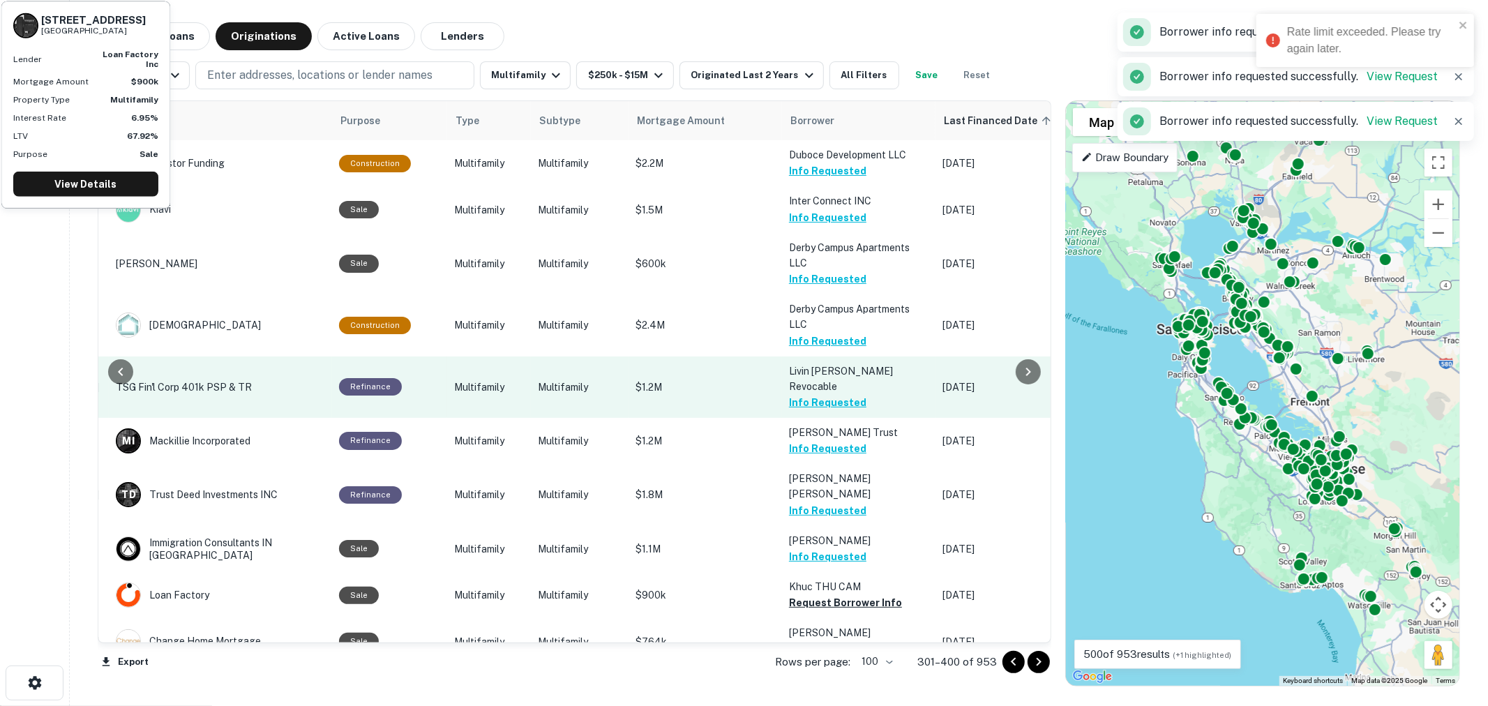
scroll to position [155, 225]
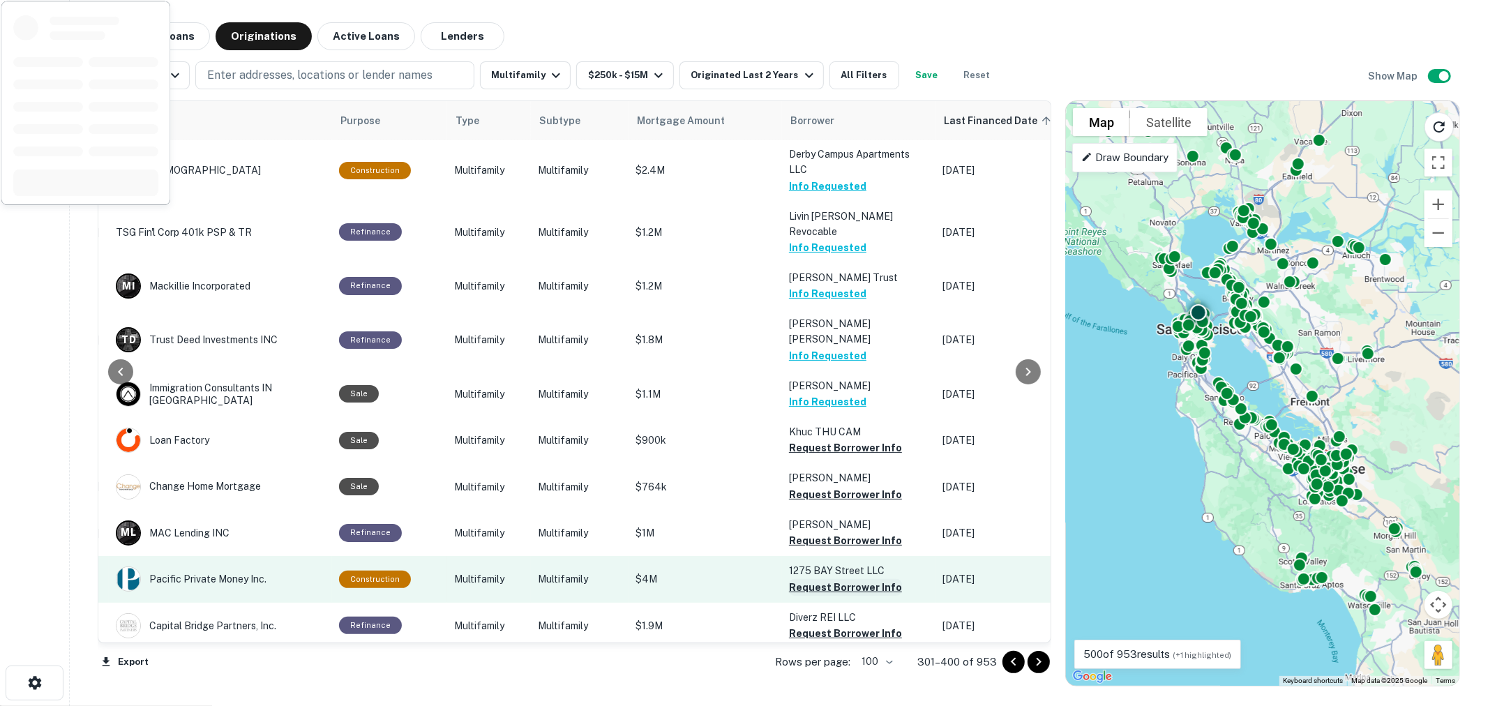
click at [836, 579] on button "Request Borrower Info" at bounding box center [845, 587] width 113 height 17
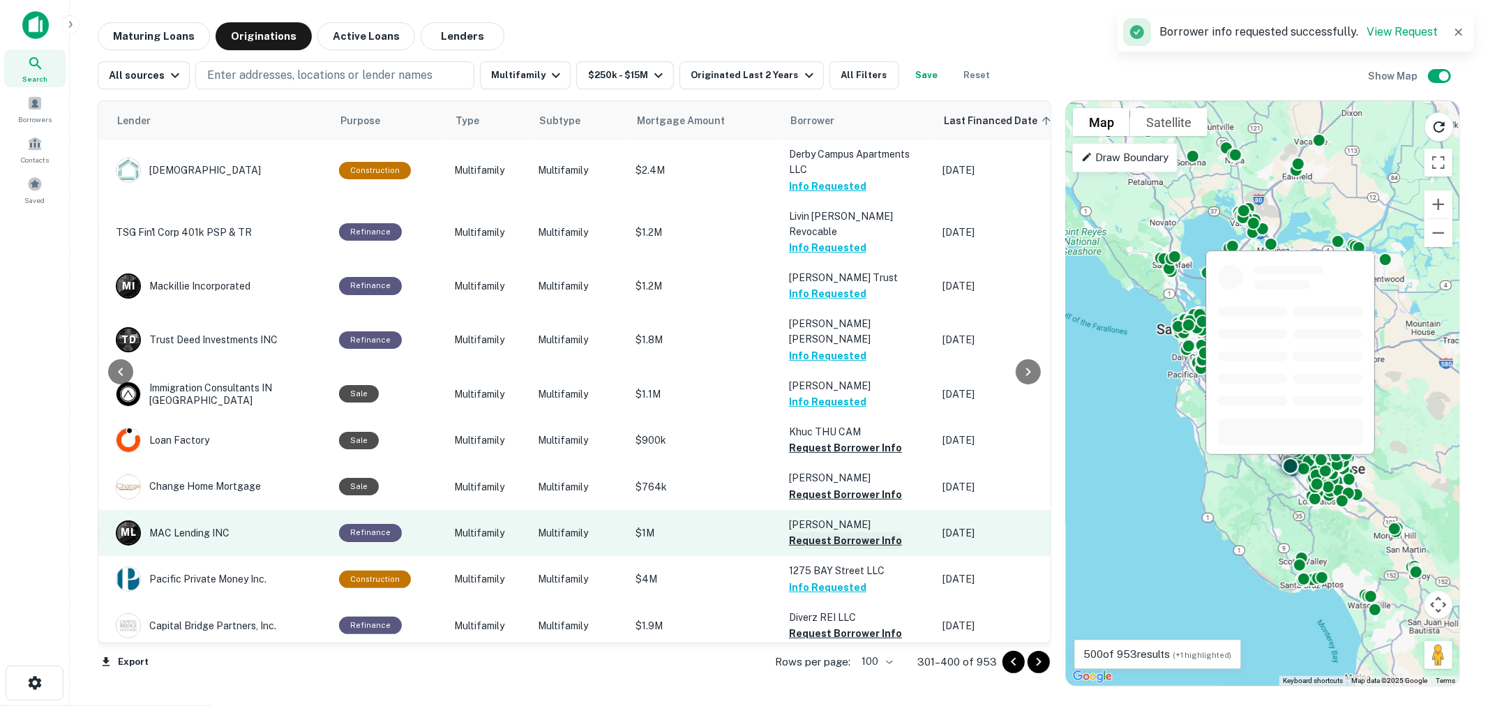
click at [842, 532] on button "Request Borrower Info" at bounding box center [845, 540] width 113 height 17
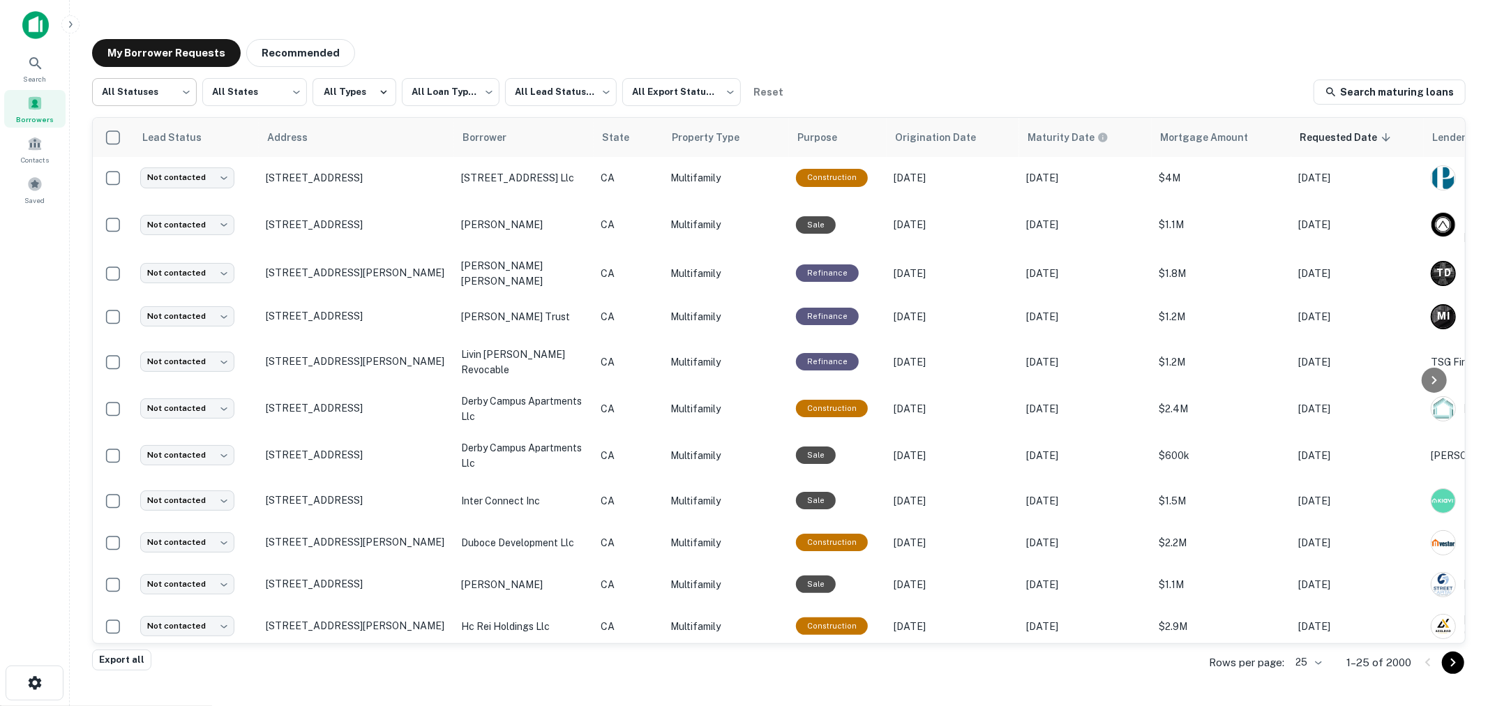
click at [133, 86] on body "**********" at bounding box center [744, 353] width 1488 height 706
click at [147, 151] on li "Processing" at bounding box center [144, 153] width 105 height 25
type input "**********"
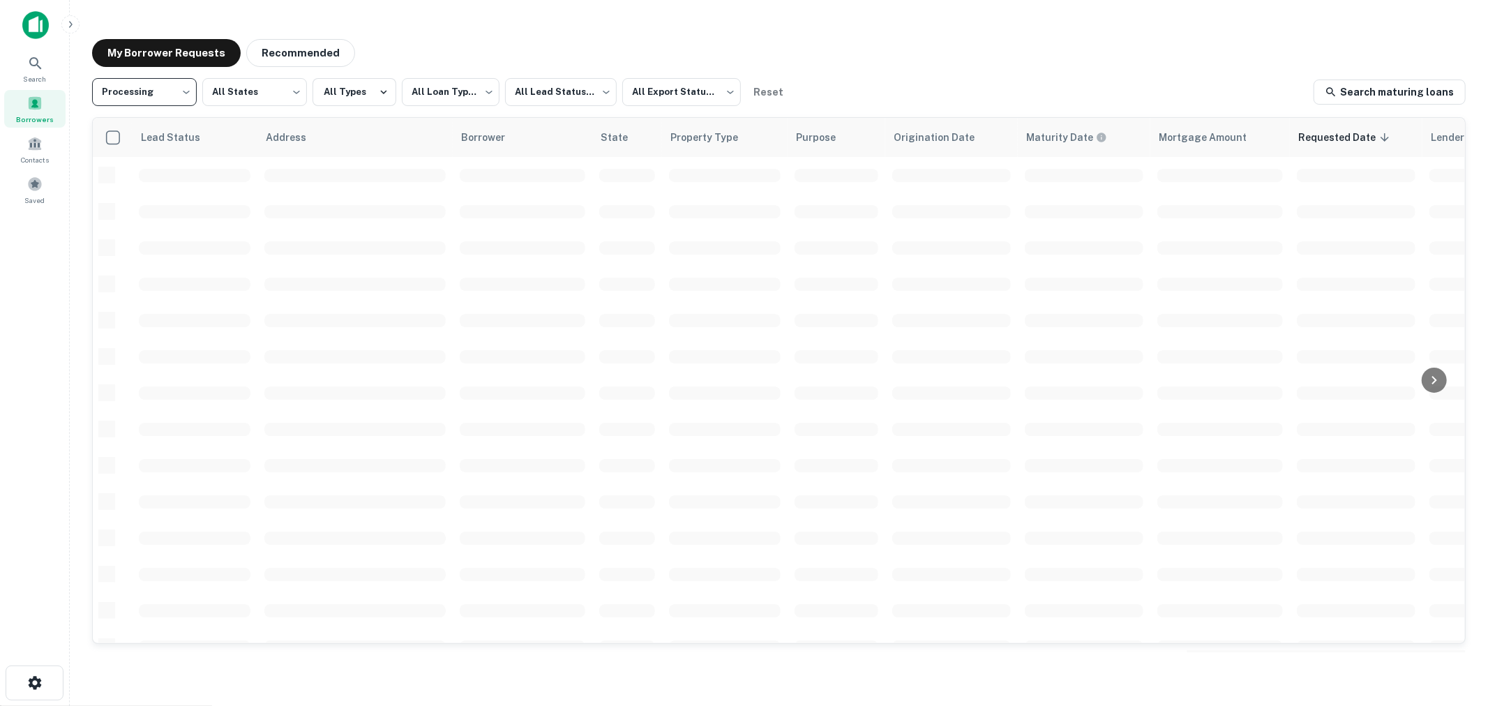
click at [628, 50] on div "My Borrower Requests Recommended" at bounding box center [779, 53] width 1374 height 28
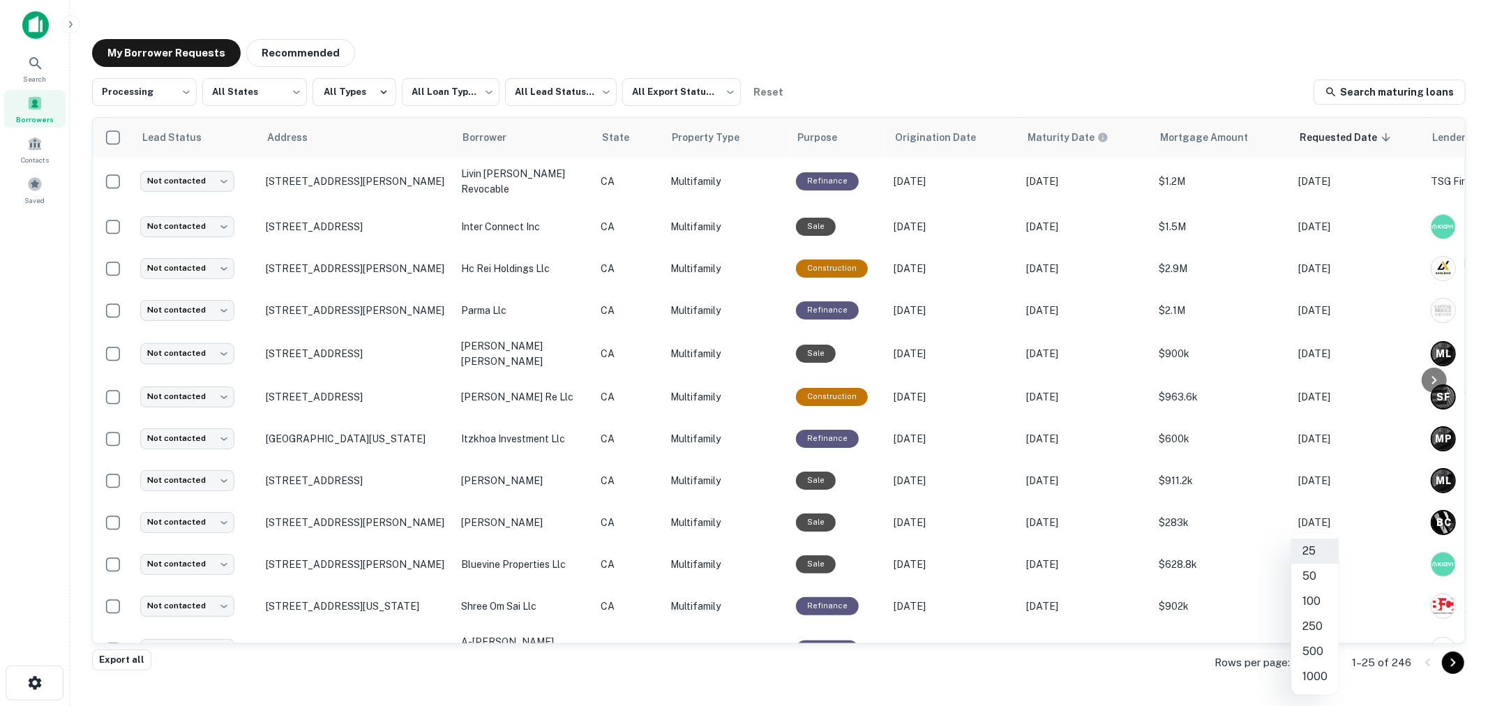
click at [1323, 664] on body "**********" at bounding box center [744, 353] width 1488 height 706
click at [1316, 629] on li "250" at bounding box center [1314, 626] width 47 height 25
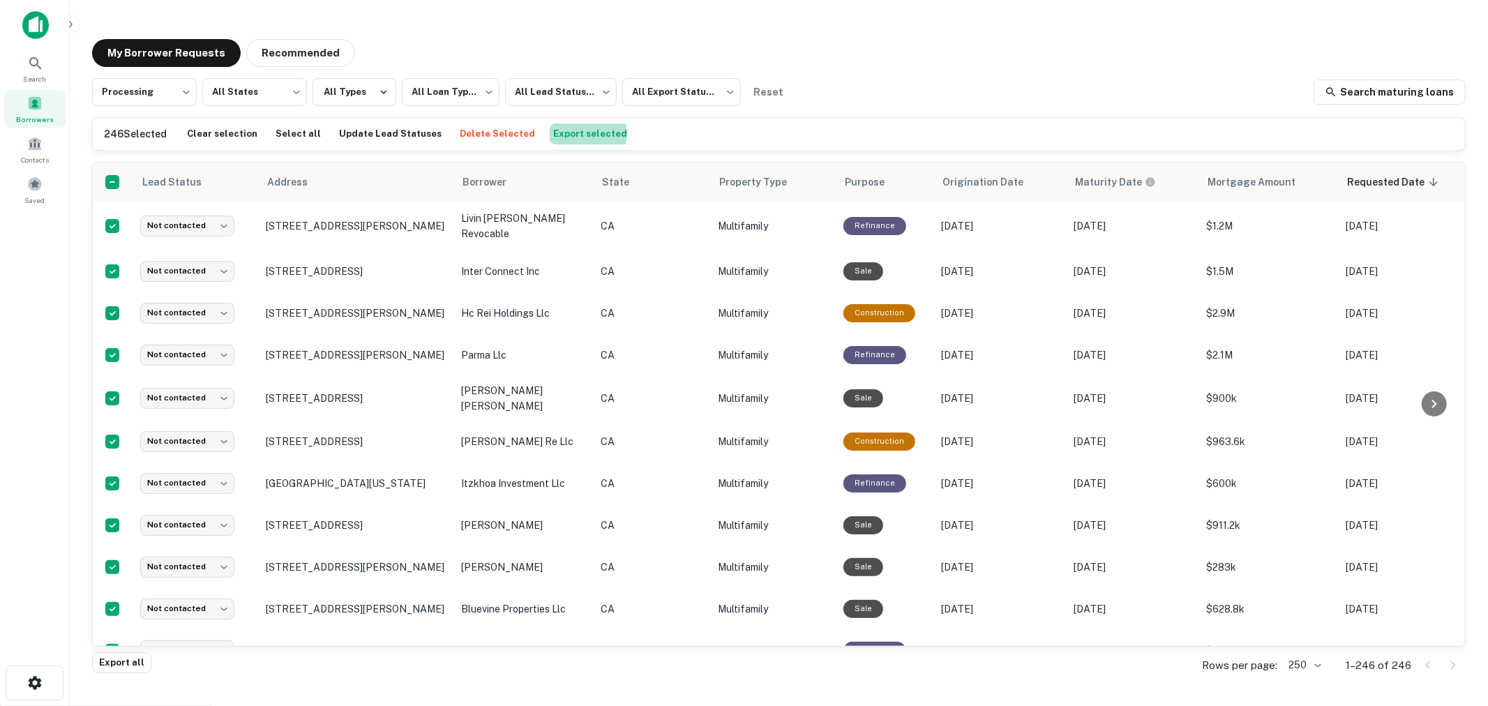
click at [562, 134] on button "Export selected" at bounding box center [590, 133] width 81 height 21
click at [1088, 59] on div "My Borrower Requests Recommended" at bounding box center [779, 53] width 1374 height 28
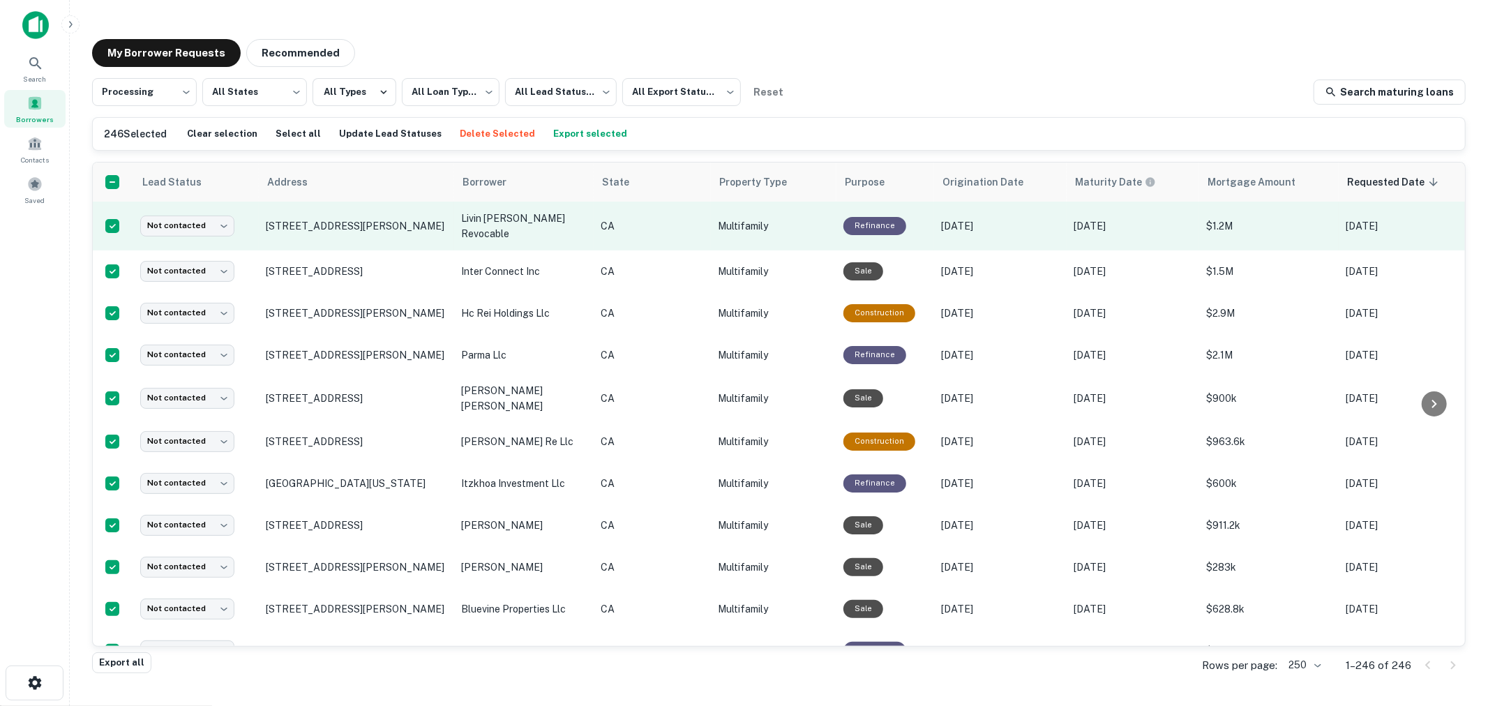
click at [503, 227] on p "livin [PERSON_NAME] revocable" at bounding box center [524, 226] width 126 height 31
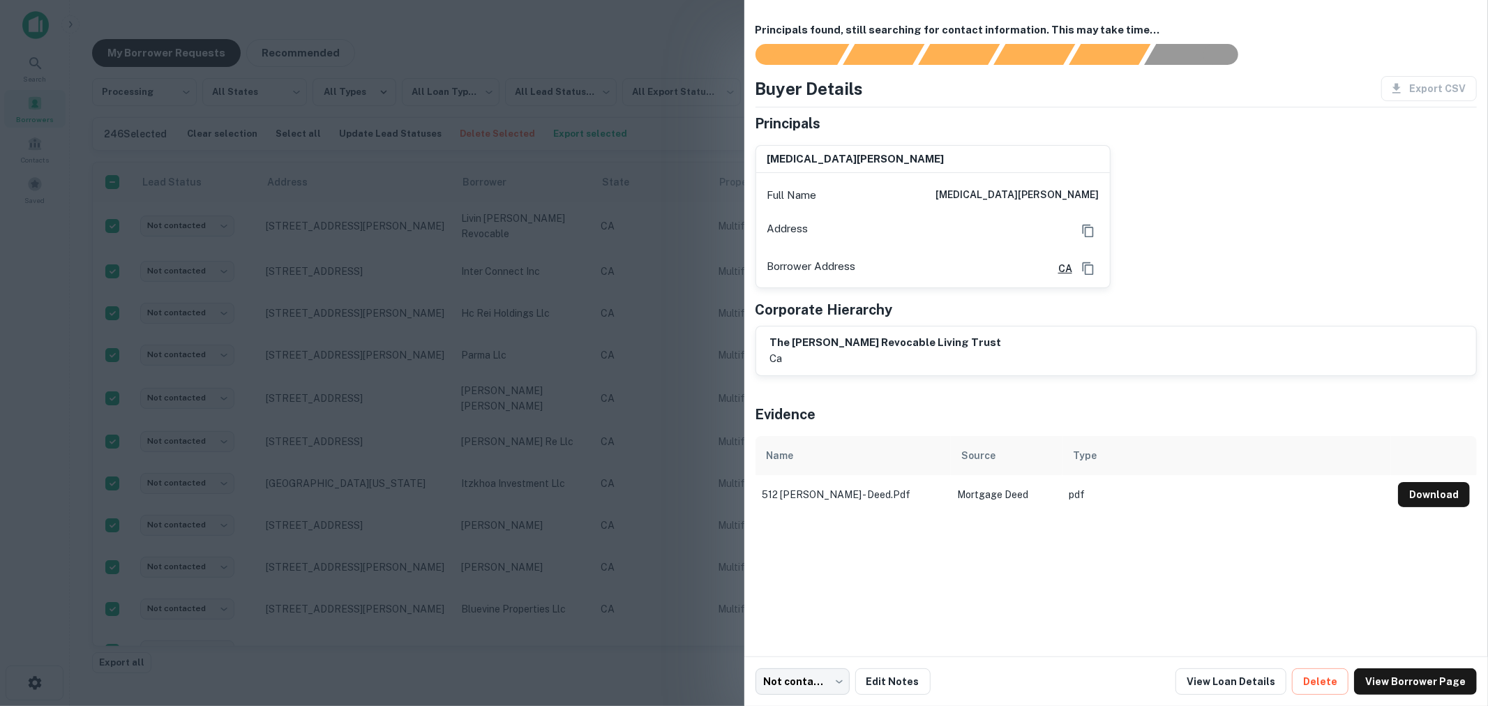
click at [505, 229] on div at bounding box center [744, 353] width 1488 height 706
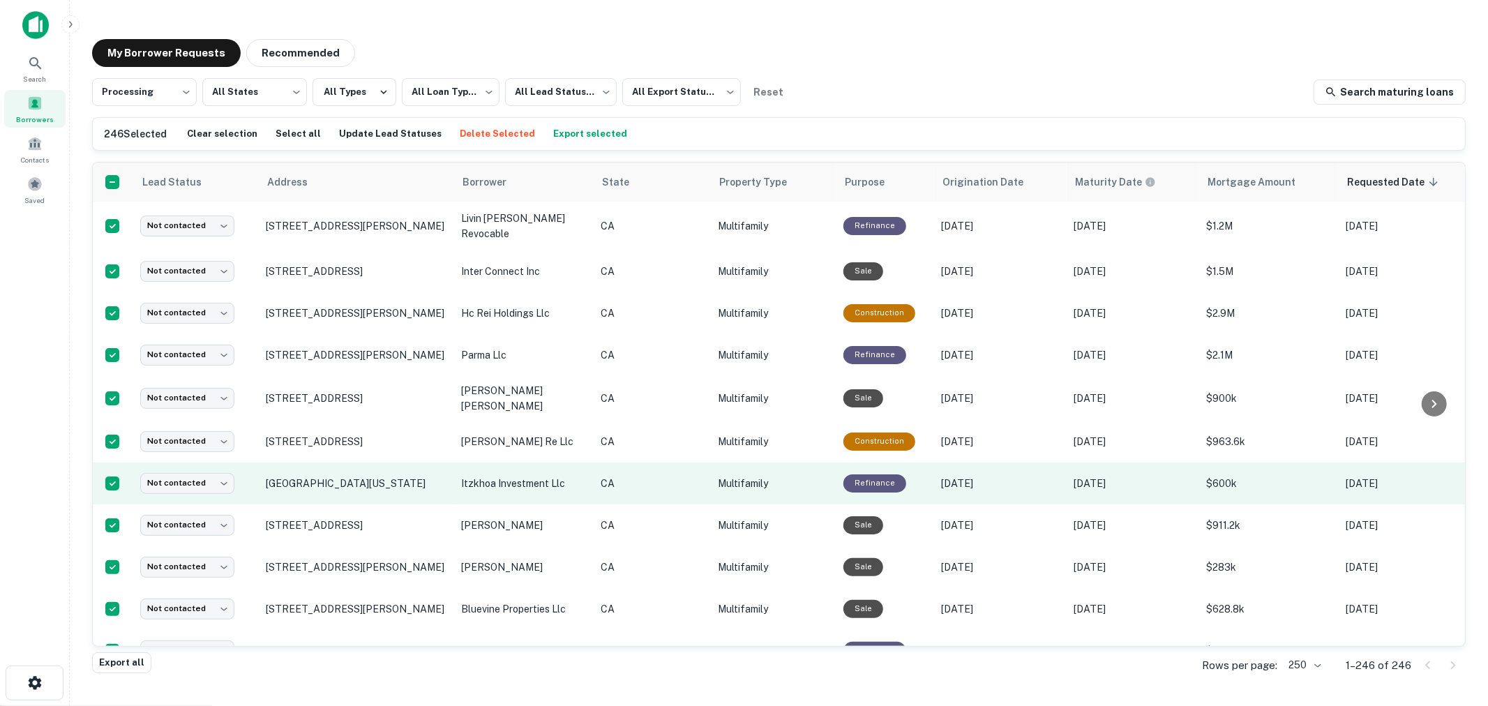
click at [492, 491] on p "itzkhoa investment llc" at bounding box center [524, 483] width 126 height 15
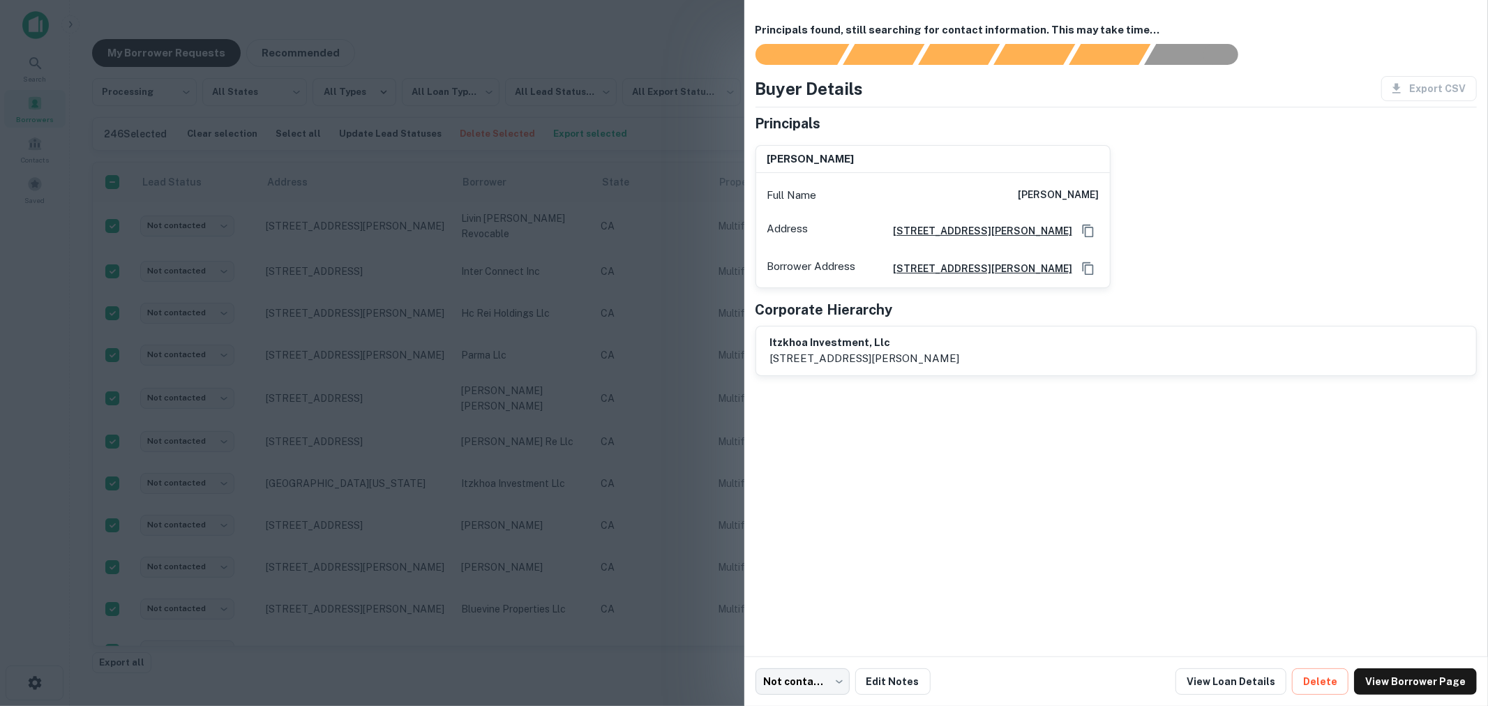
click at [533, 421] on div at bounding box center [744, 353] width 1488 height 706
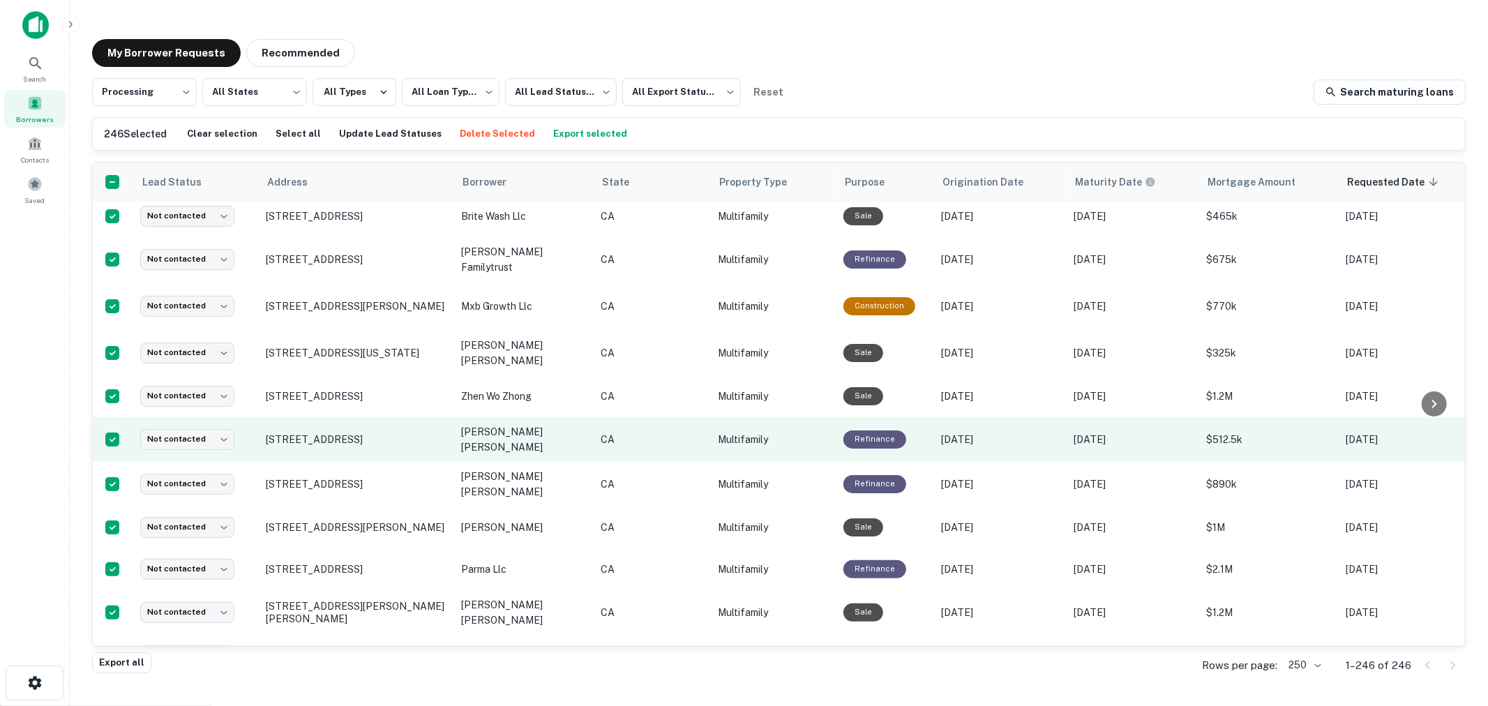
scroll to position [620, 0]
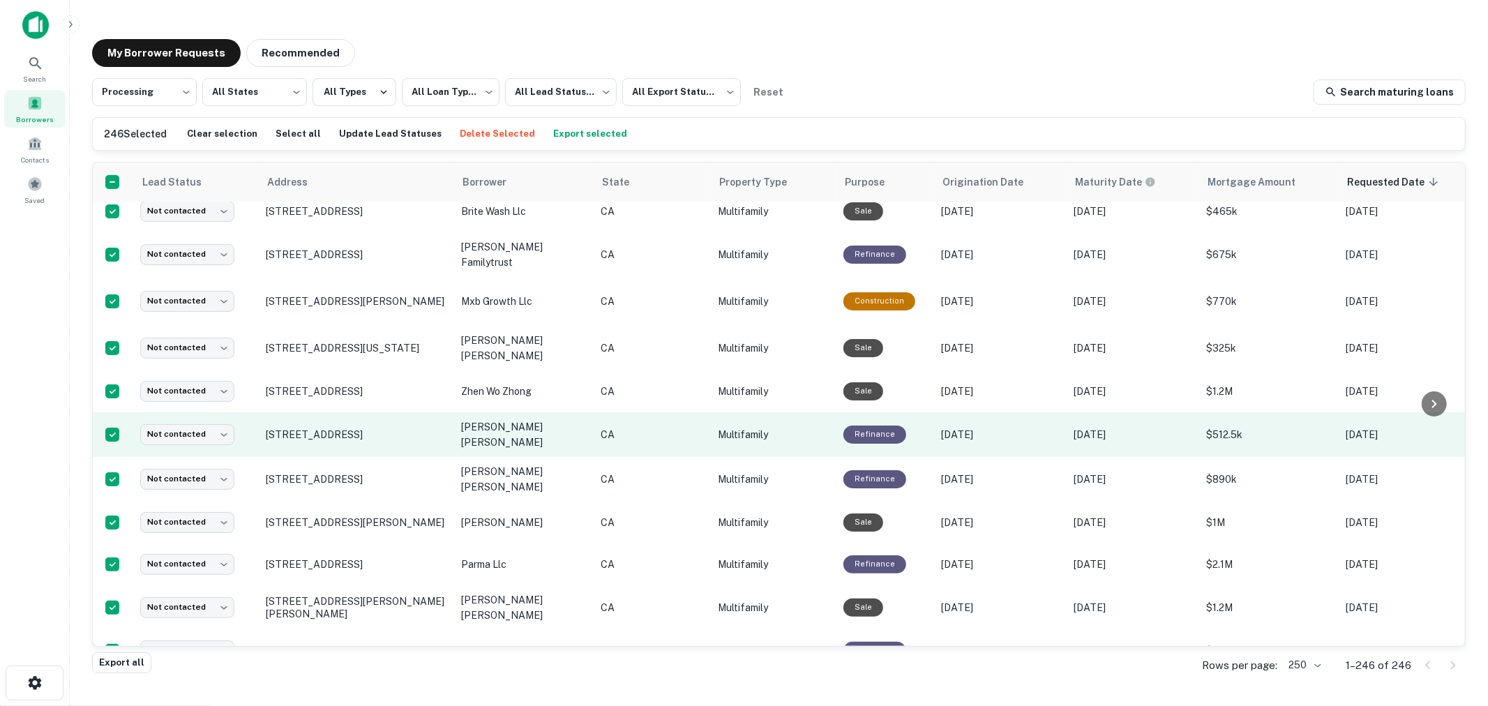
click at [513, 433] on p "nguyen tho thi thuong" at bounding box center [524, 434] width 126 height 31
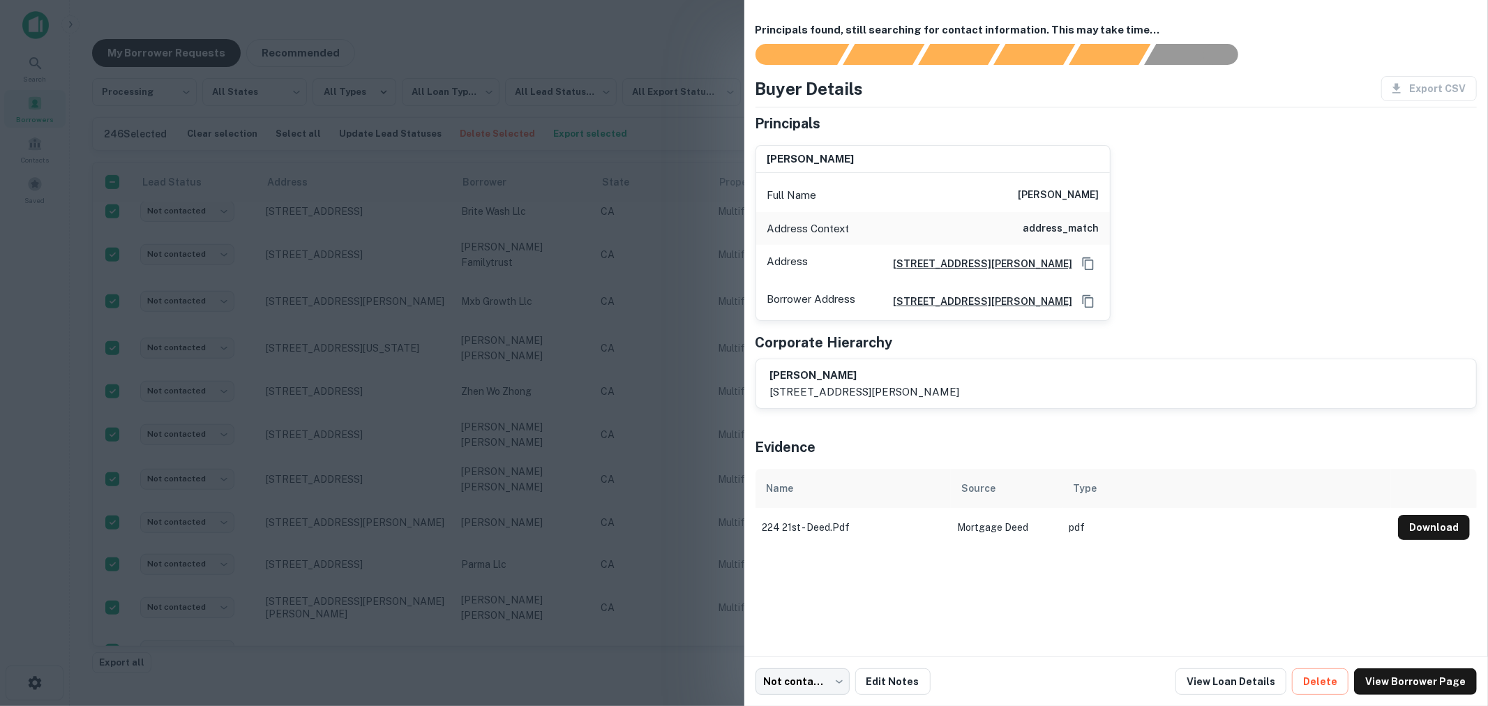
click at [517, 428] on div at bounding box center [744, 353] width 1488 height 706
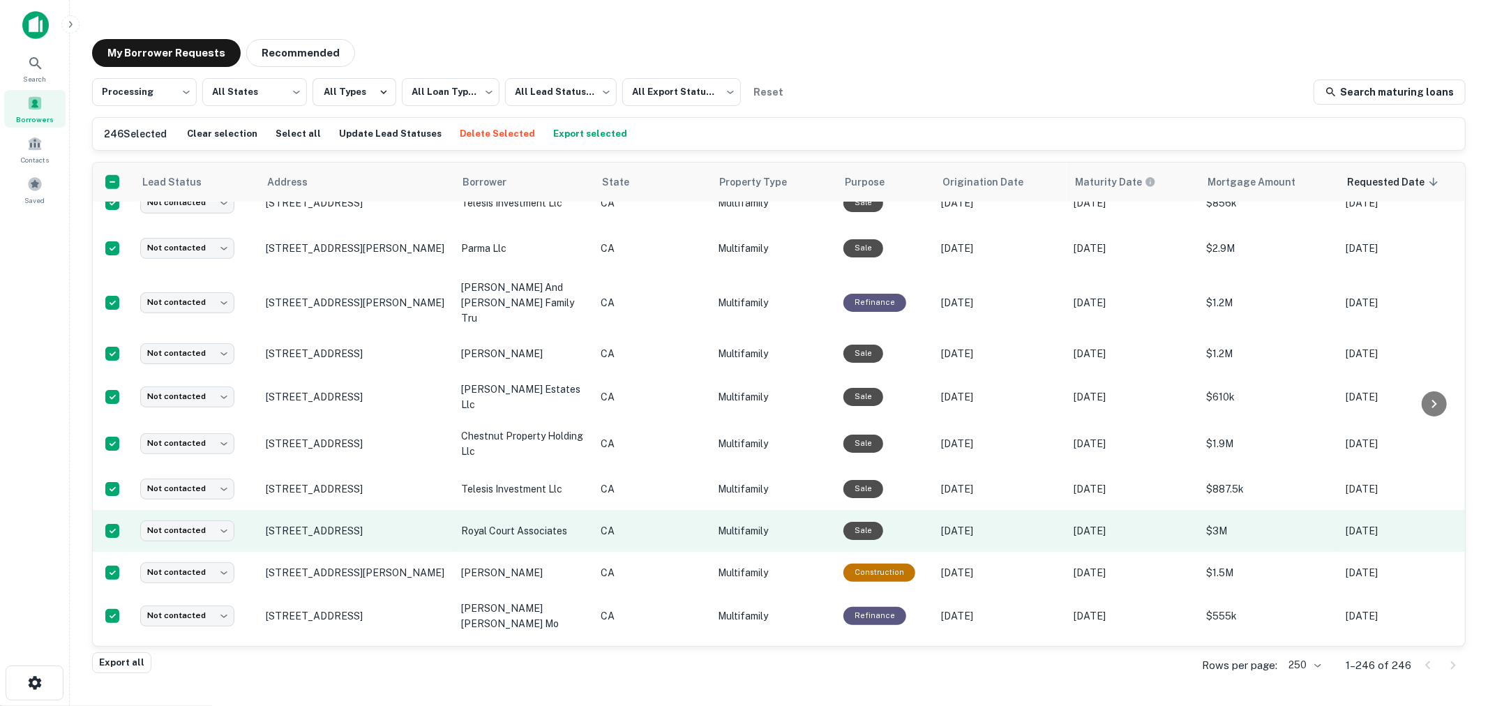
scroll to position [1240, 0]
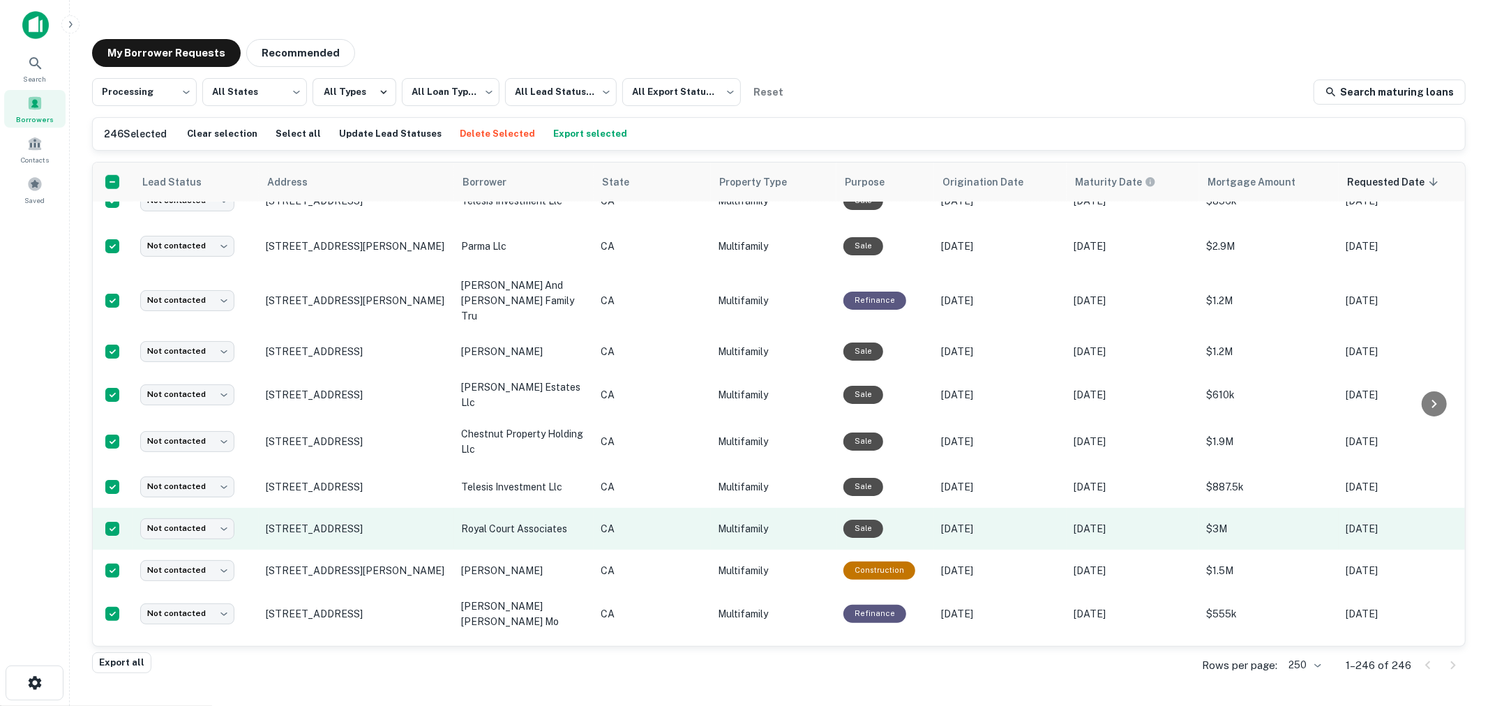
click at [499, 521] on p "royal court associates" at bounding box center [524, 528] width 126 height 15
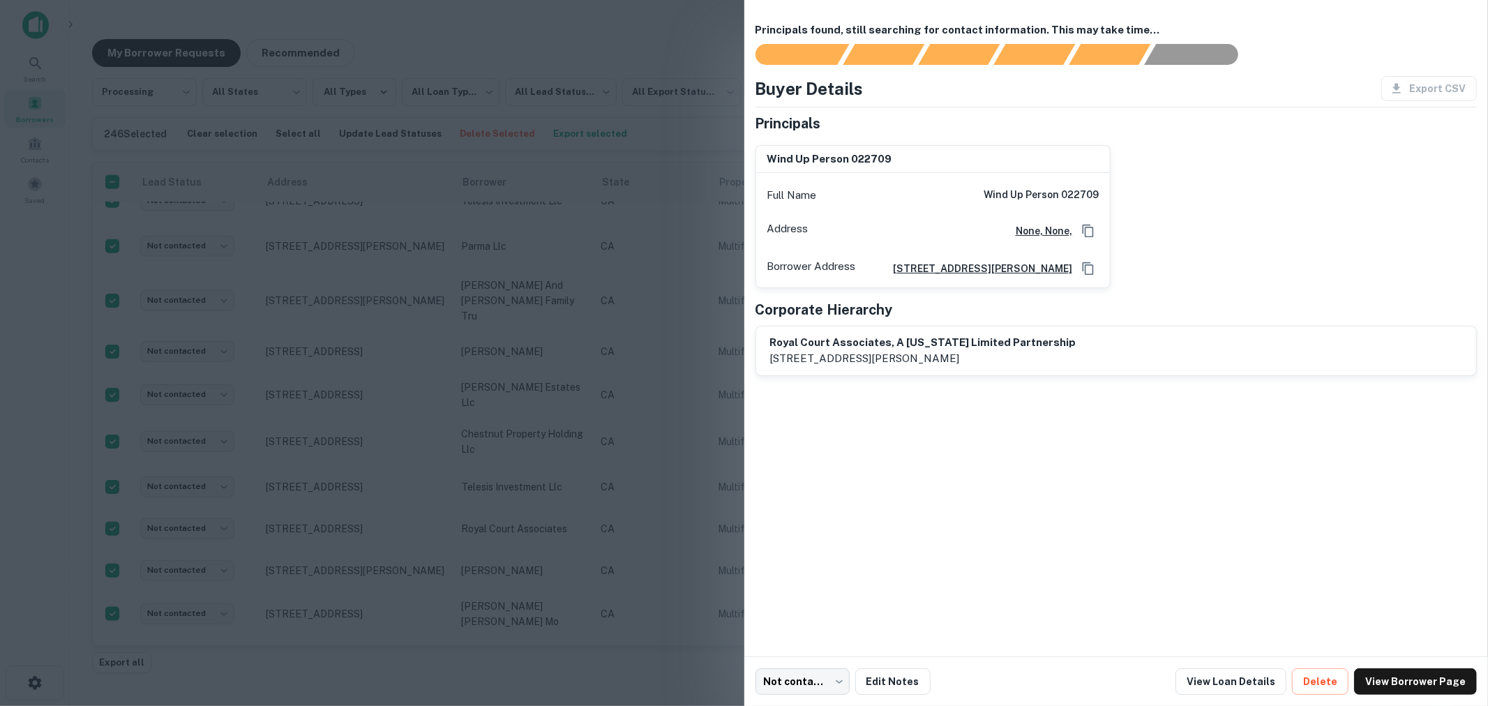
click at [570, 299] on div at bounding box center [744, 353] width 1488 height 706
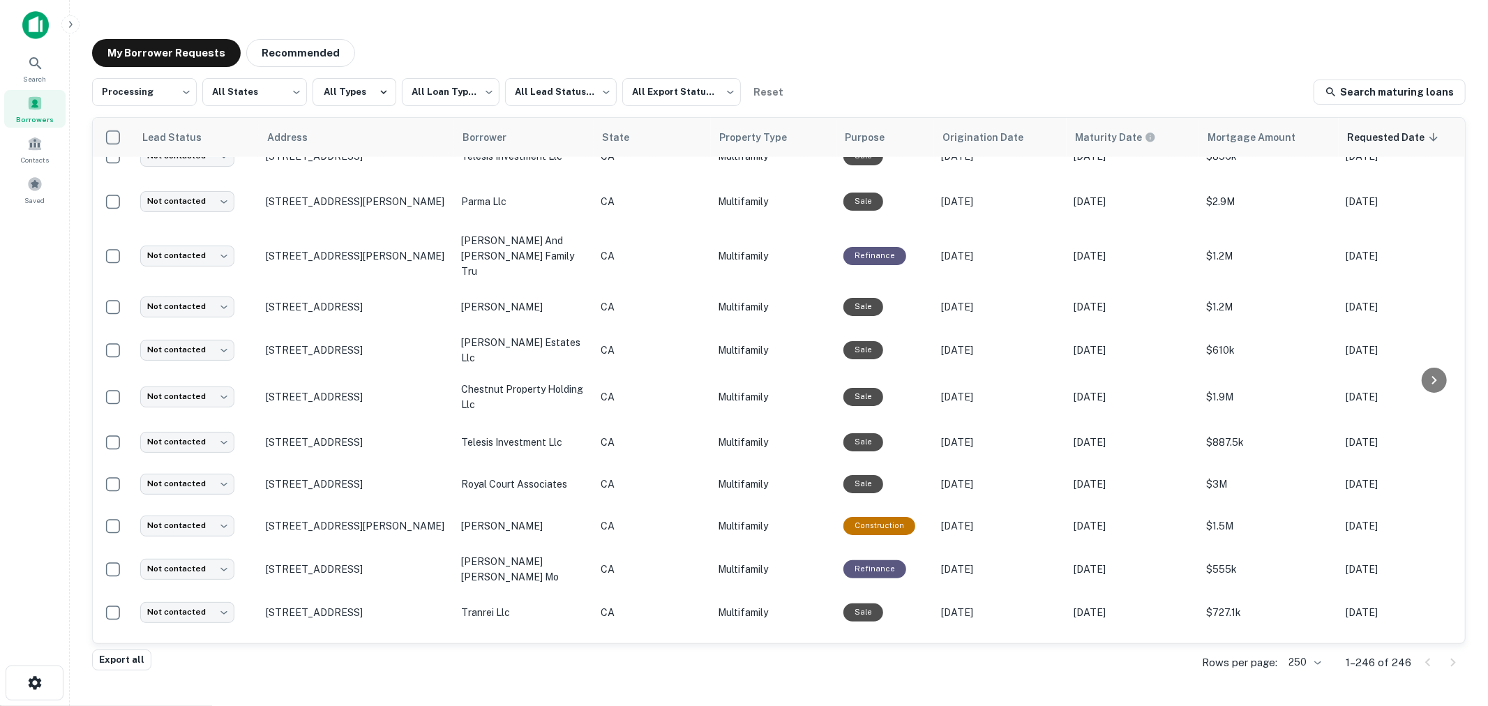
click at [942, 82] on div "**********" at bounding box center [779, 92] width 1374 height 28
click at [31, 187] on span at bounding box center [34, 184] width 15 height 15
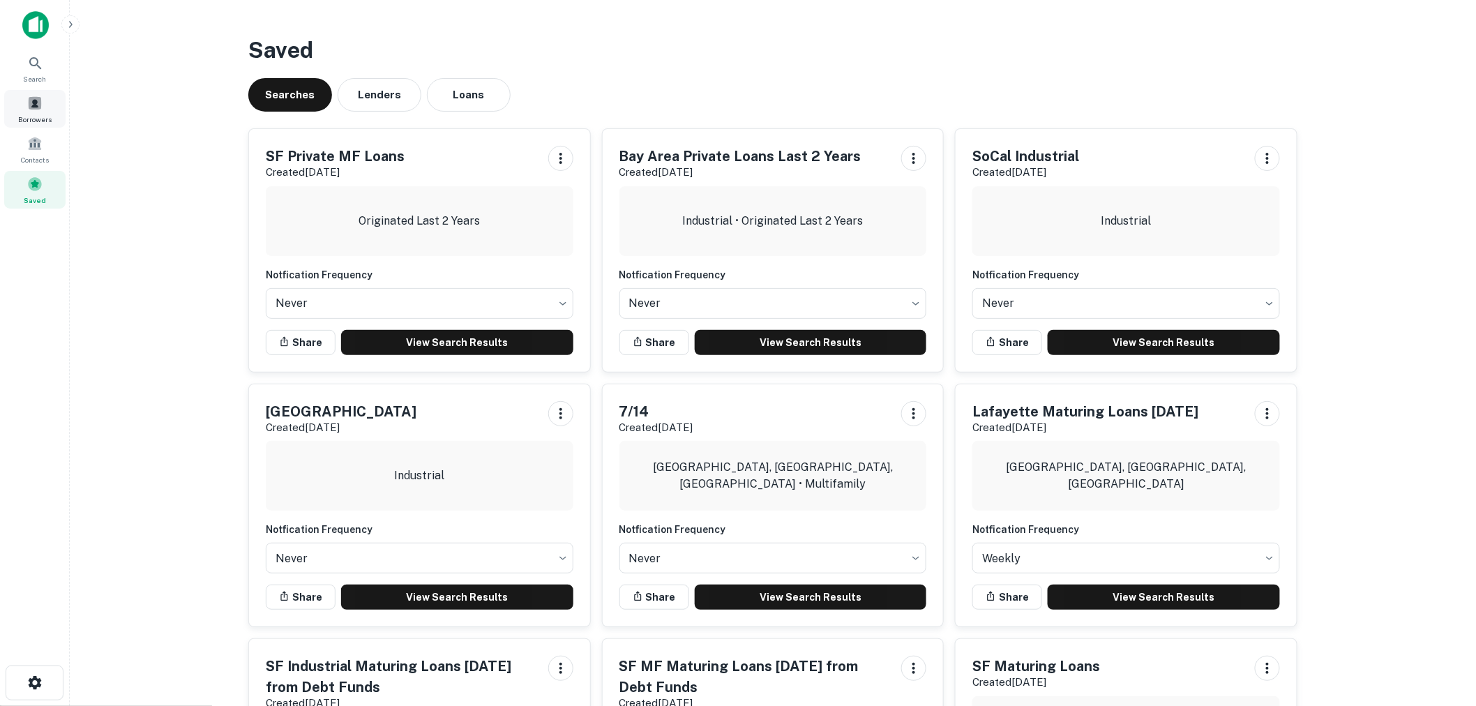
click at [33, 98] on span at bounding box center [34, 103] width 15 height 15
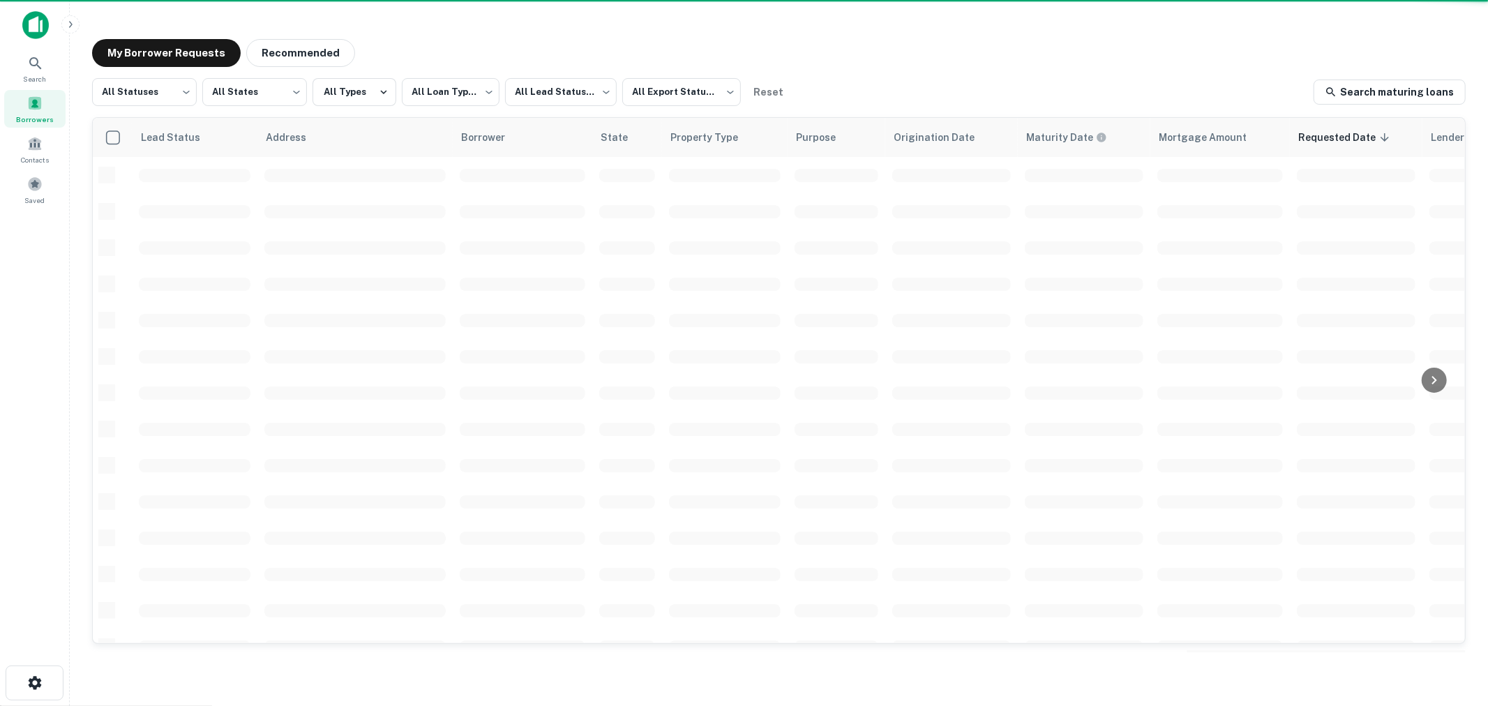
scroll to position [431, 0]
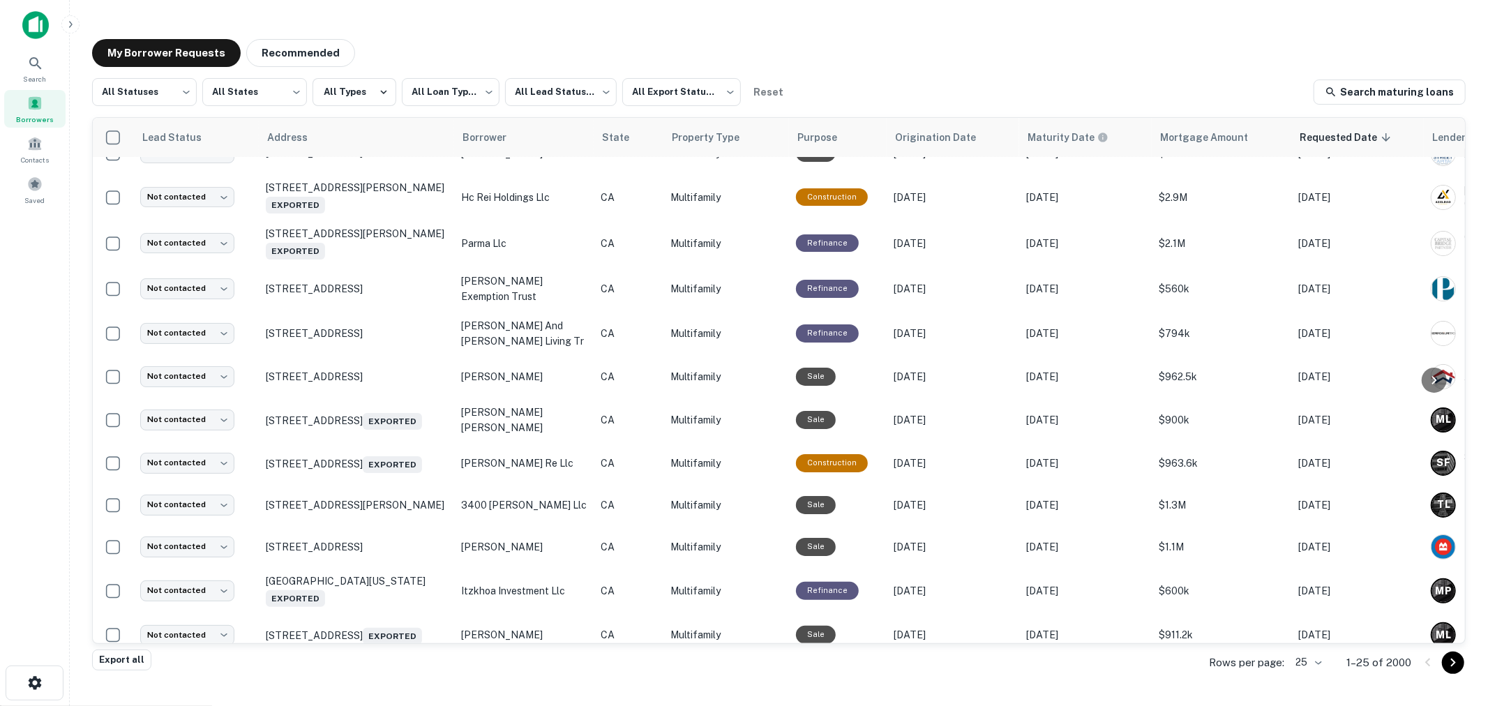
drag, startPoint x: 571, startPoint y: 38, endPoint x: 595, endPoint y: 26, distance: 27.5
click at [571, 39] on div "My Borrower Requests Recommended" at bounding box center [779, 53] width 1374 height 28
